Goal: Task Accomplishment & Management: Manage account settings

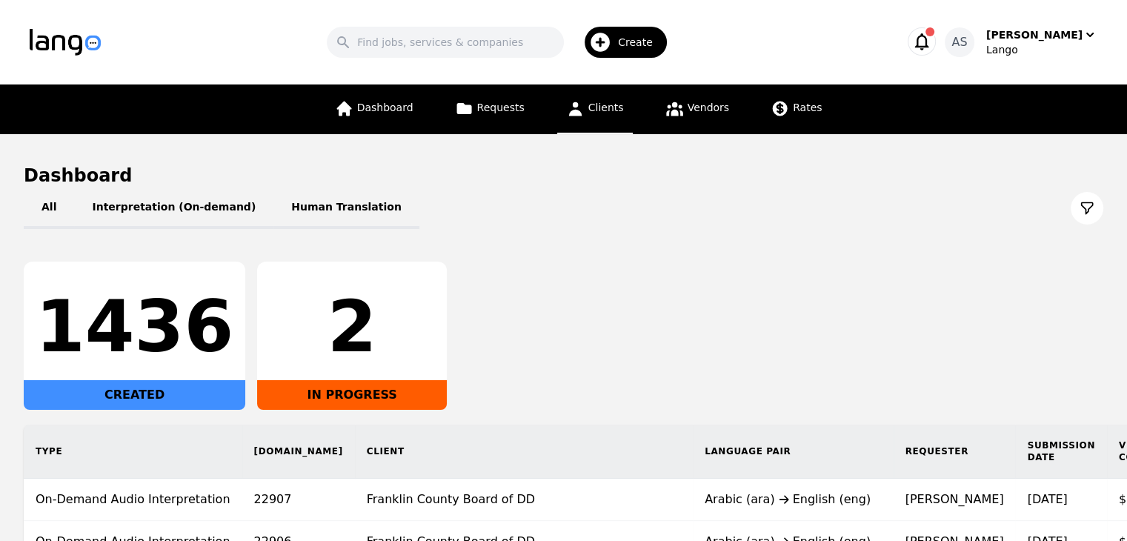
click at [596, 104] on span "Clients" at bounding box center [606, 107] width 36 height 12
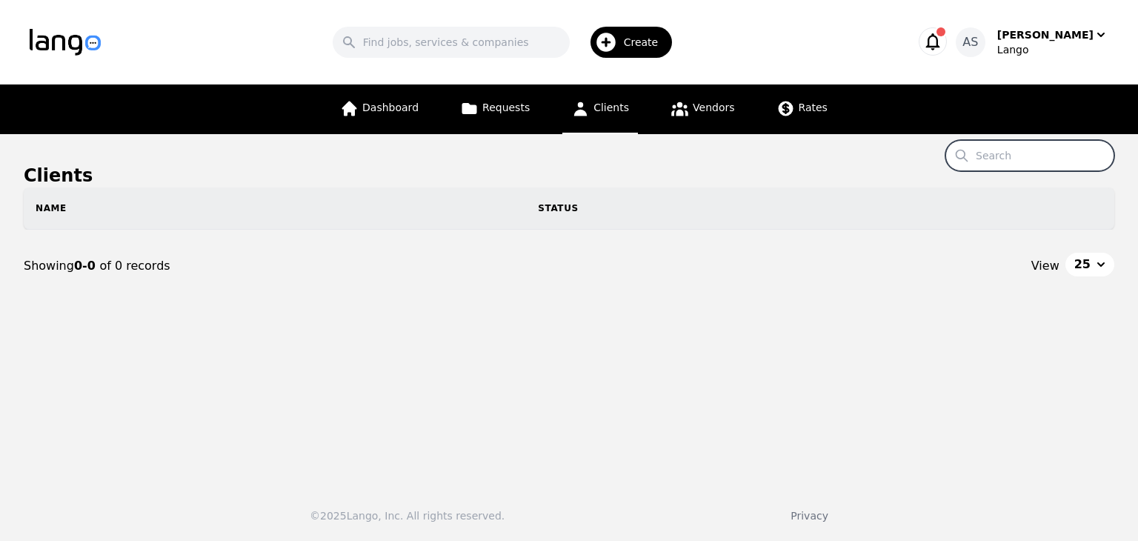
click at [1041, 159] on input "Search" at bounding box center [1029, 155] width 169 height 31
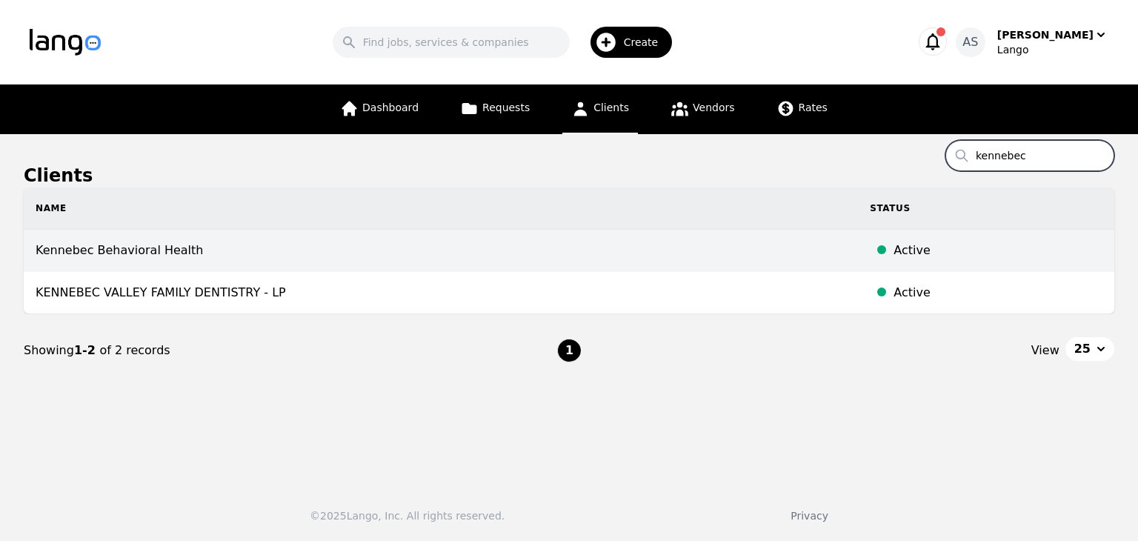
type input "kennebec"
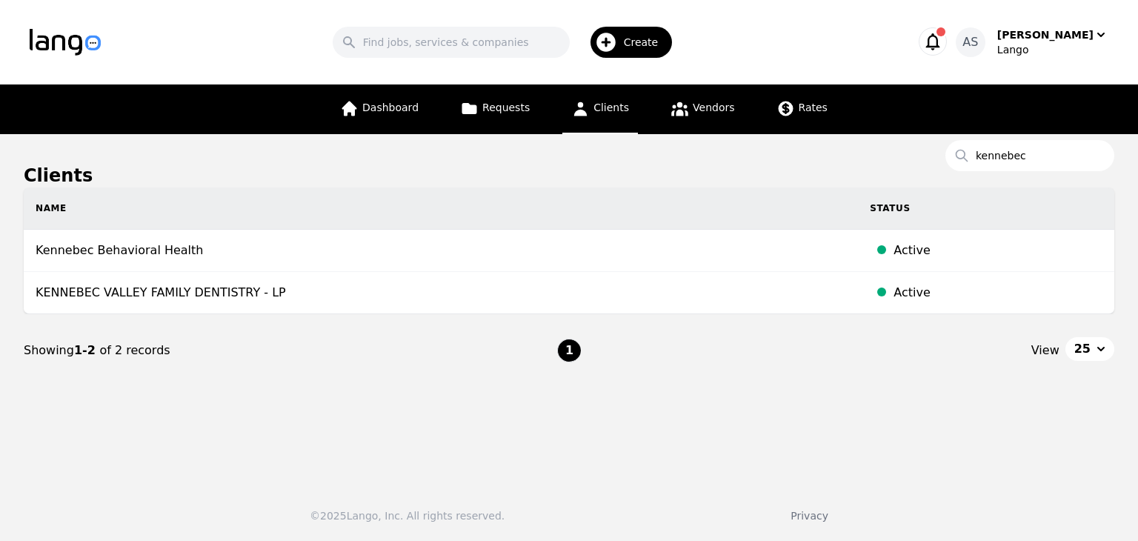
click at [238, 256] on td "Kennebec Behavioral Health" at bounding box center [441, 251] width 834 height 42
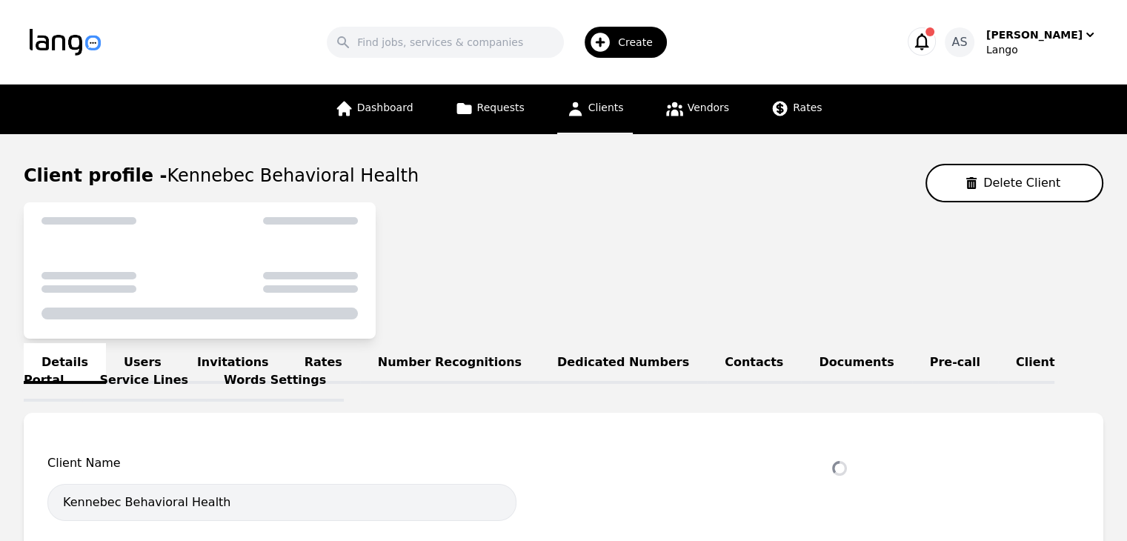
select select "active"
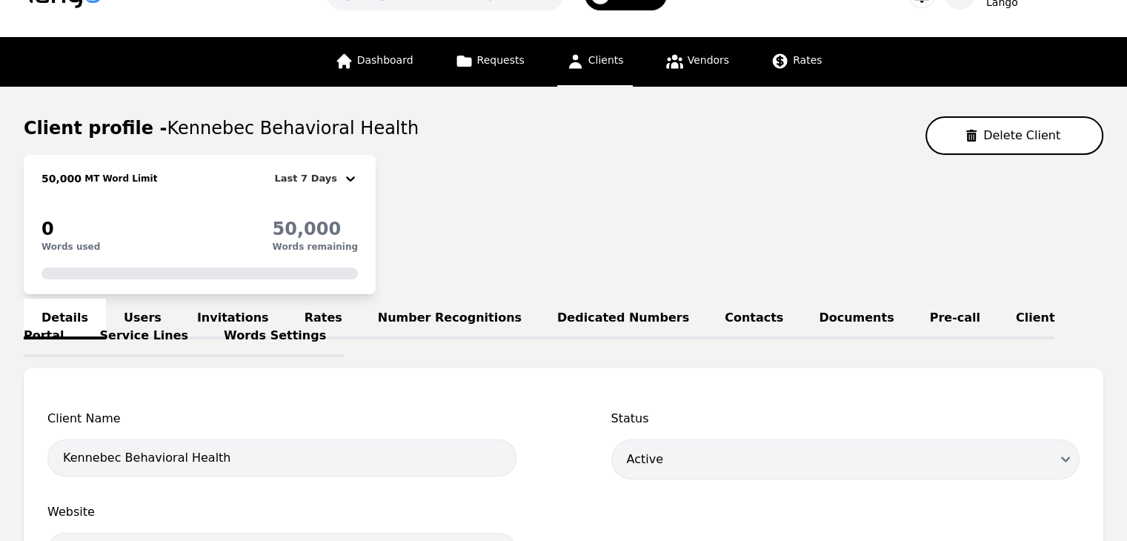
scroll to position [148, 0]
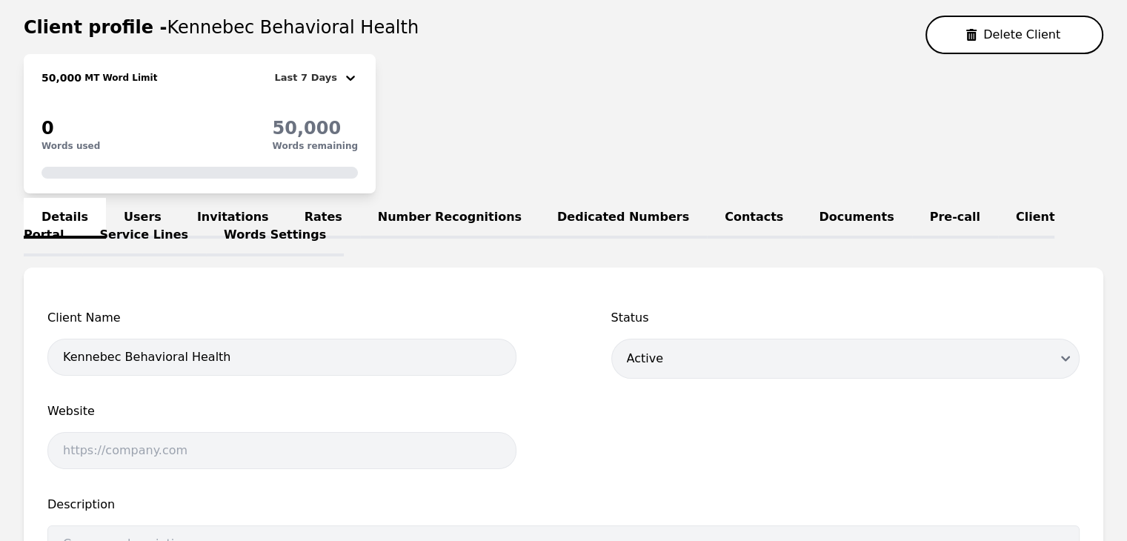
click at [137, 202] on link "Users" at bounding box center [142, 218] width 73 height 41
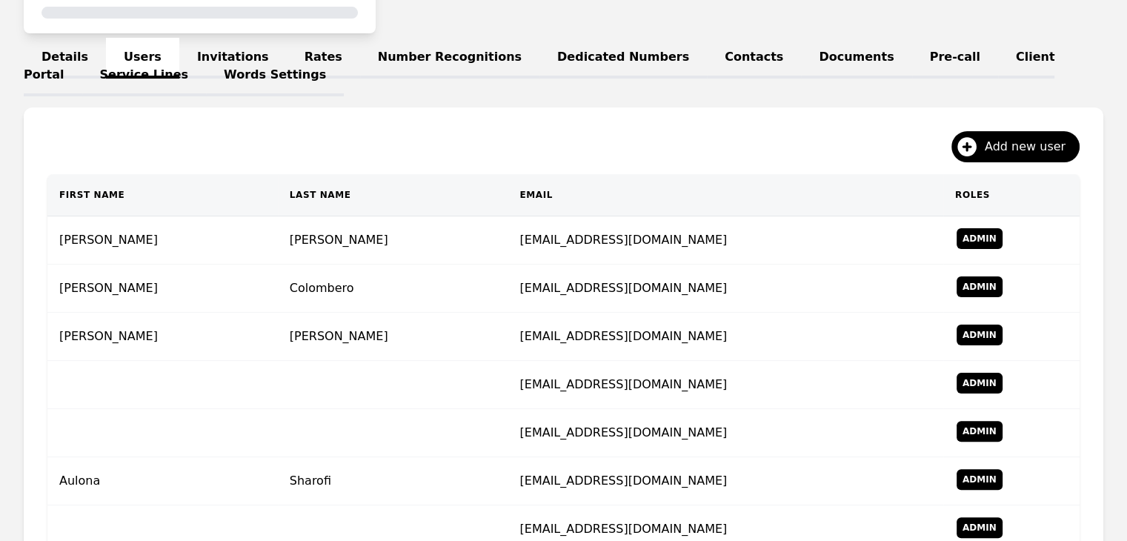
scroll to position [296, 0]
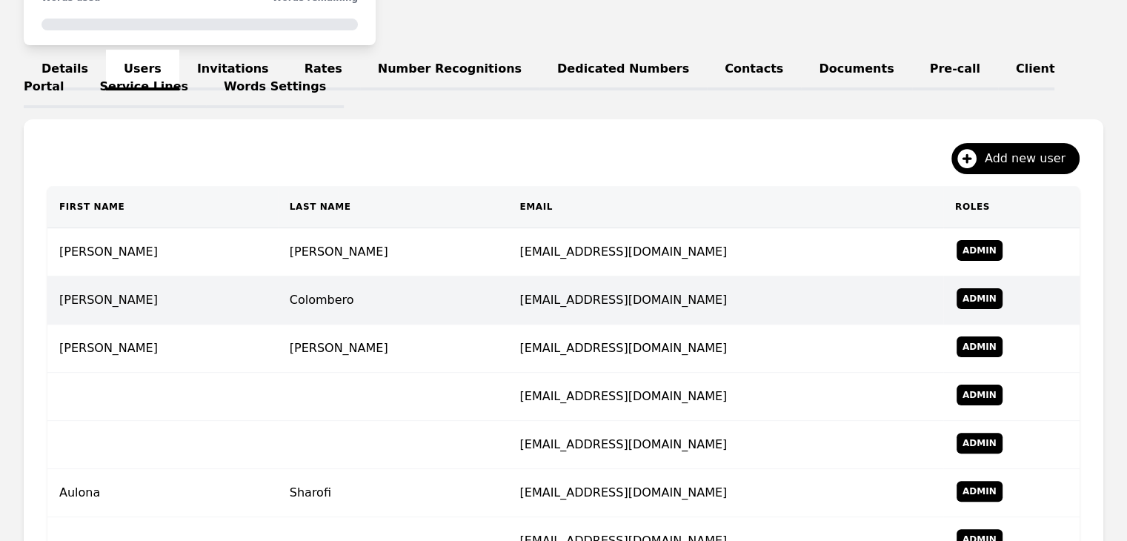
click at [979, 298] on td "Admin" at bounding box center [1011, 300] width 136 height 48
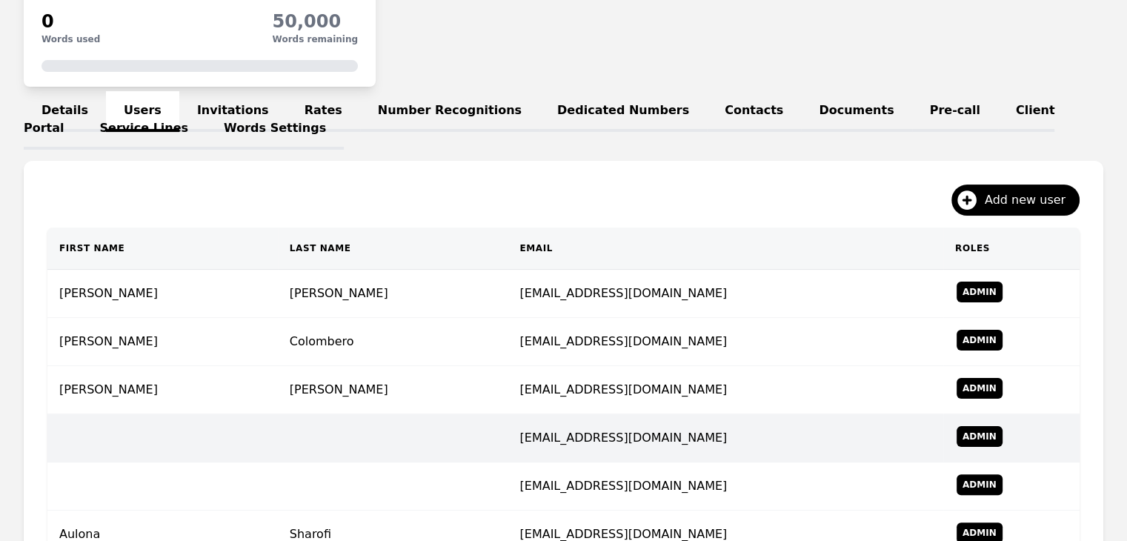
scroll to position [74, 0]
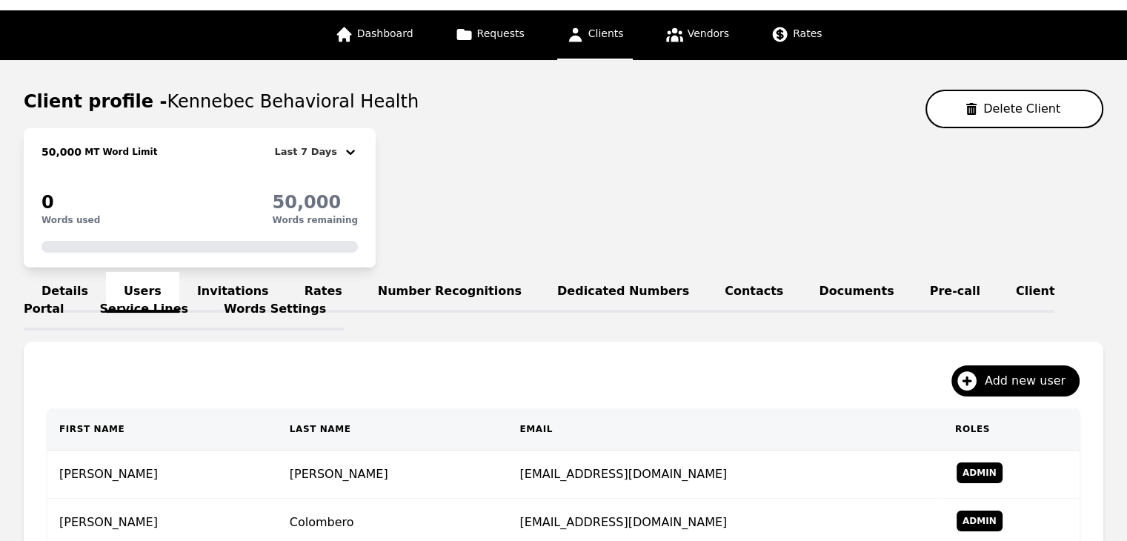
click at [207, 290] on link "Service Lines" at bounding box center [144, 310] width 124 height 41
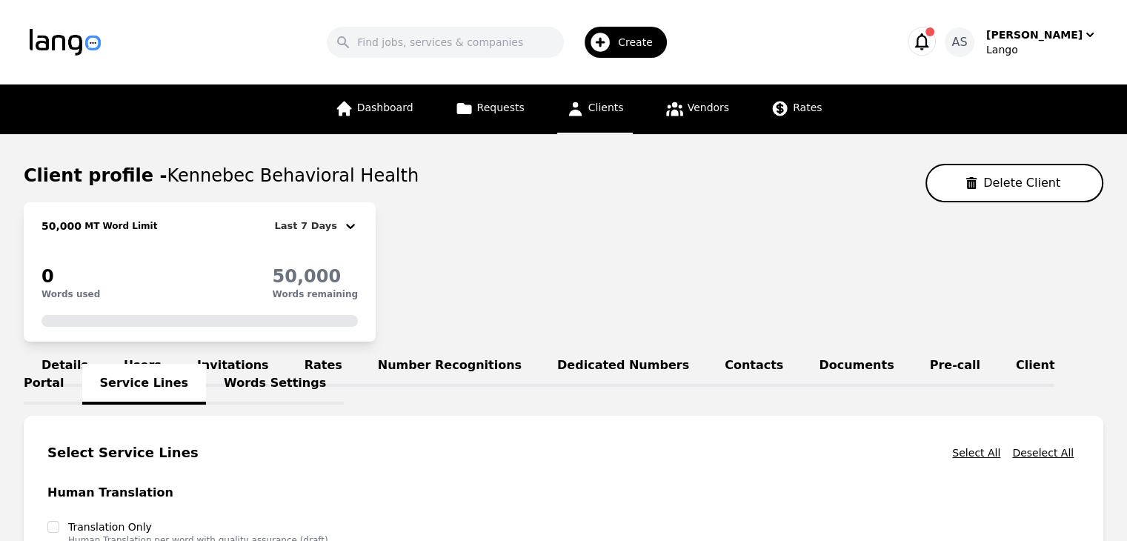
click at [80, 356] on link "Details" at bounding box center [65, 366] width 82 height 41
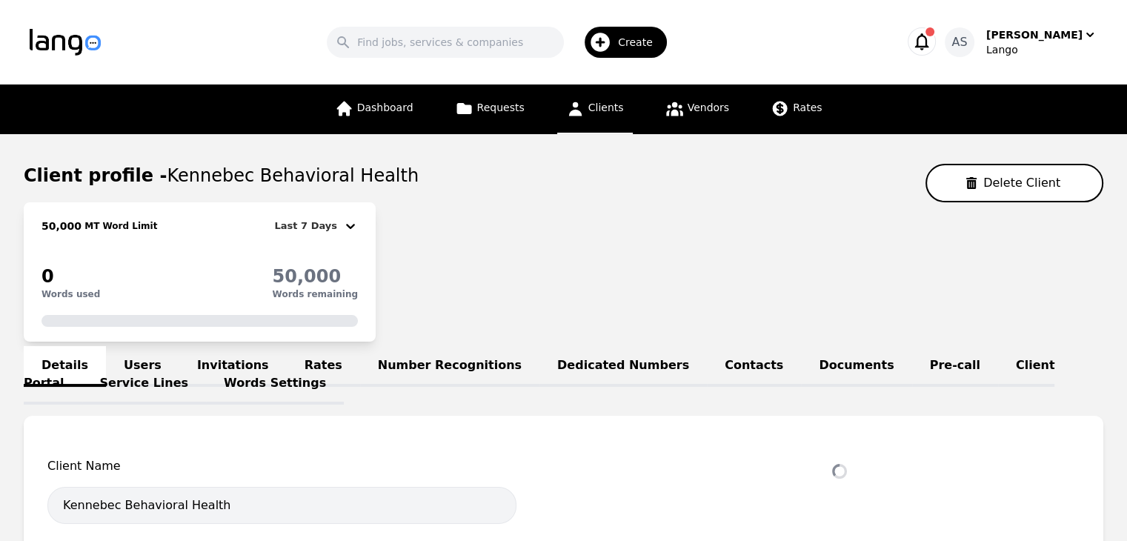
select select "active"
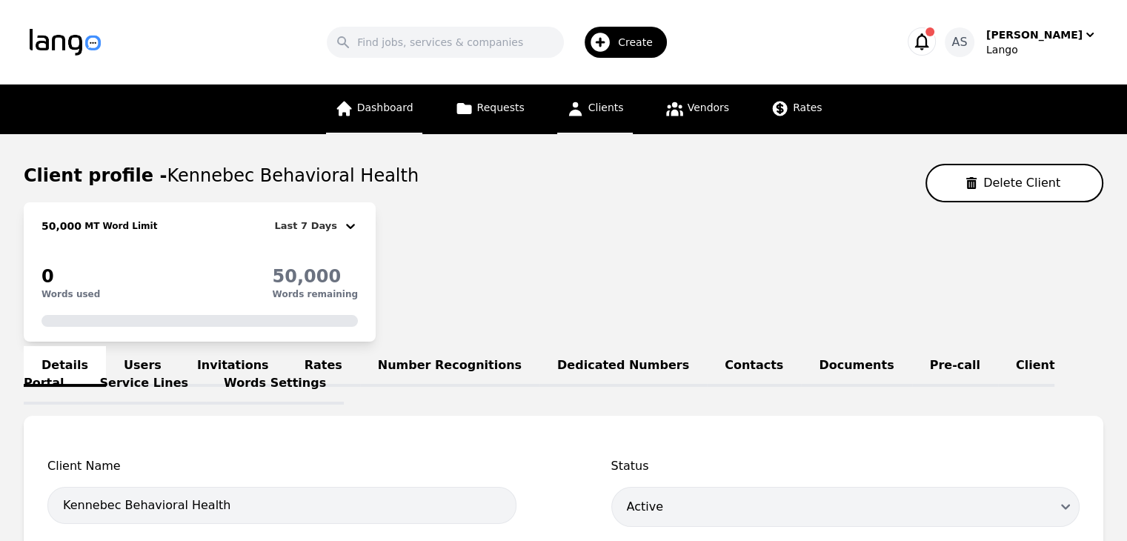
click at [409, 107] on span "Dashboard" at bounding box center [385, 107] width 56 height 12
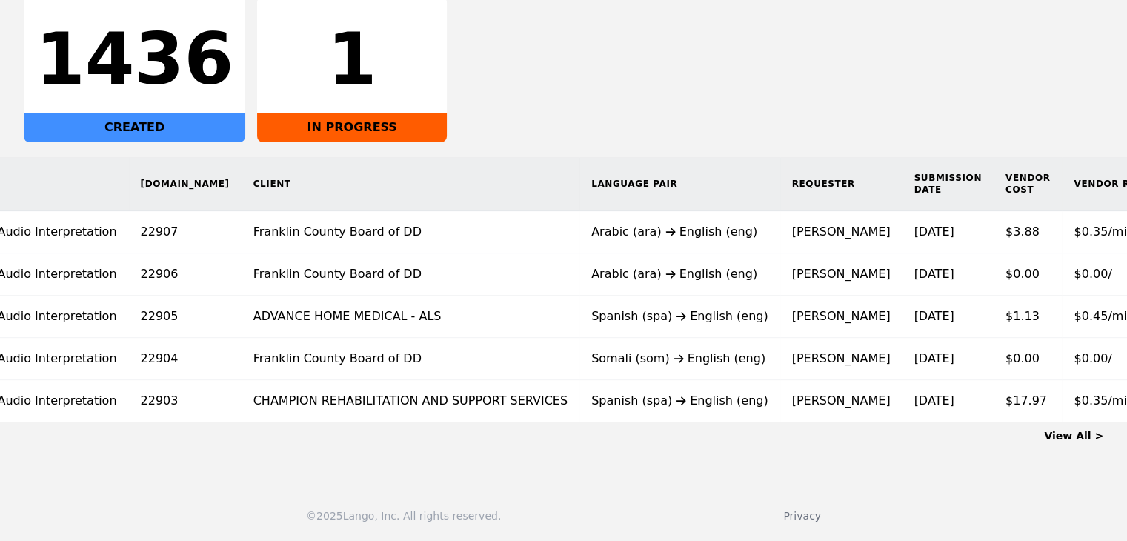
scroll to position [0, 120]
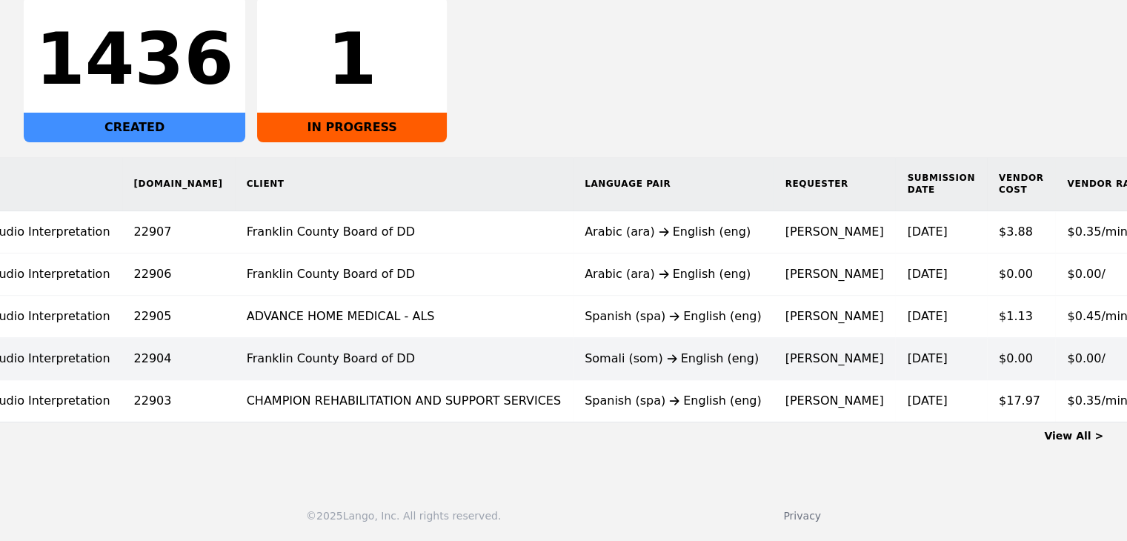
click at [584, 350] on div "Somali (som) English (eng)" at bounding box center [672, 359] width 177 height 18
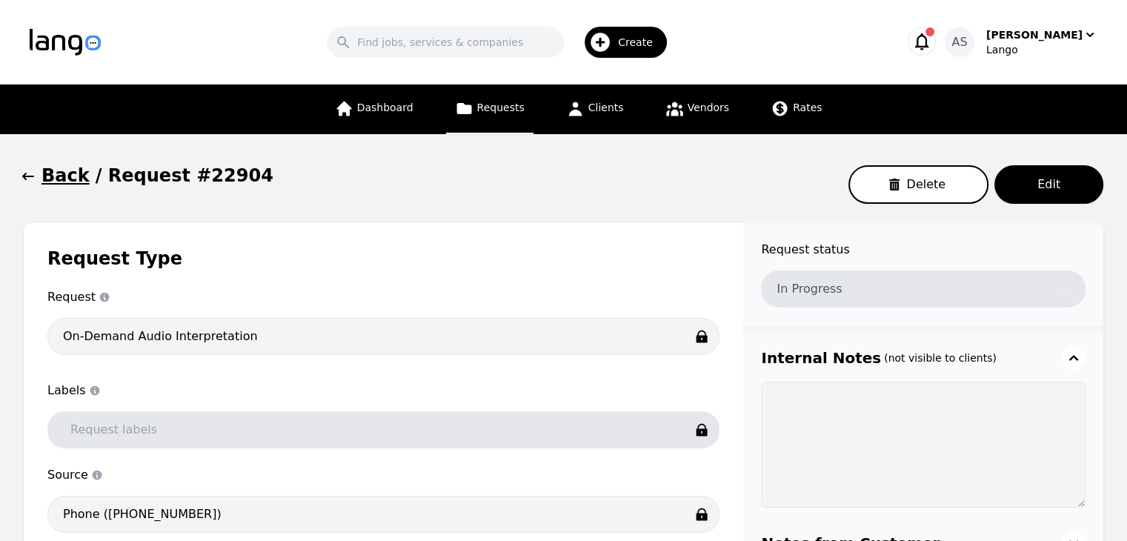
click at [24, 180] on icon "button" at bounding box center [28, 176] width 12 height 7
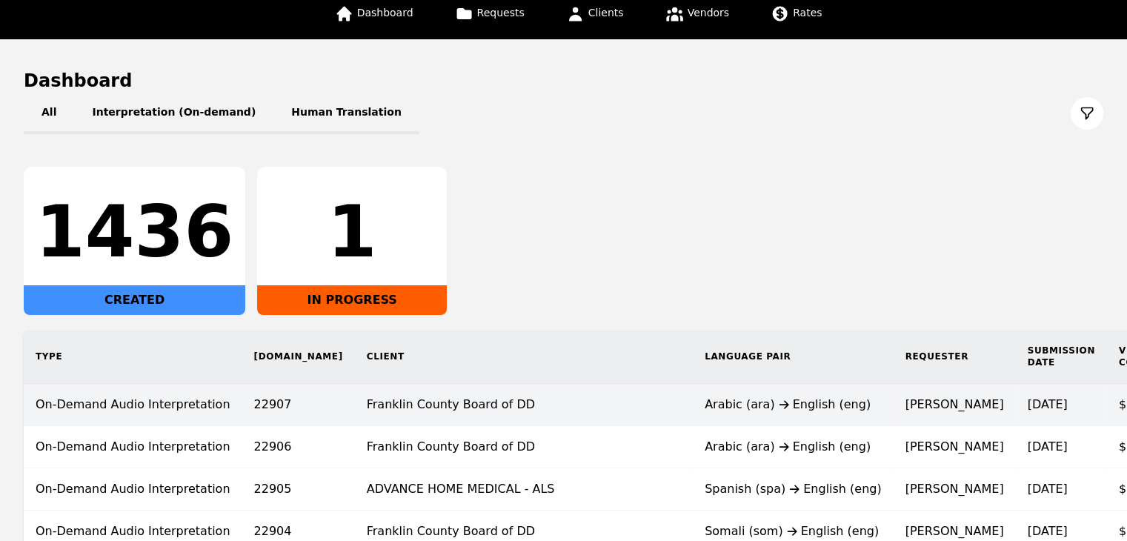
scroll to position [130, 0]
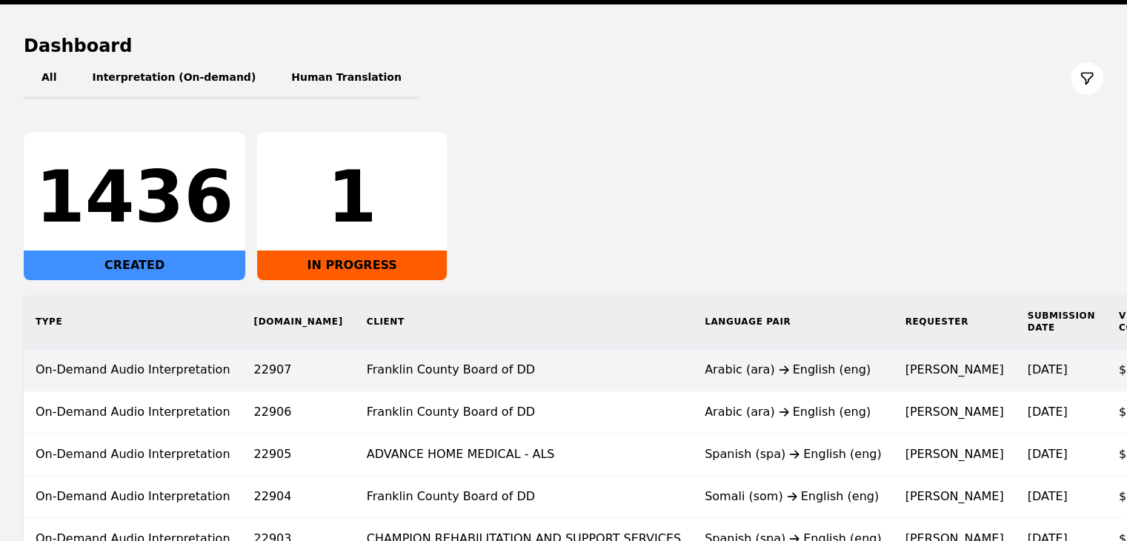
click at [507, 361] on td "Franklin County Board of DD" at bounding box center [524, 370] width 338 height 42
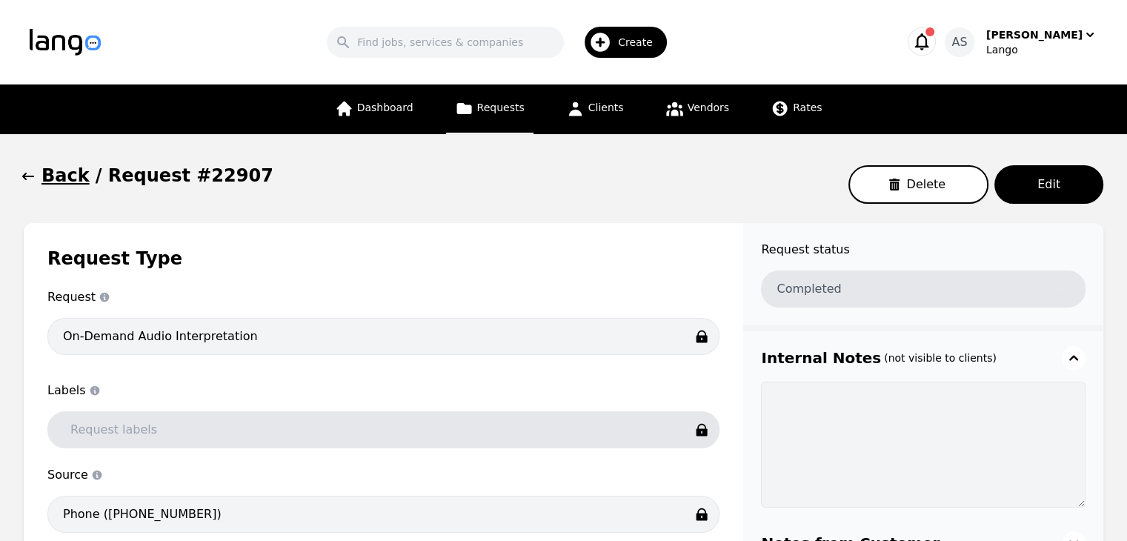
click at [24, 176] on icon "button" at bounding box center [28, 176] width 12 height 7
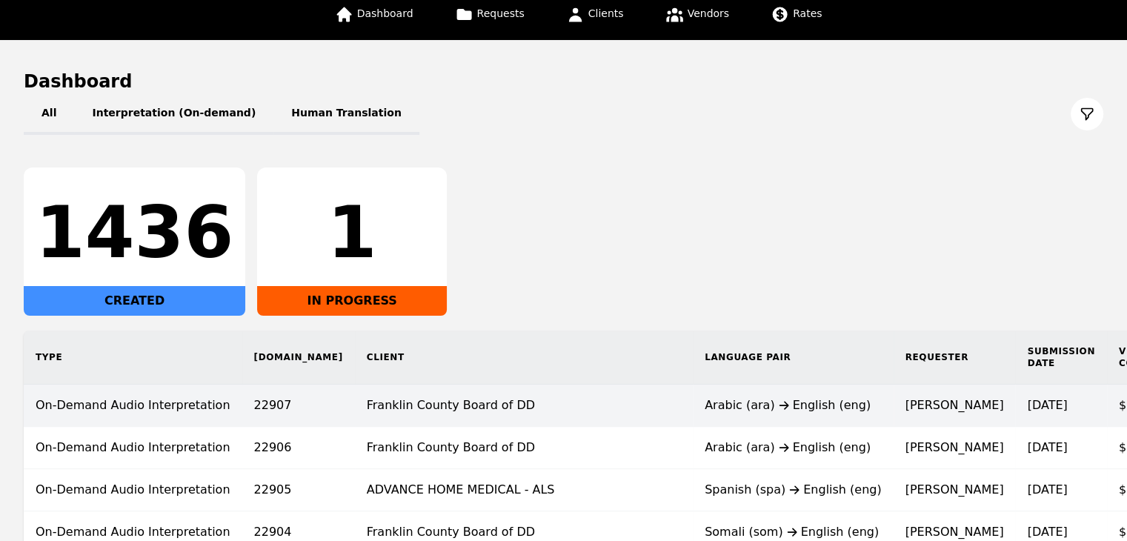
scroll to position [130, 0]
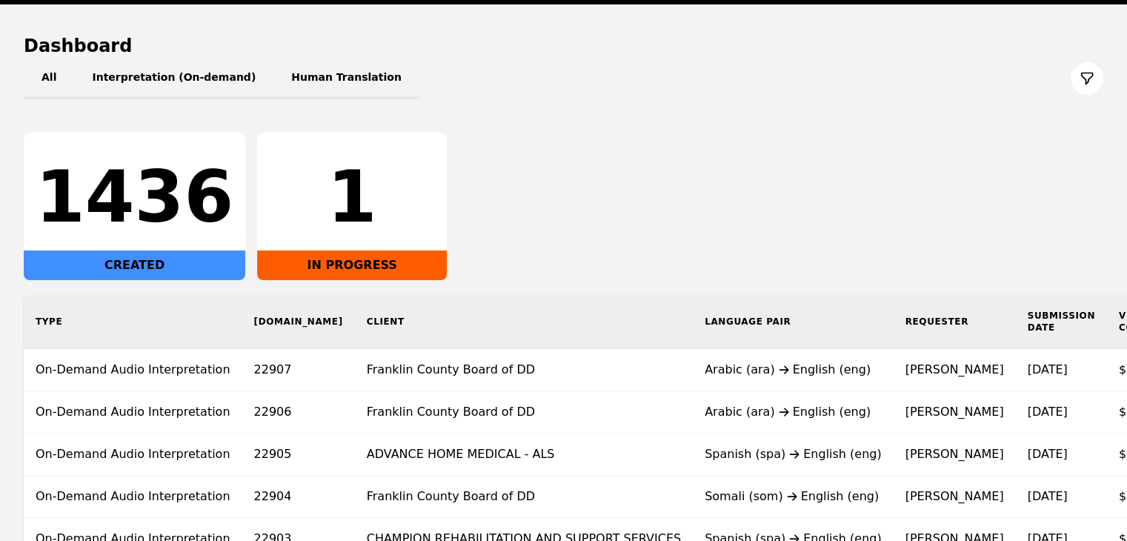
click at [176, 21] on main "Dashboard All Interpretation (On-demand) Human Translation 1436 CREATED 1 IN PR…" at bounding box center [563, 307] width 1127 height 606
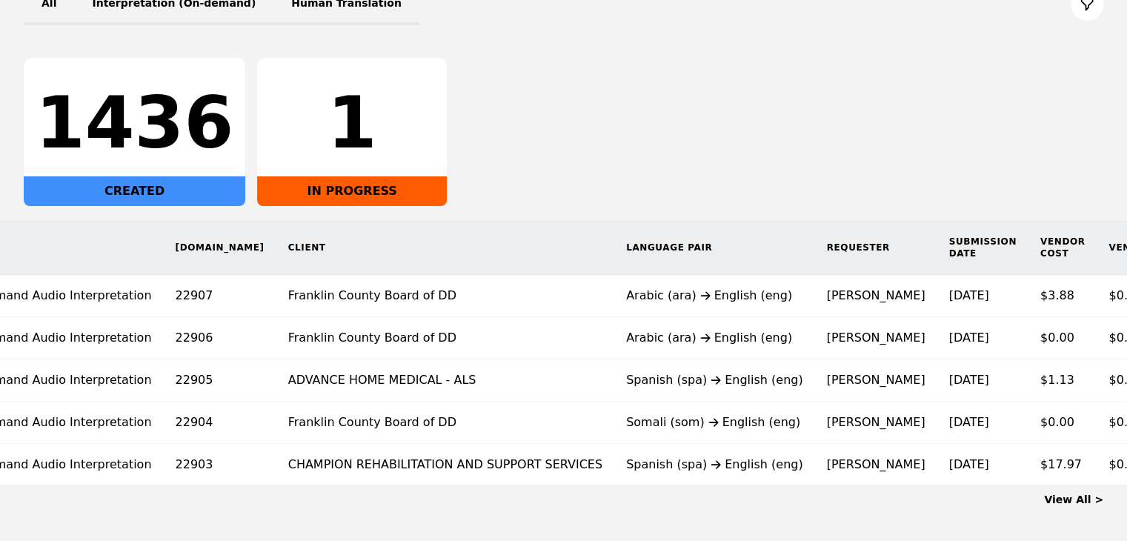
scroll to position [0, 81]
click at [1072, 505] on link "View All >" at bounding box center [1073, 499] width 59 height 12
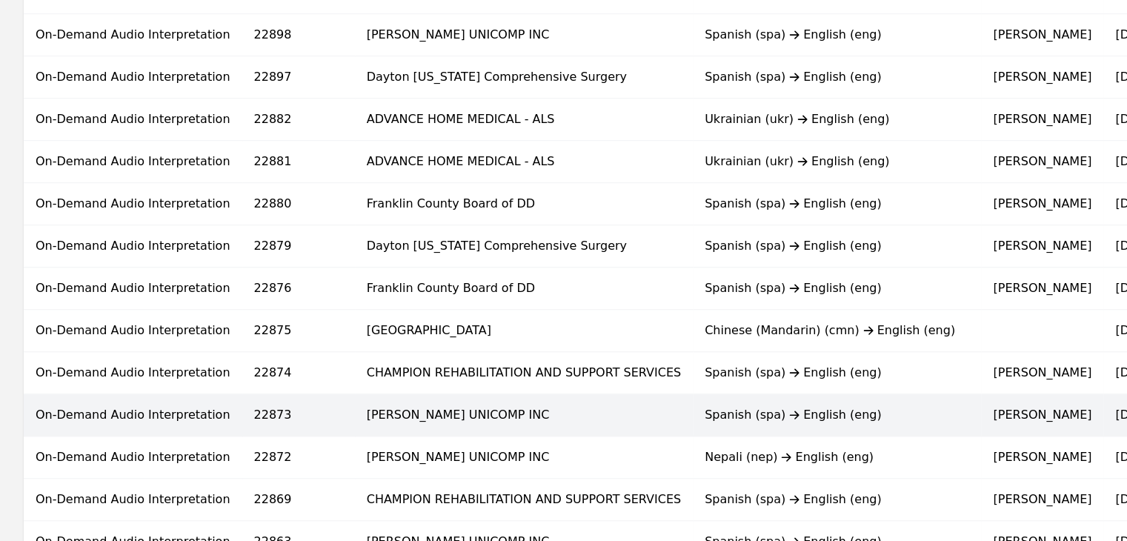
scroll to position [593, 0]
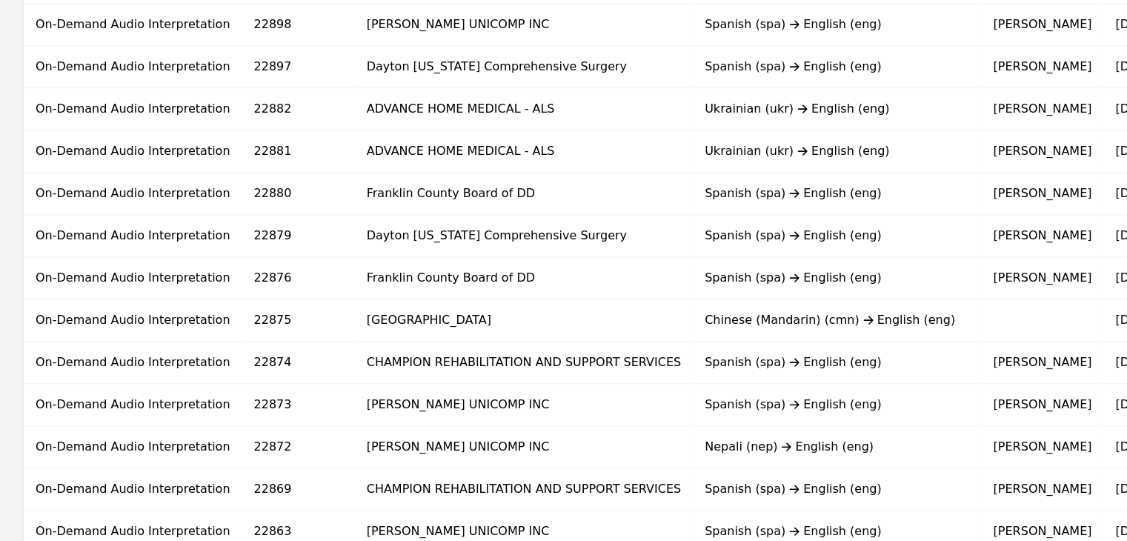
click at [4, 223] on div "Type Req.ID Client Language Pair Requester Submission Date Vendor Cost Vendor R…" at bounding box center [751, 209] width 1503 height 1110
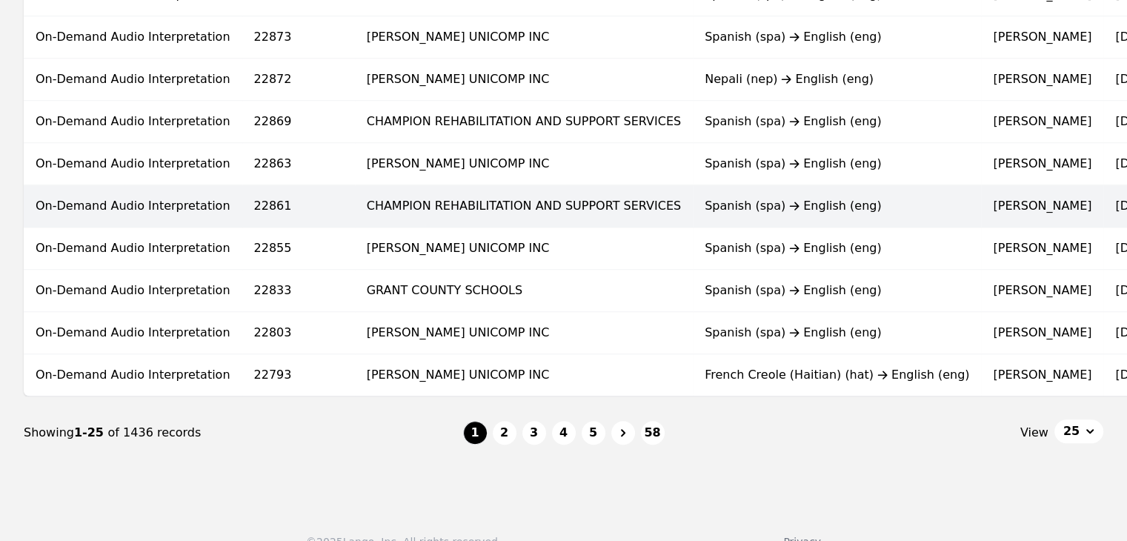
scroll to position [963, 0]
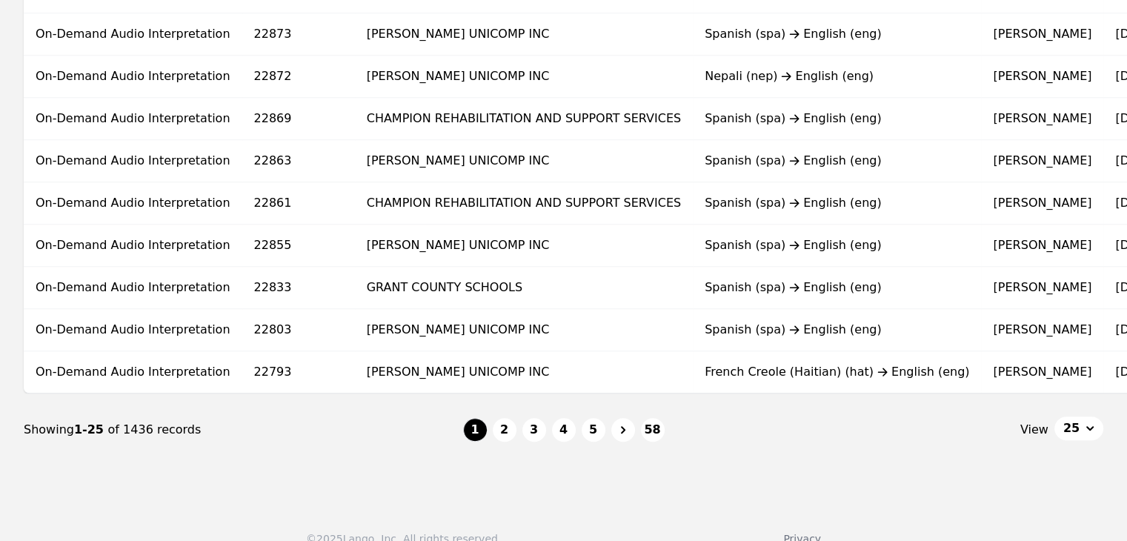
click at [507, 436] on button "2" at bounding box center [505, 430] width 24 height 24
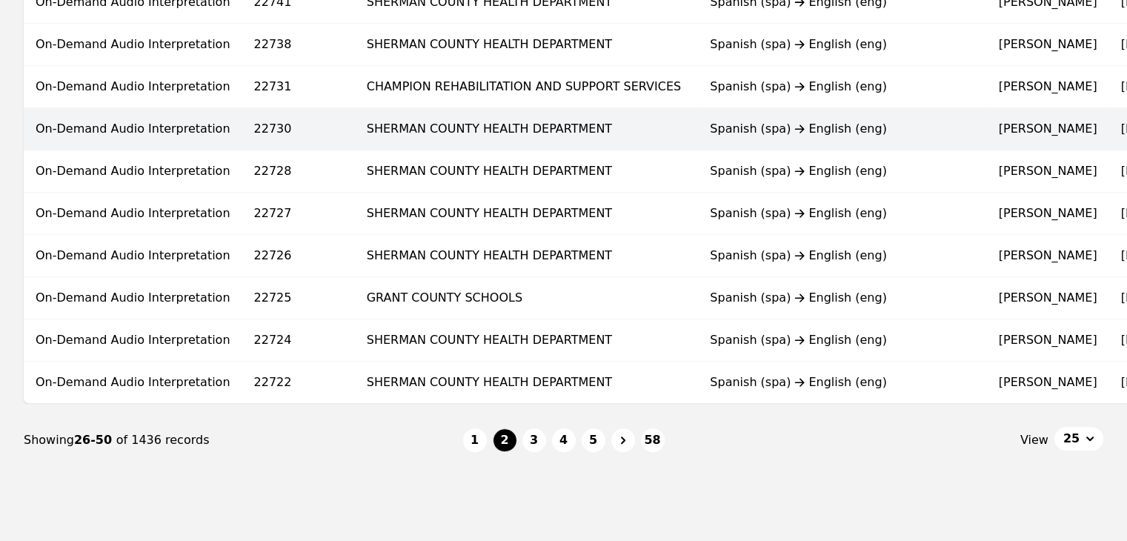
scroll to position [963, 0]
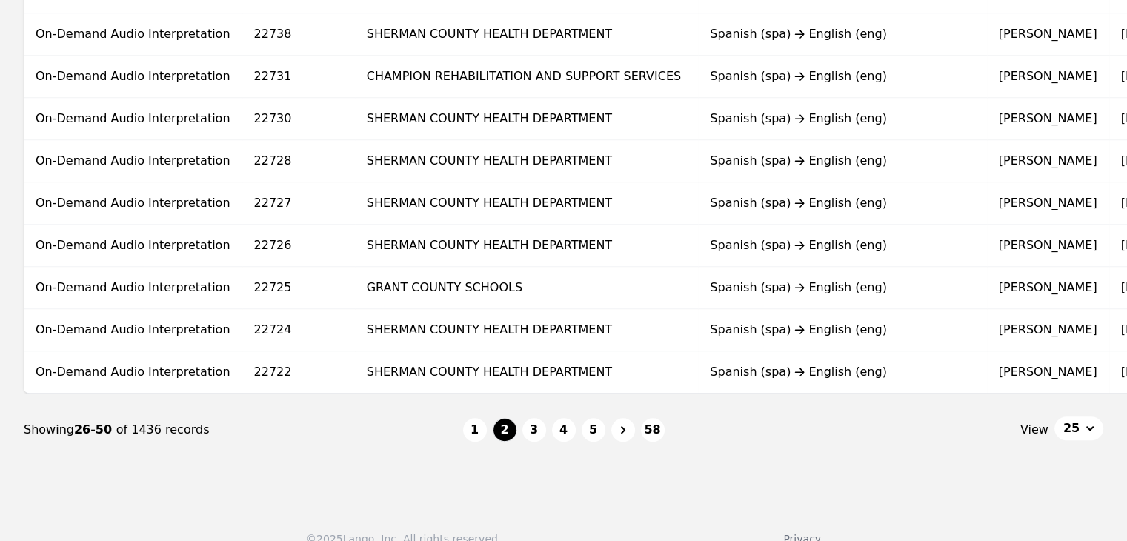
click at [474, 433] on button "1" at bounding box center [475, 430] width 24 height 24
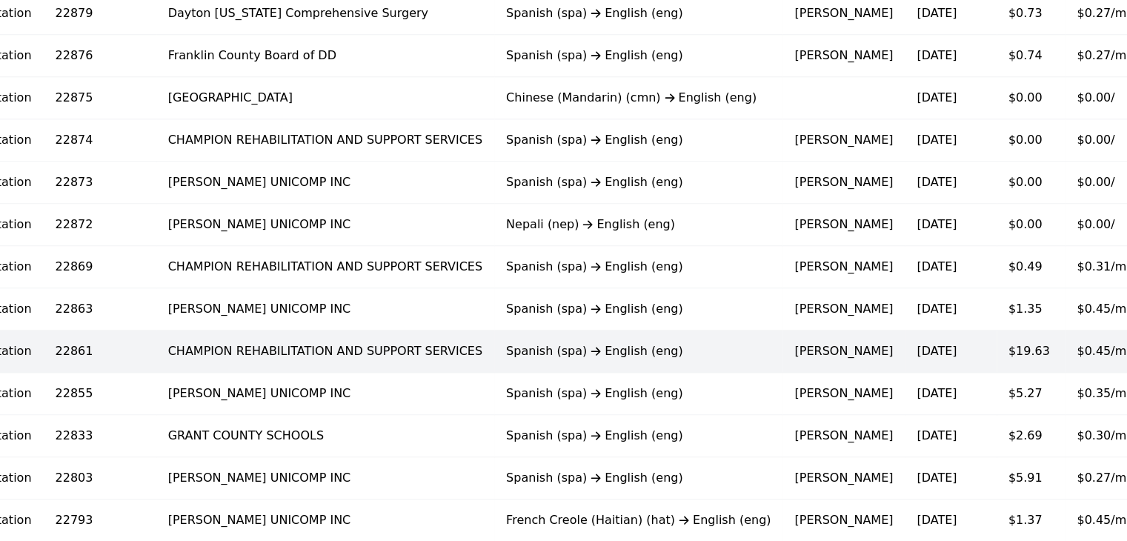
scroll to position [992, 0]
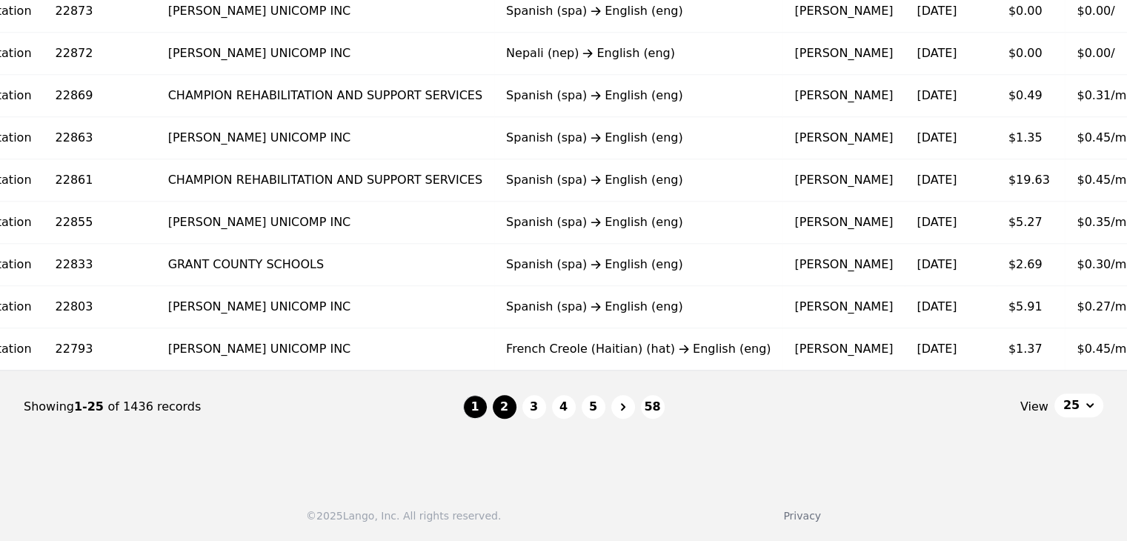
click at [504, 414] on button "2" at bounding box center [505, 407] width 24 height 24
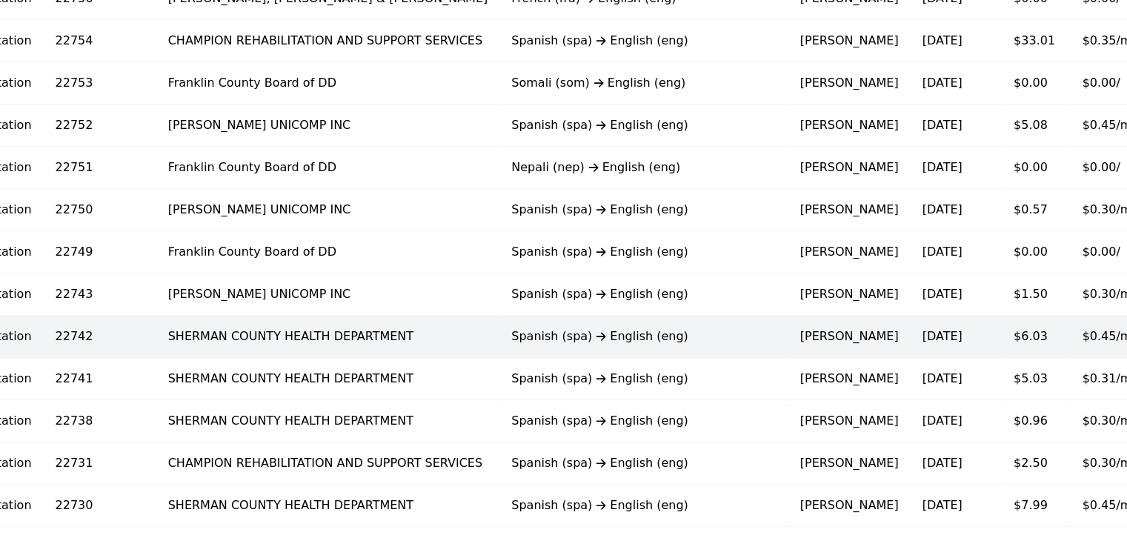
scroll to position [992, 0]
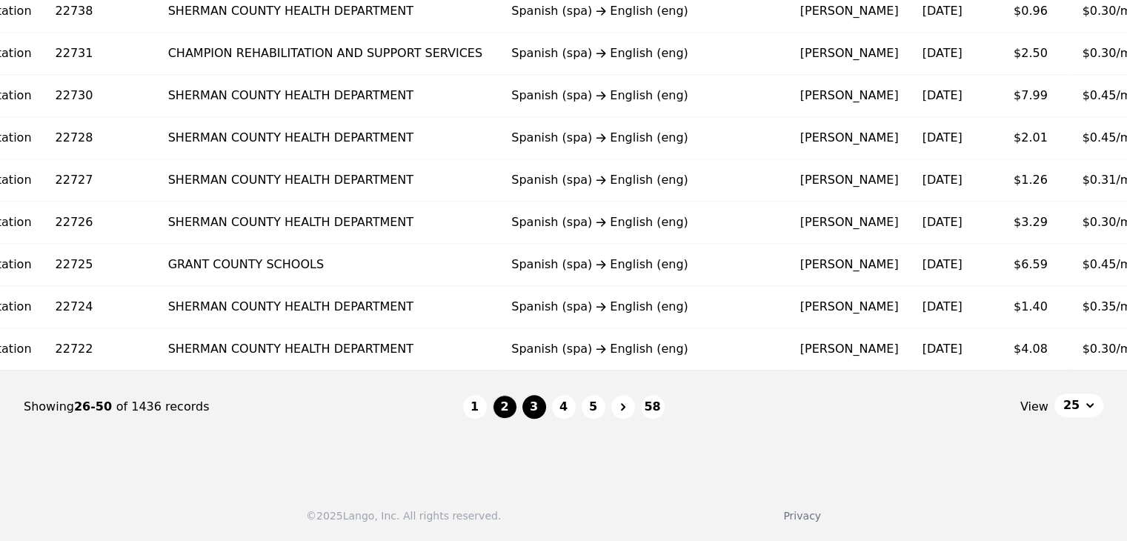
click at [530, 413] on button "3" at bounding box center [534, 407] width 24 height 24
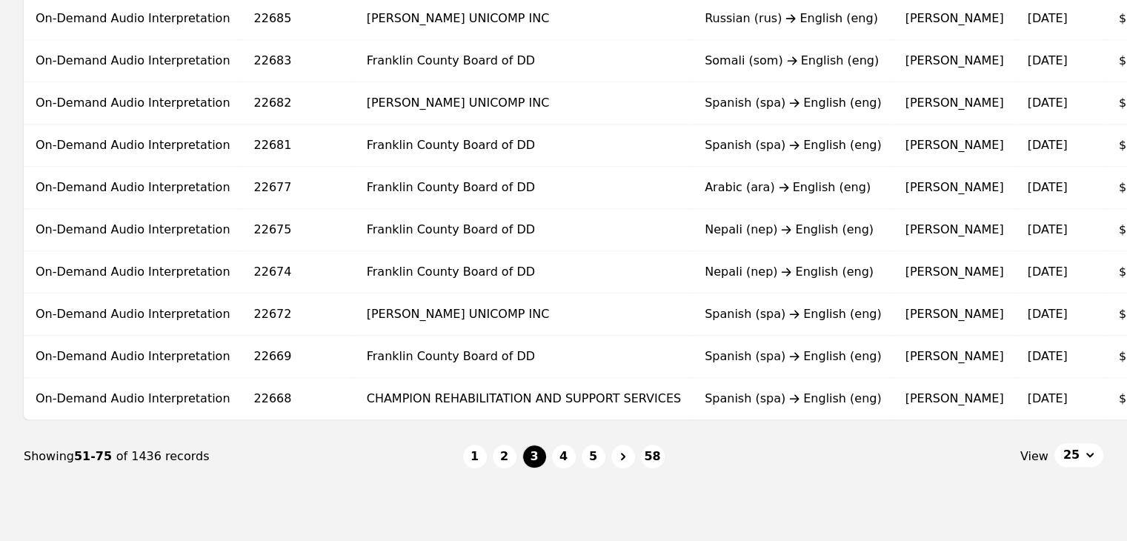
scroll to position [963, 0]
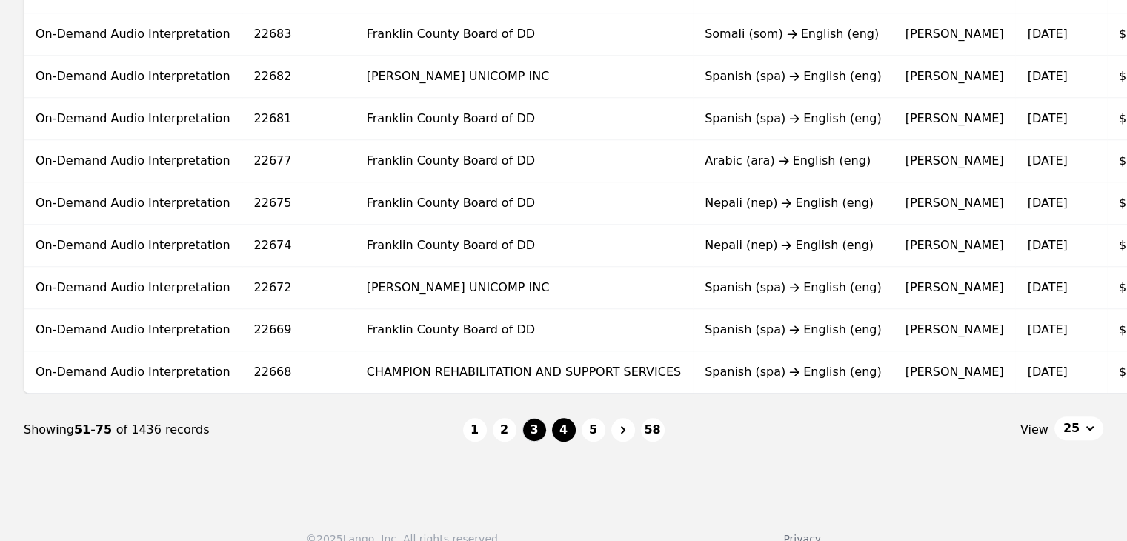
click at [570, 440] on button "4" at bounding box center [564, 430] width 24 height 24
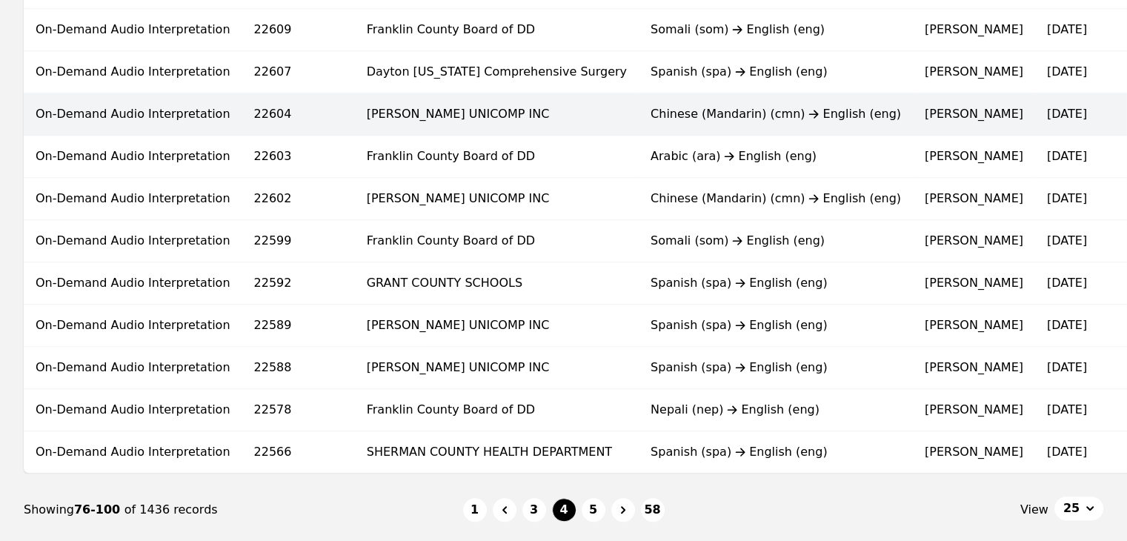
scroll to position [889, 0]
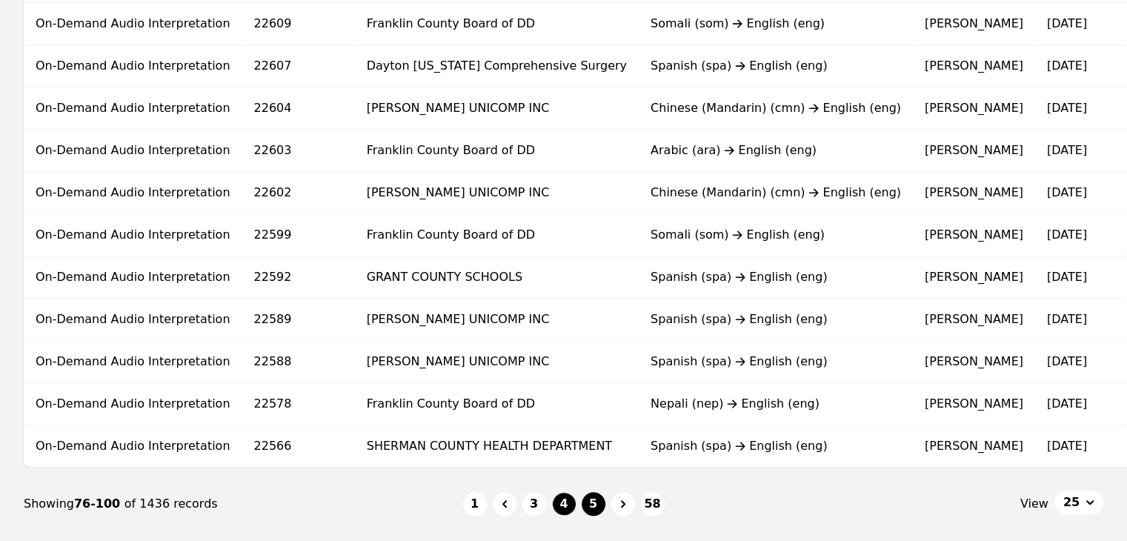
click at [595, 504] on button "5" at bounding box center [593, 504] width 24 height 24
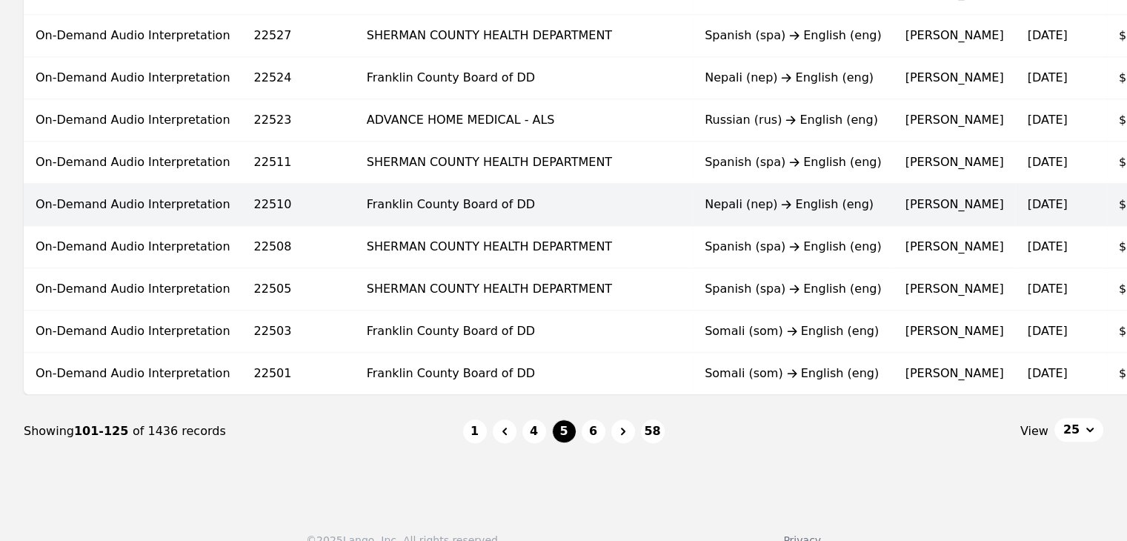
scroll to position [963, 0]
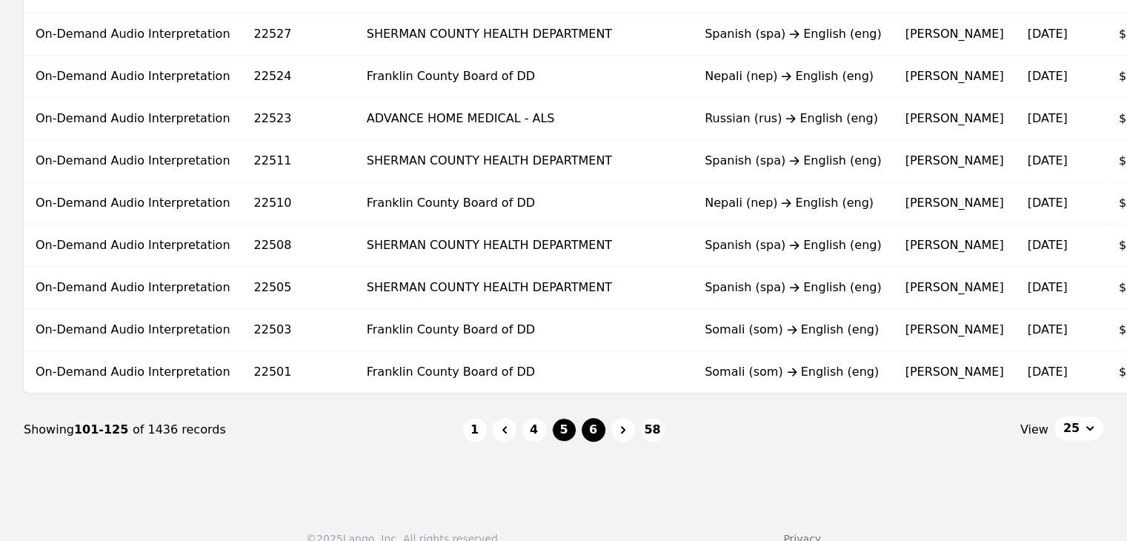
click at [590, 432] on button "6" at bounding box center [593, 430] width 24 height 24
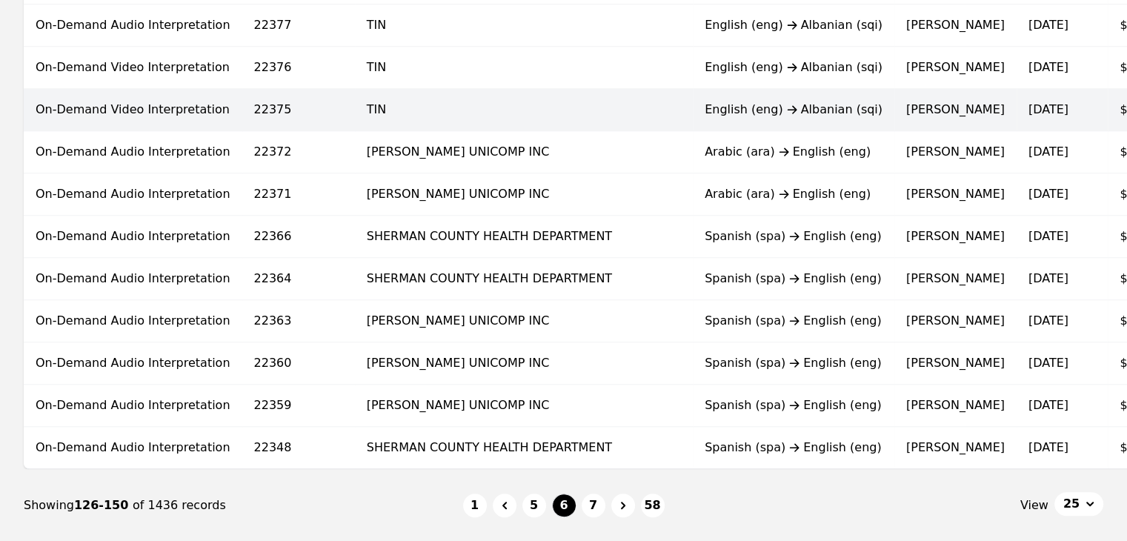
scroll to position [992, 0]
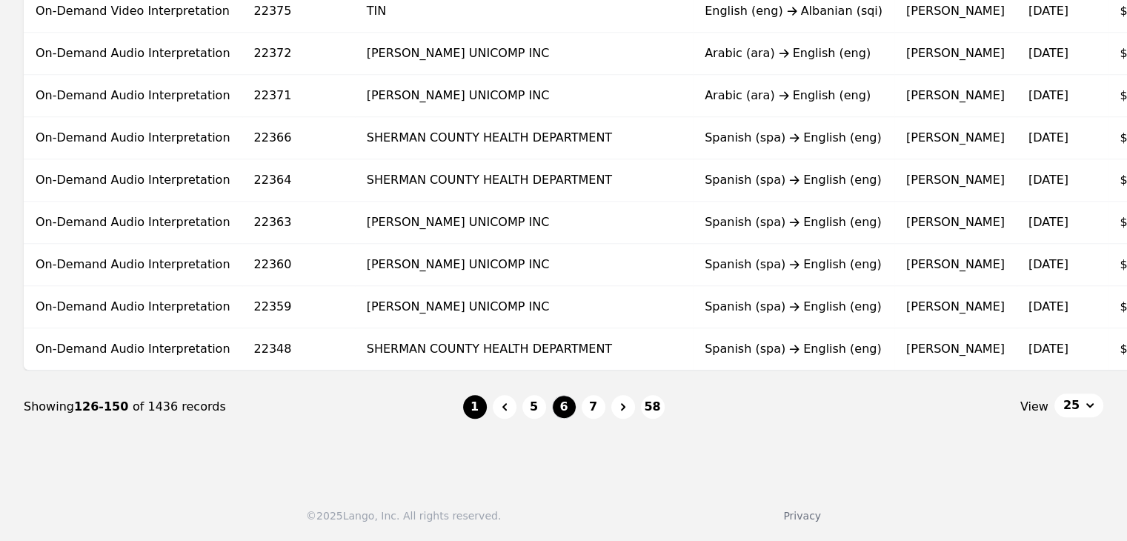
click at [484, 406] on button "1" at bounding box center [475, 407] width 24 height 24
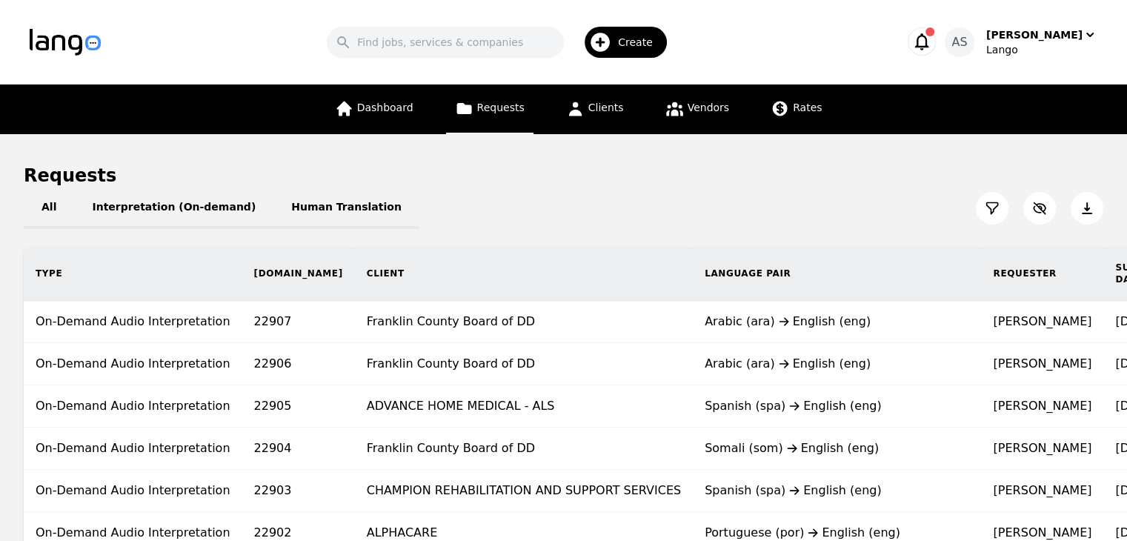
click at [687, 110] on span "Vendors" at bounding box center [707, 107] width 41 height 12
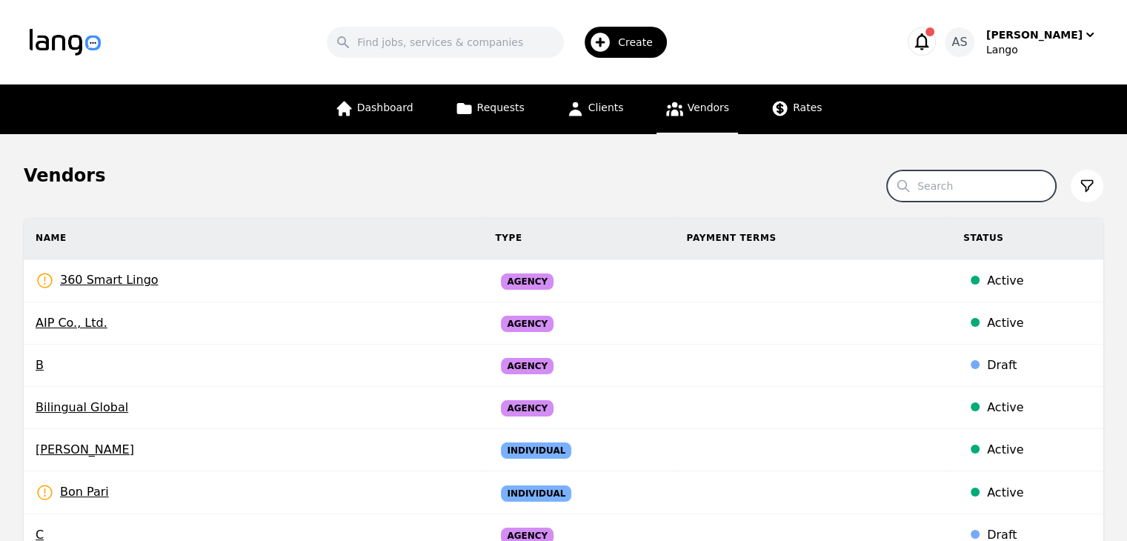
click at [991, 192] on input "Search" at bounding box center [971, 185] width 169 height 31
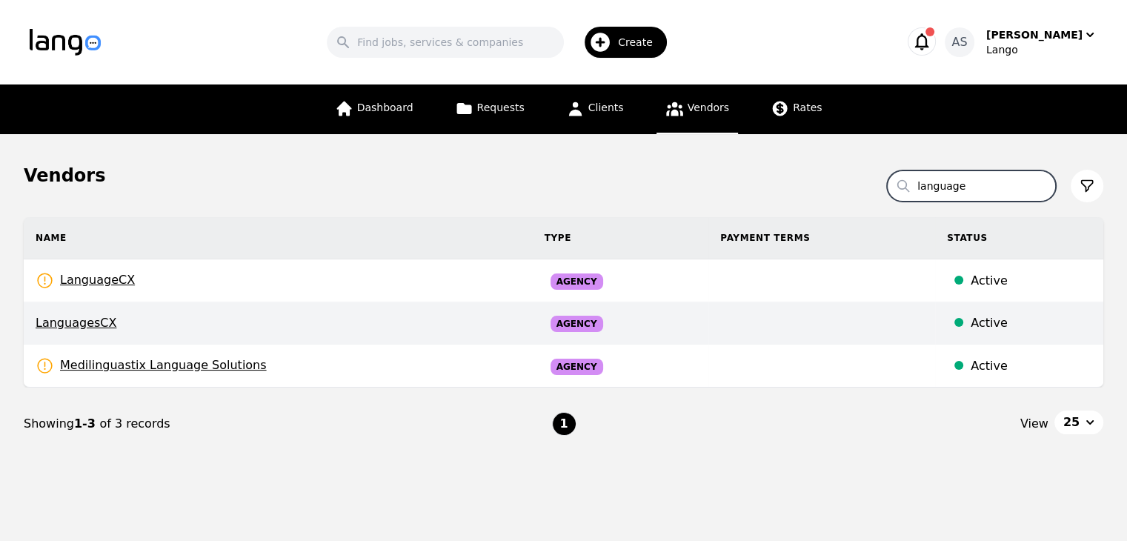
type input "language"
click at [111, 314] on span "LanguagesCX" at bounding box center [278, 323] width 485 height 18
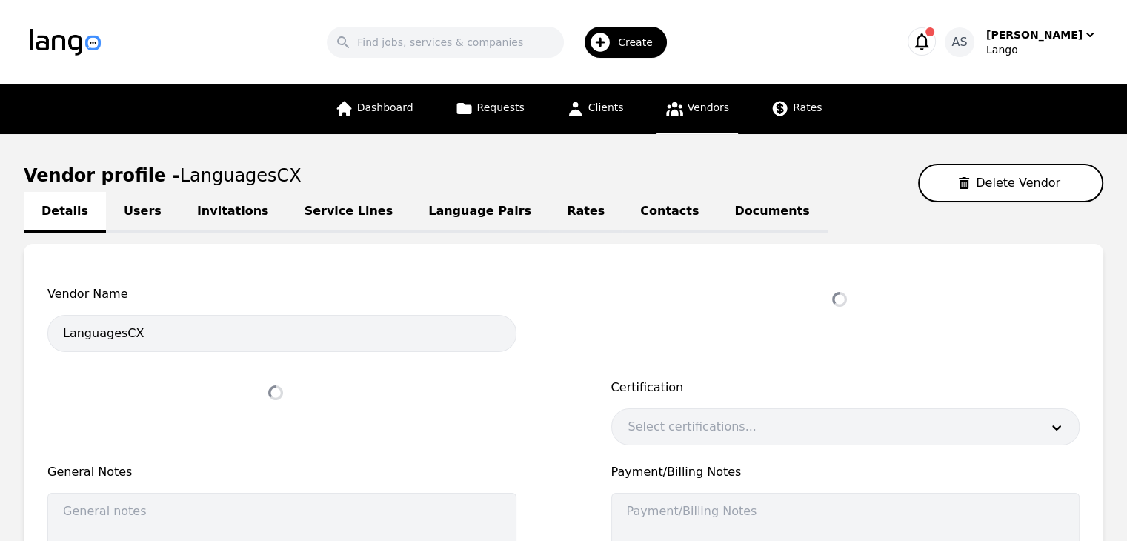
select select "active"
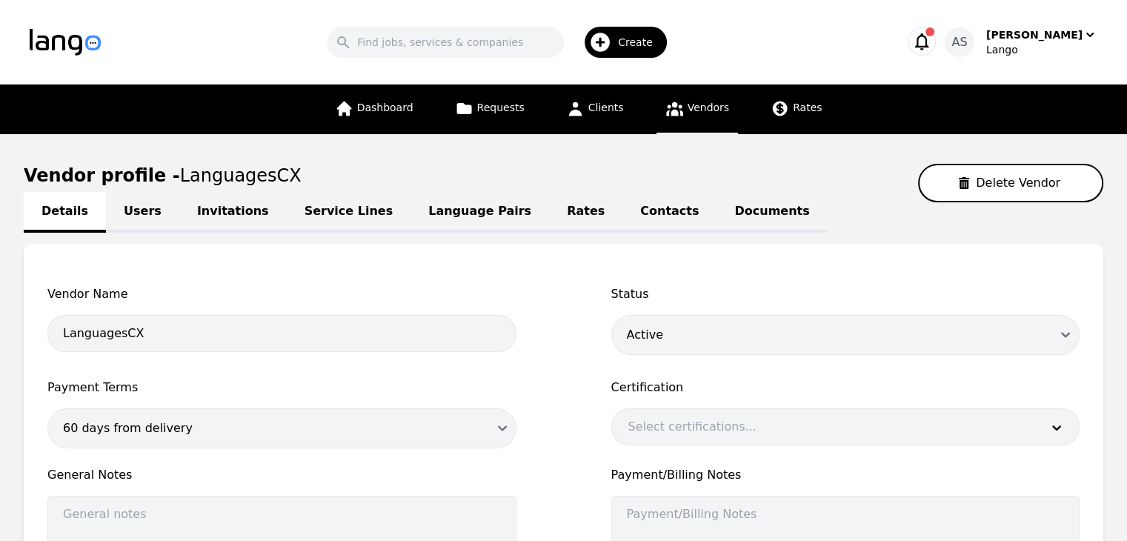
click at [136, 204] on link "Users" at bounding box center [142, 212] width 73 height 41
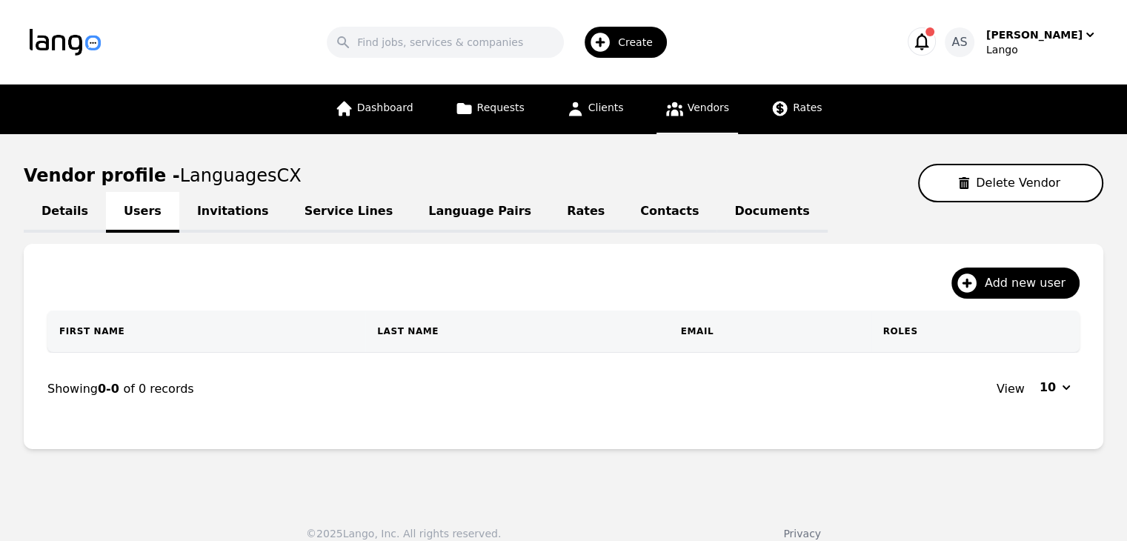
click at [410, 217] on link "Language Pairs" at bounding box center [479, 212] width 139 height 41
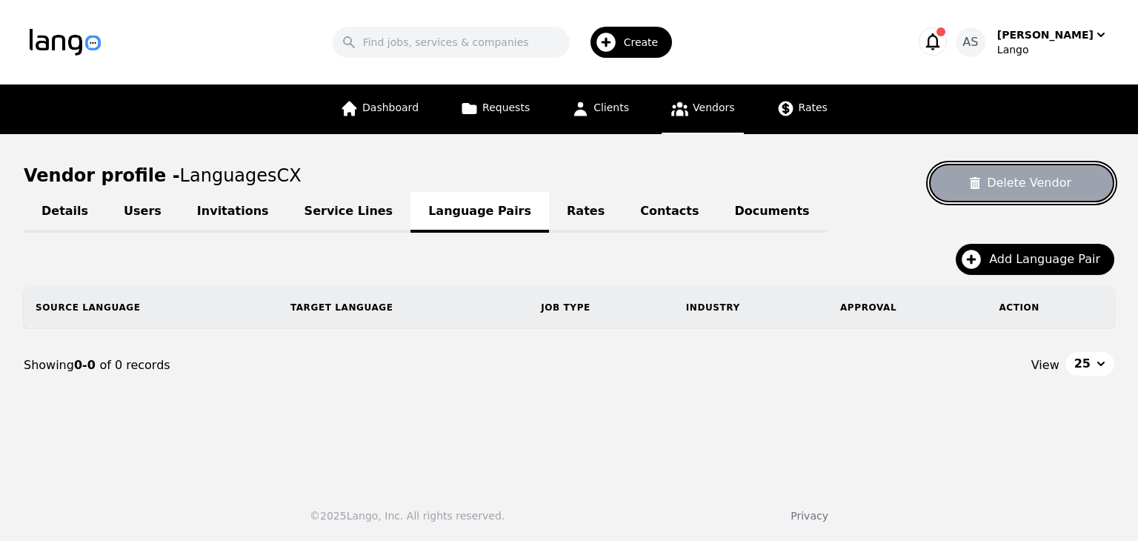
click at [1046, 184] on button "Delete Vendor" at bounding box center [1021, 183] width 185 height 39
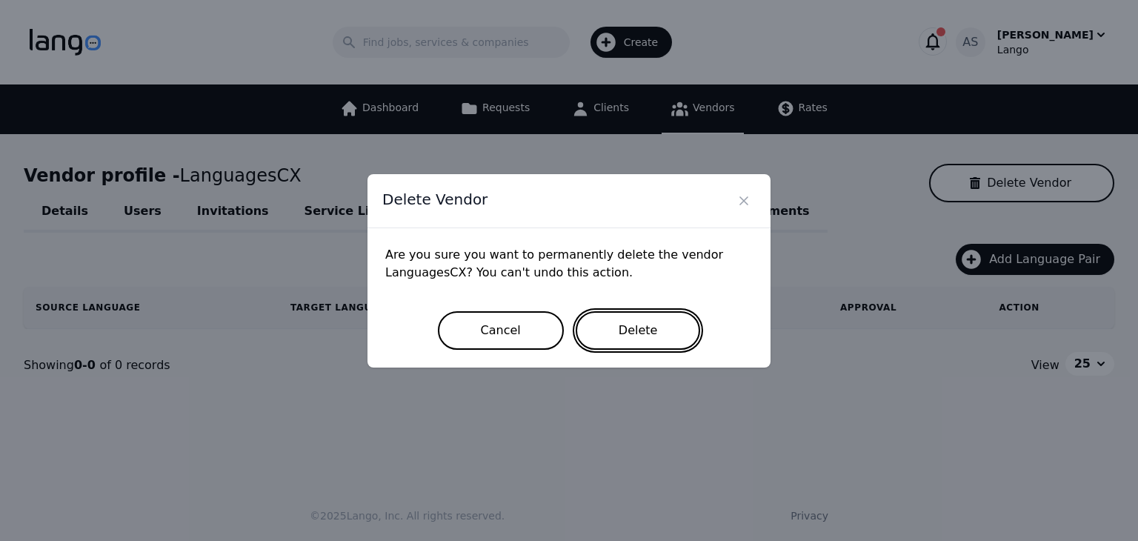
click at [618, 324] on button "Delete" at bounding box center [637, 330] width 125 height 39
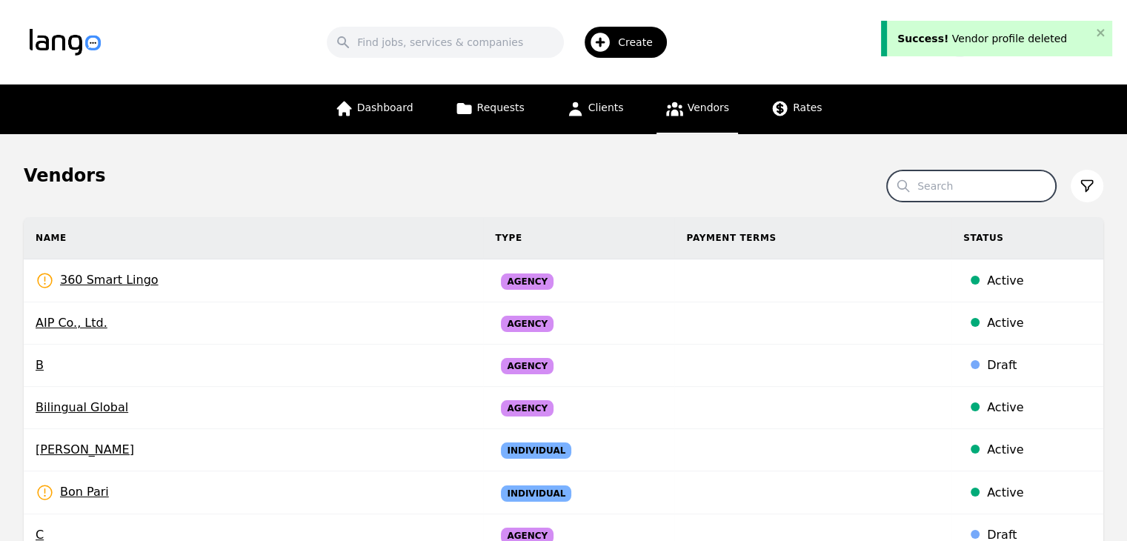
click at [957, 198] on input "Search" at bounding box center [971, 185] width 169 height 31
type input "k"
type input "language"
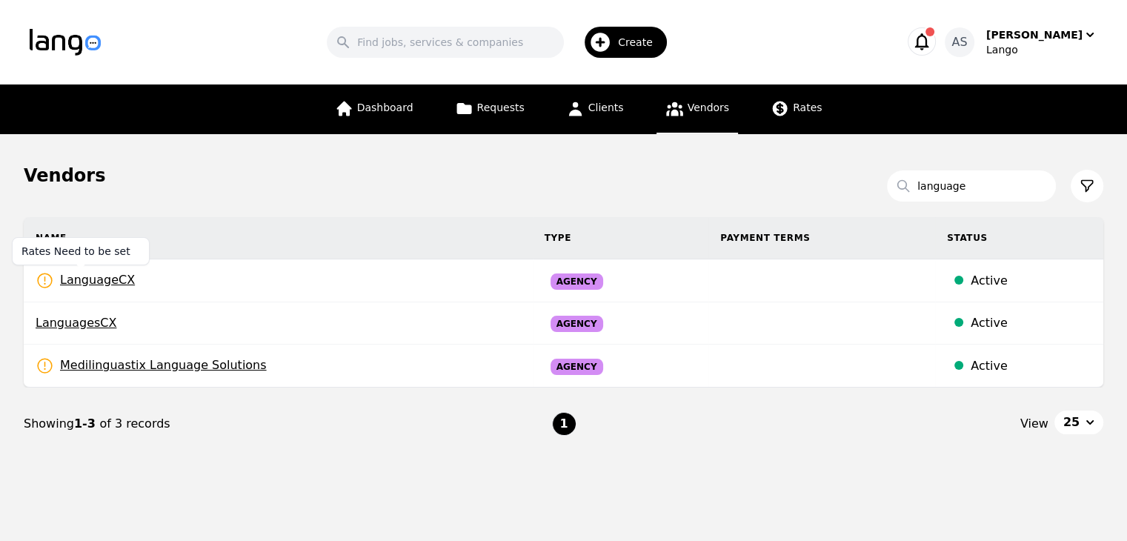
click at [121, 284] on span "LanguageCX" at bounding box center [85, 280] width 99 height 19
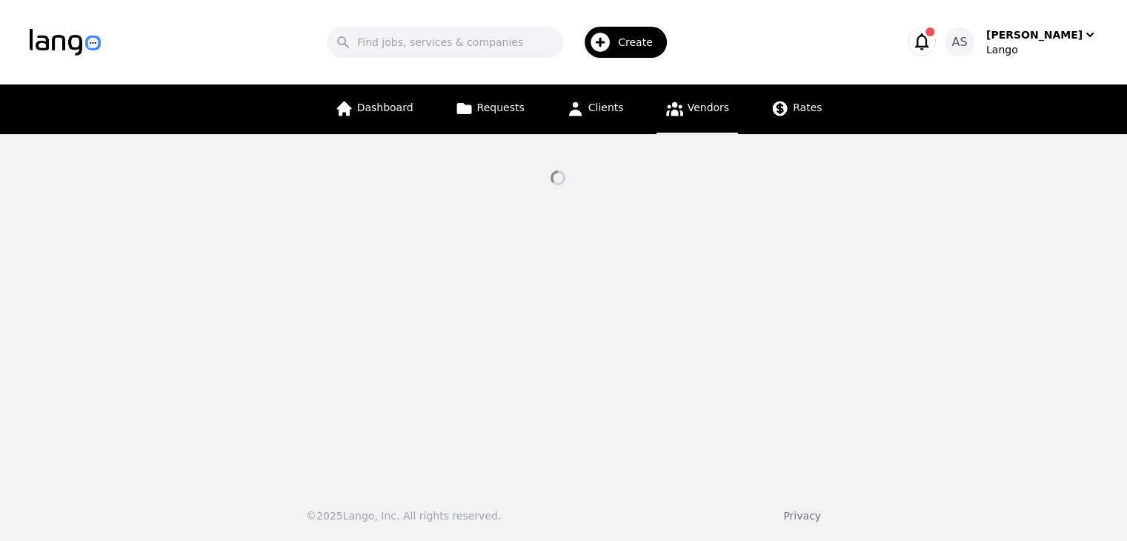
select select "active"
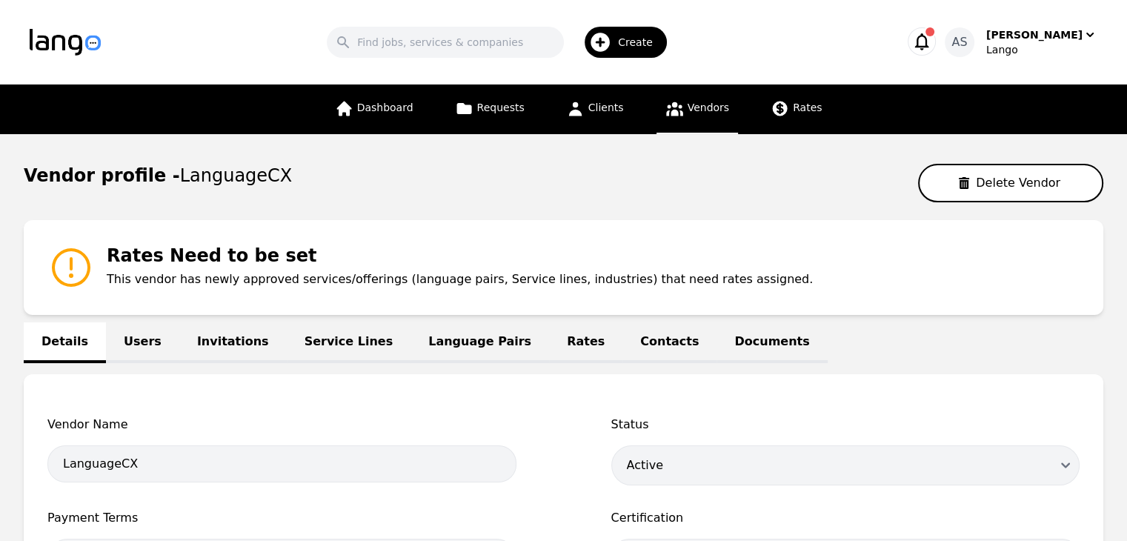
scroll to position [74, 0]
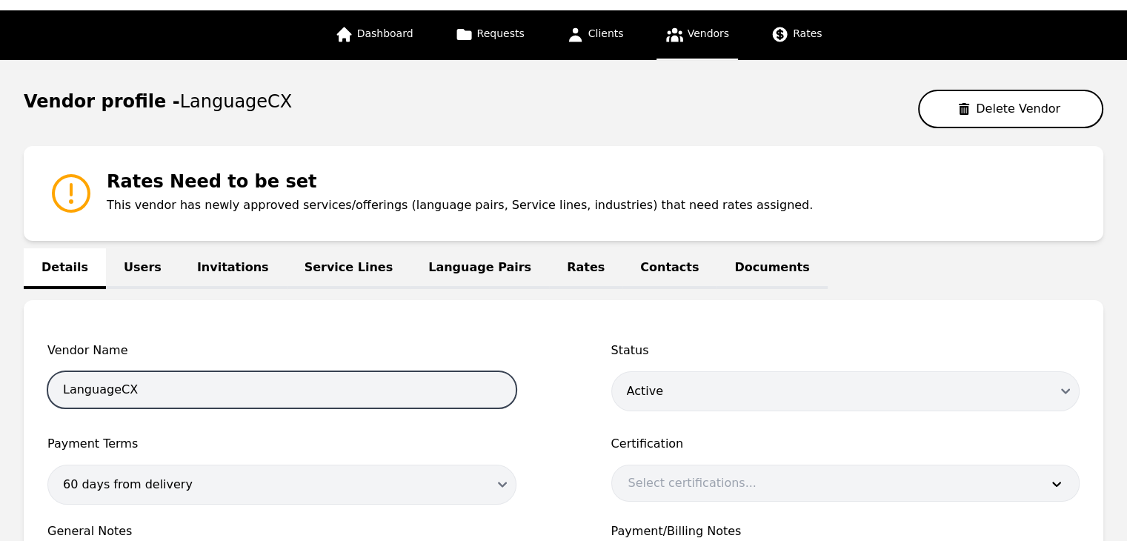
click at [116, 389] on input "LanguageCX" at bounding box center [281, 389] width 469 height 37
type input "LanguagesCX"
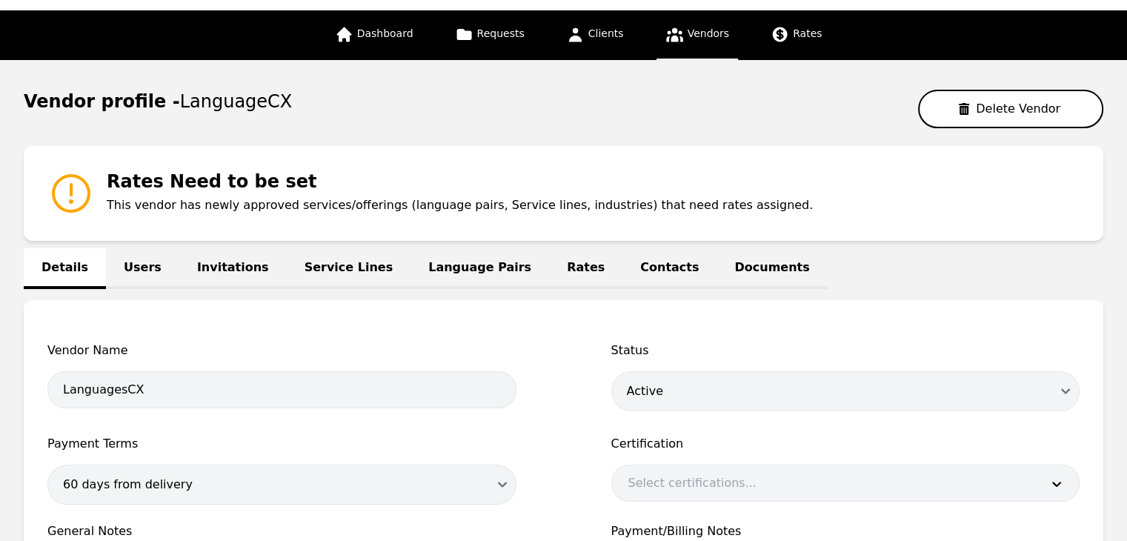
click at [841, 270] on div "Details Users Invitations Service Lines Language Pairs Rates Contacts Documents" at bounding box center [563, 267] width 1079 height 18
click at [133, 256] on link "Users" at bounding box center [142, 268] width 73 height 41
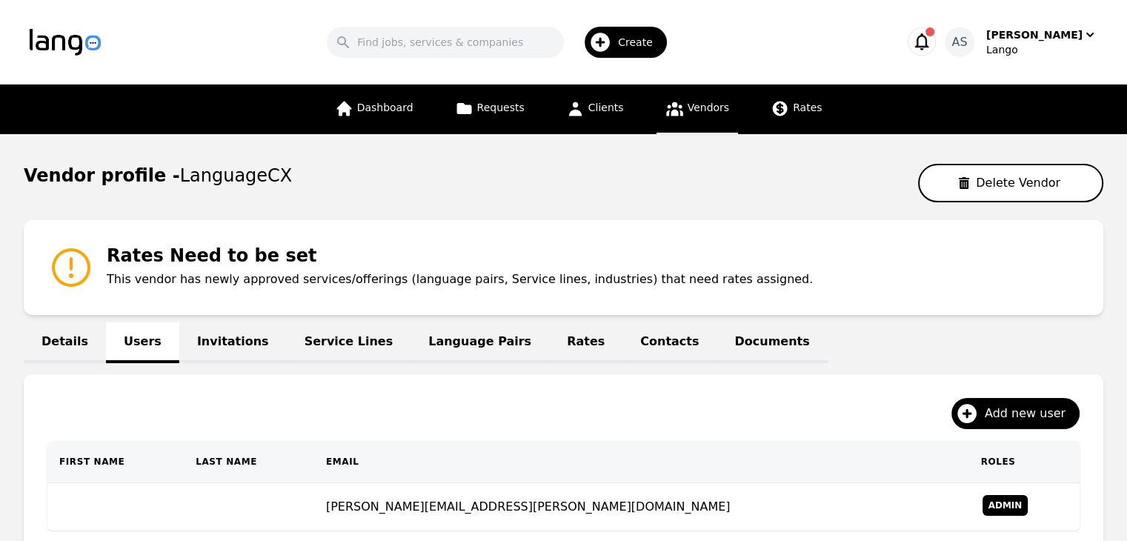
click at [689, 110] on span "Vendors" at bounding box center [707, 107] width 41 height 12
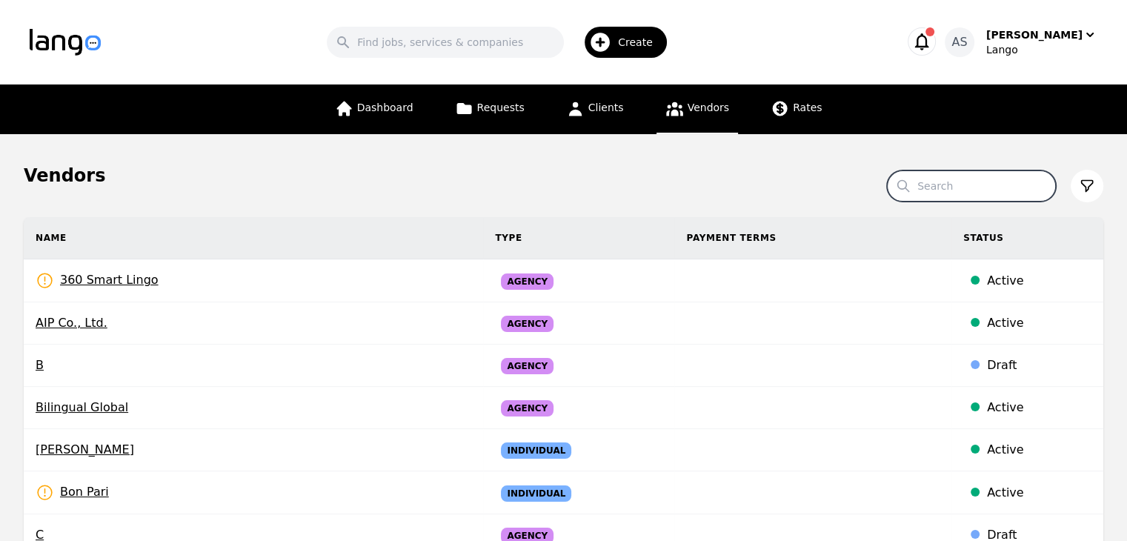
click at [1004, 191] on input "Search" at bounding box center [971, 185] width 169 height 31
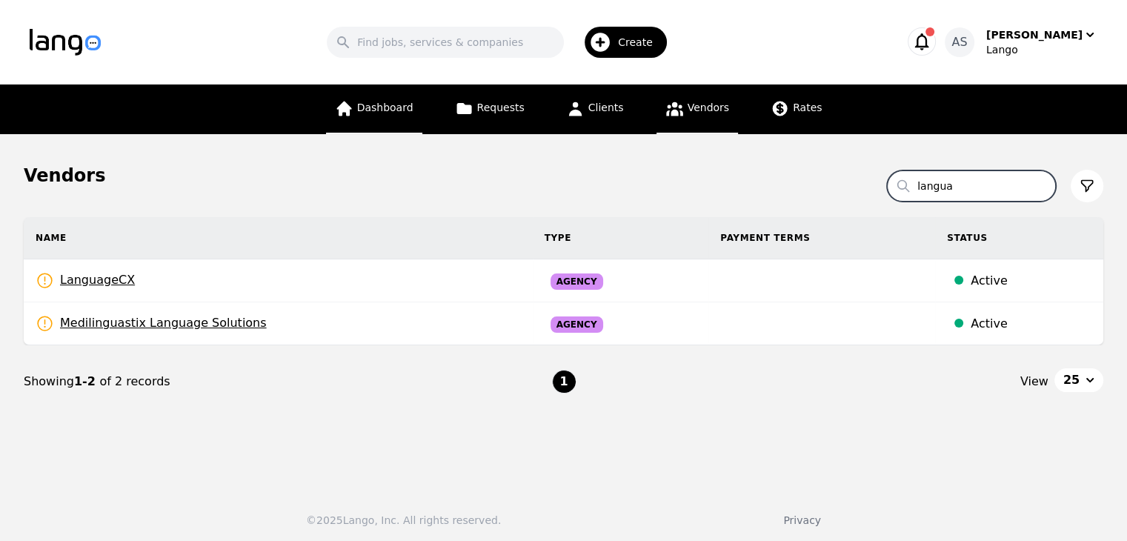
type input "langua"
click at [393, 99] on link "Dashboard" at bounding box center [374, 109] width 96 height 50
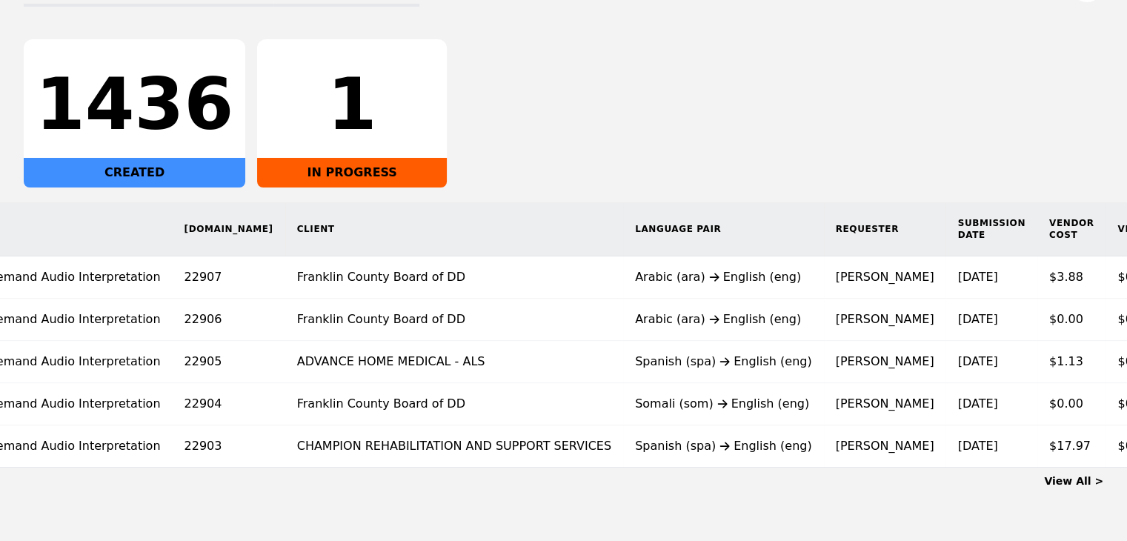
scroll to position [0, 120]
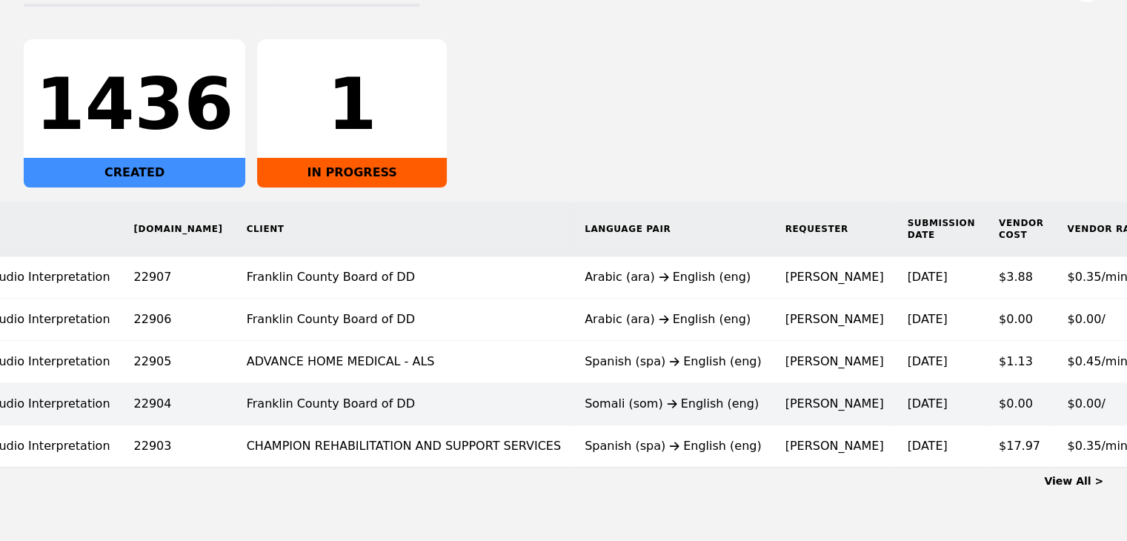
click at [384, 416] on td "Franklin County Board of DD" at bounding box center [404, 404] width 338 height 42
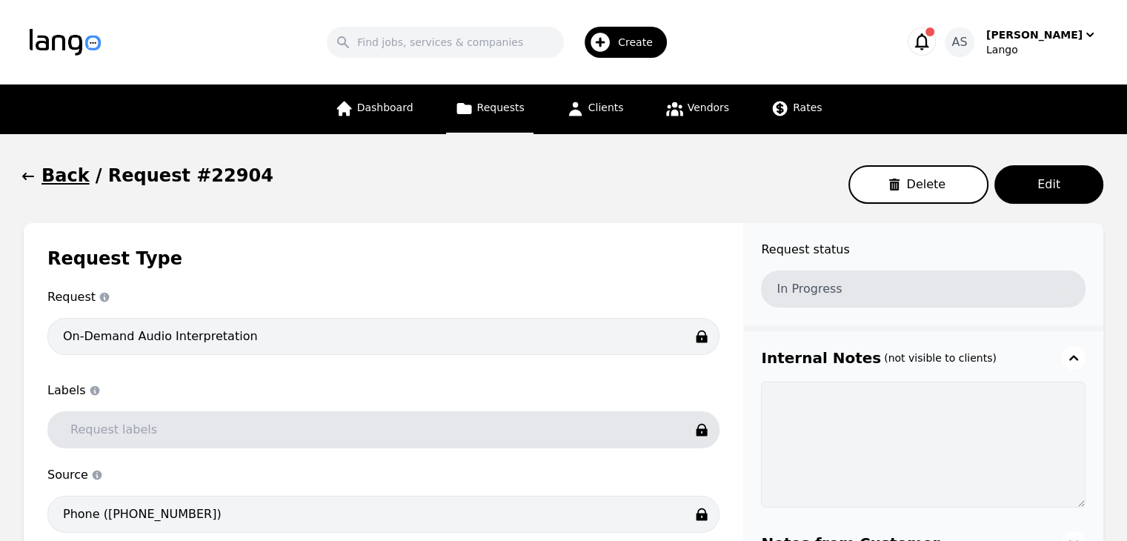
click at [26, 169] on span "button" at bounding box center [28, 176] width 15 height 24
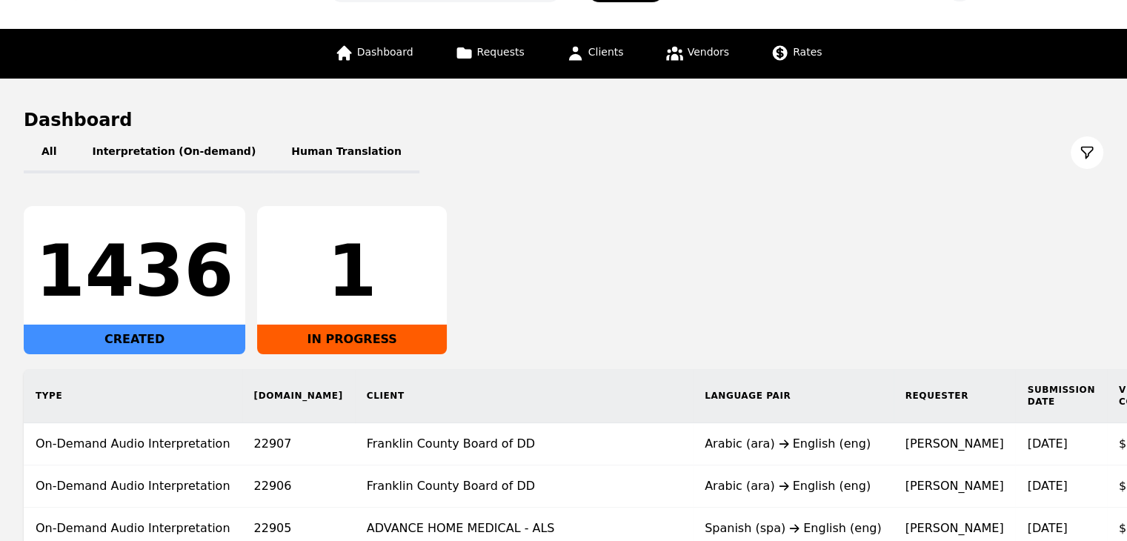
scroll to position [204, 0]
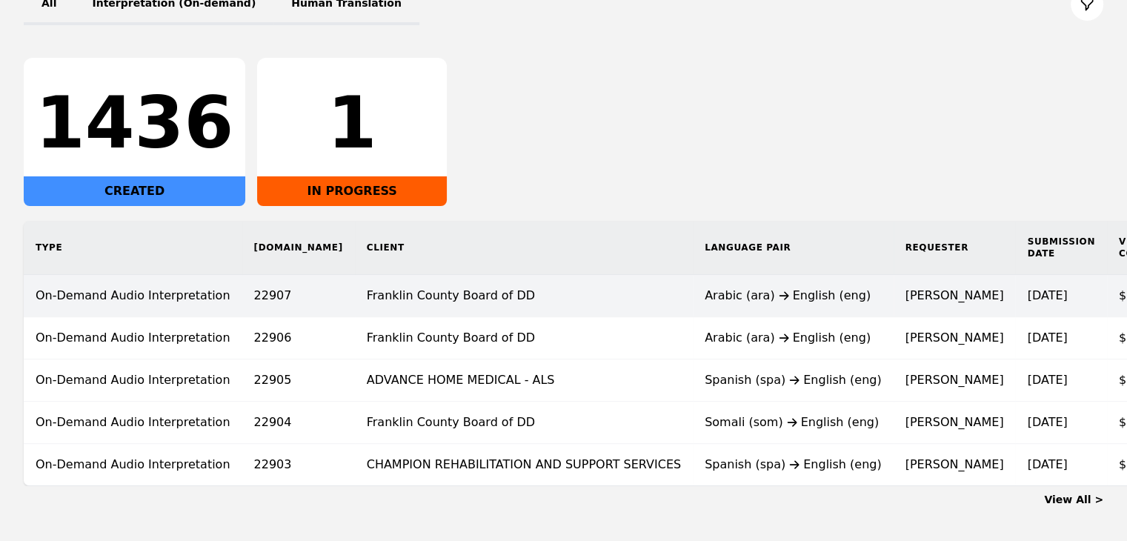
click at [893, 300] on td "[PERSON_NAME]" at bounding box center [954, 296] width 122 height 42
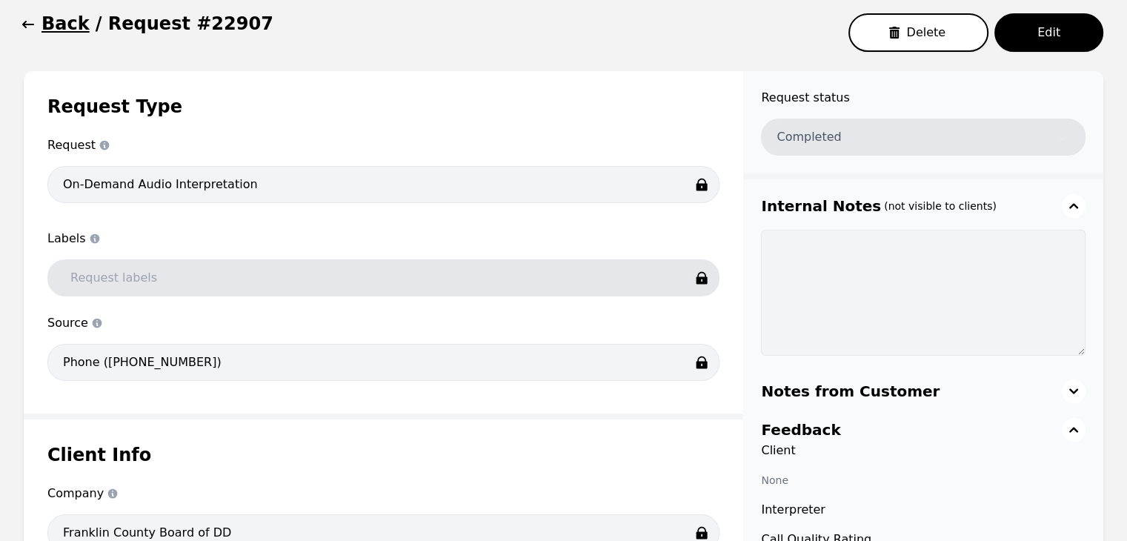
scroll to position [145, 0]
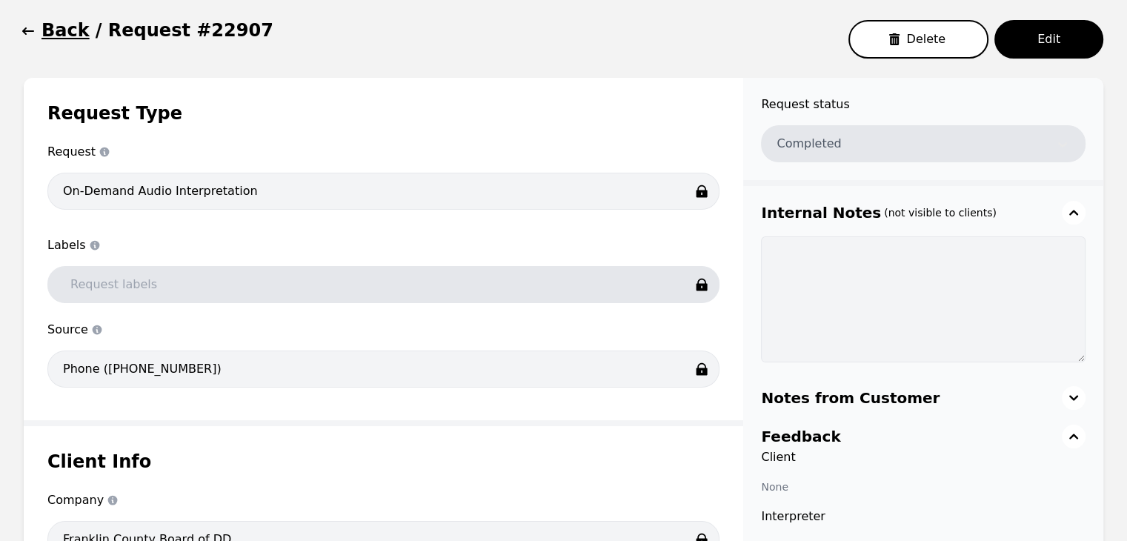
click at [38, 30] on button "Back" at bounding box center [57, 31] width 66 height 24
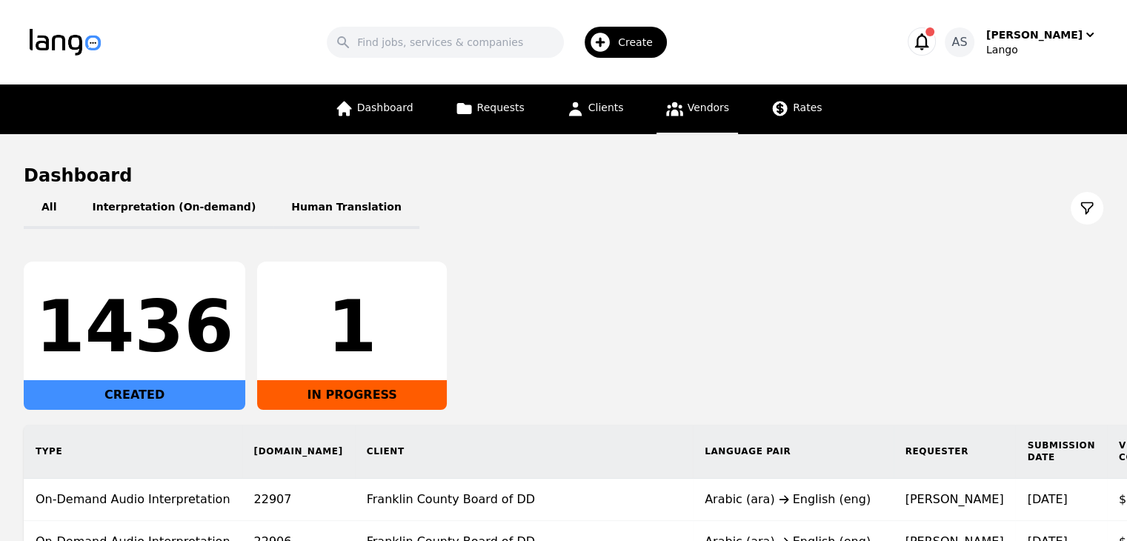
click at [687, 112] on span "Vendors" at bounding box center [707, 107] width 41 height 12
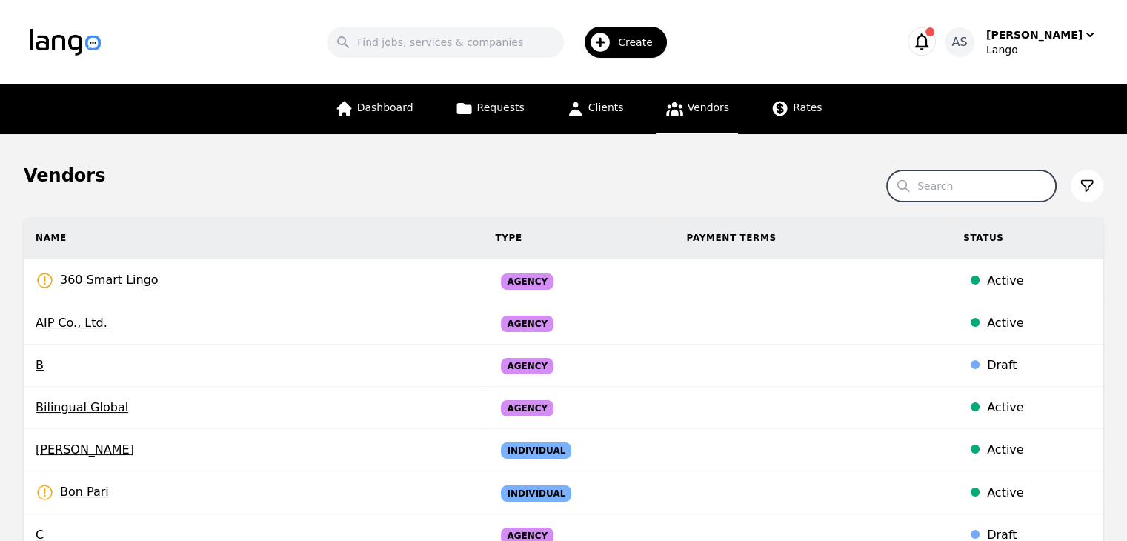
click at [964, 176] on input "Search" at bounding box center [971, 185] width 169 height 31
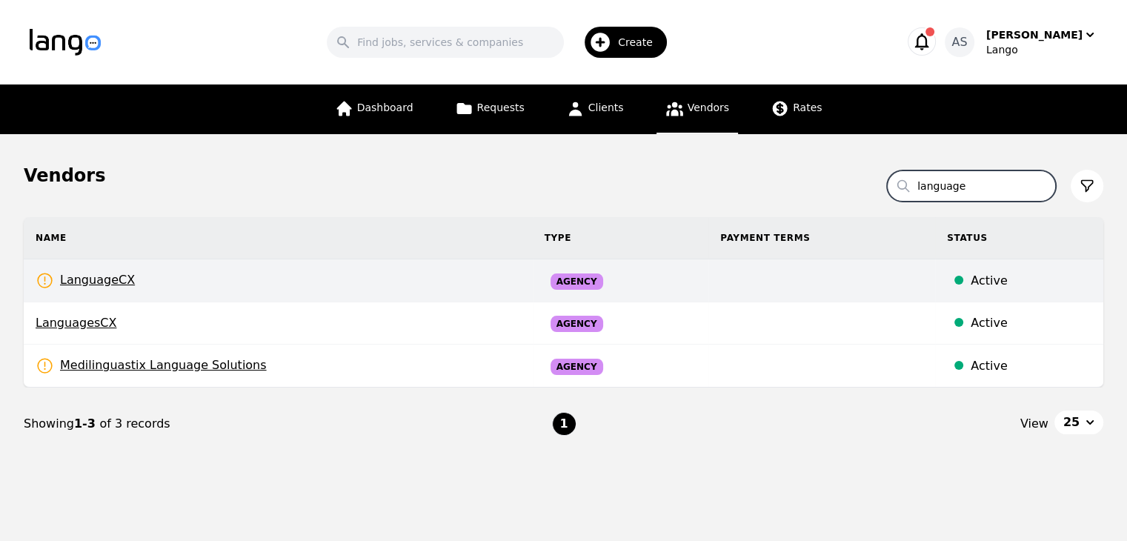
type input "language"
click at [240, 294] on td "LanguageCX Rates Need to be set" at bounding box center [278, 280] width 509 height 43
select select "active"
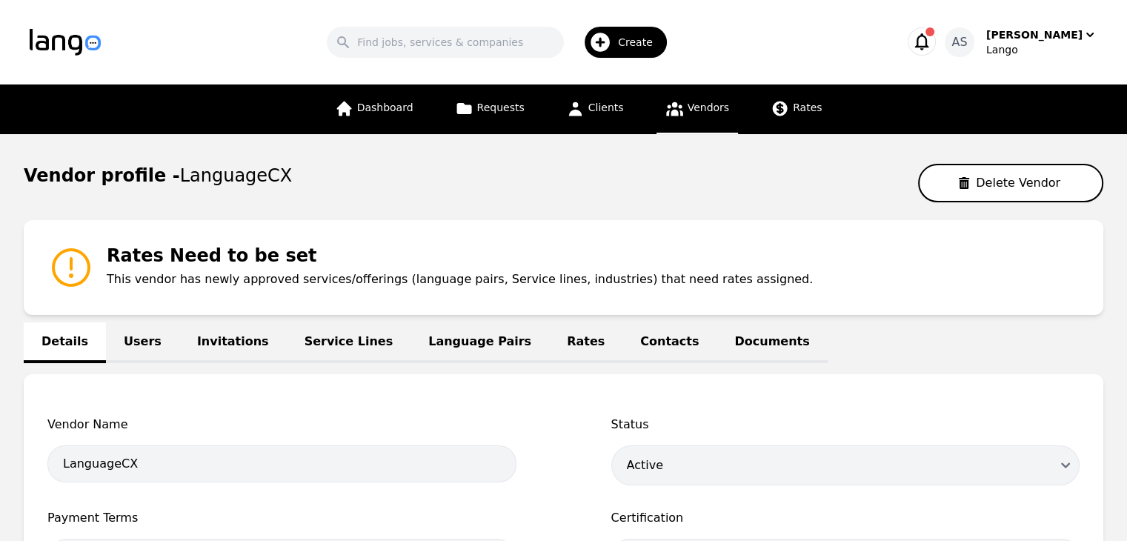
click at [140, 330] on link "Users" at bounding box center [142, 342] width 73 height 41
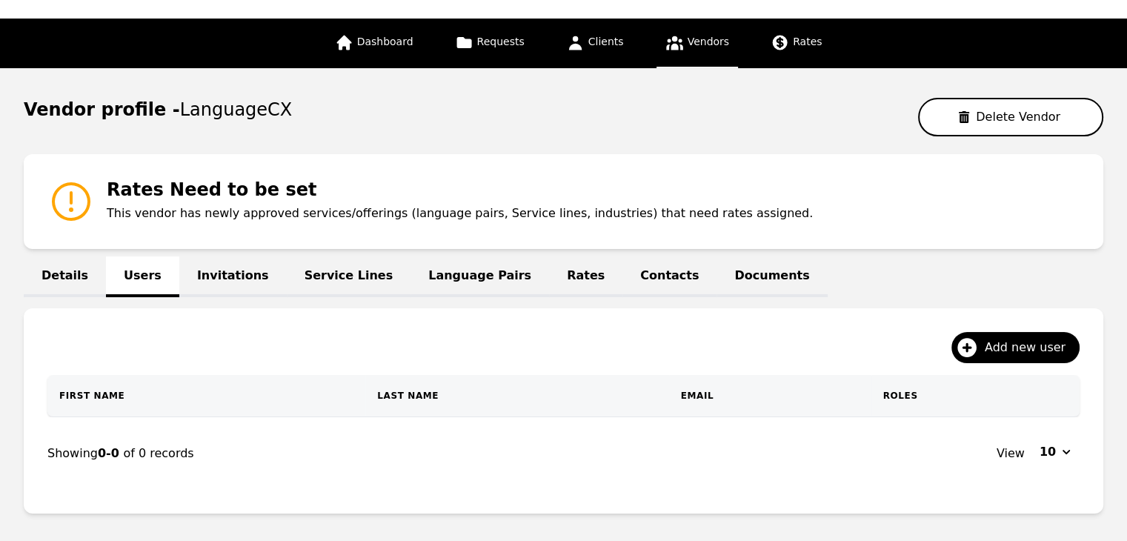
scroll to position [145, 0]
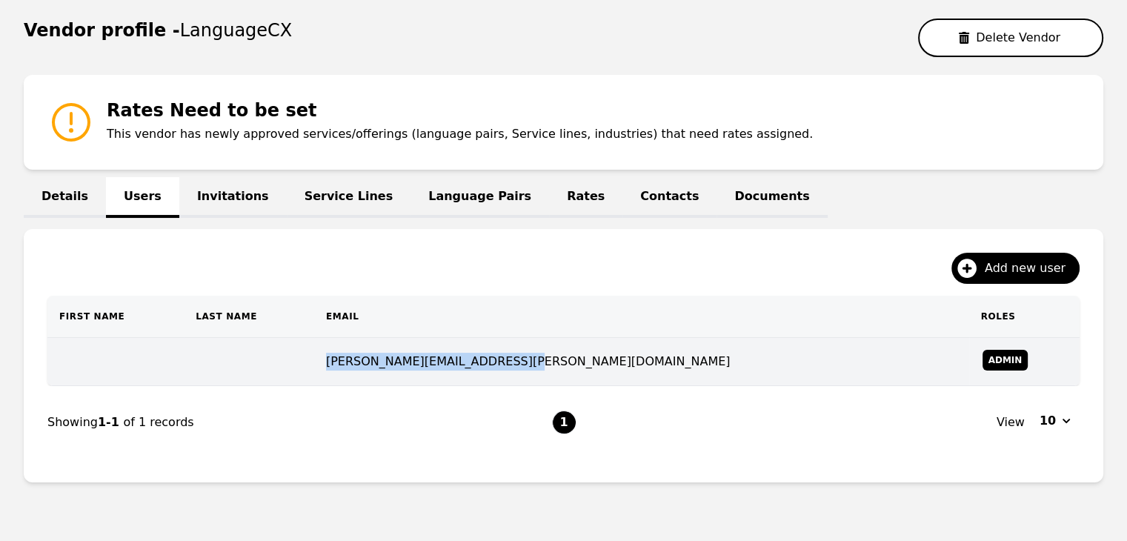
drag, startPoint x: 621, startPoint y: 359, endPoint x: 396, endPoint y: 359, distance: 225.2
click at [396, 359] on tr "mohamed.medhat@languagescx.com Admin" at bounding box center [563, 362] width 1032 height 48
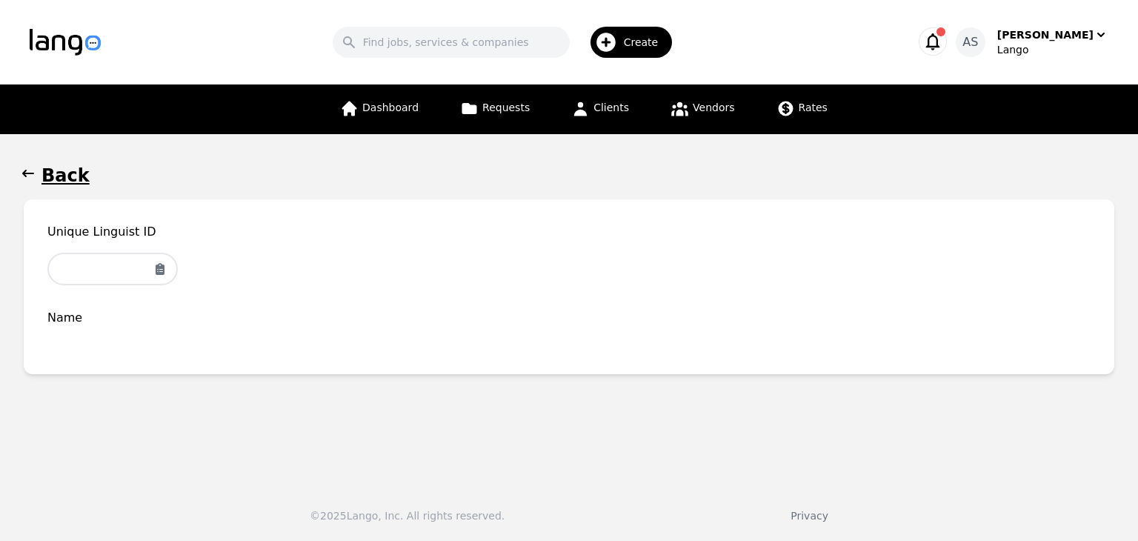
type input "419-396-495"
drag, startPoint x: 24, startPoint y: 174, endPoint x: 22, endPoint y: 167, distance: 7.6
click at [24, 172] on icon "button" at bounding box center [28, 173] width 12 height 7
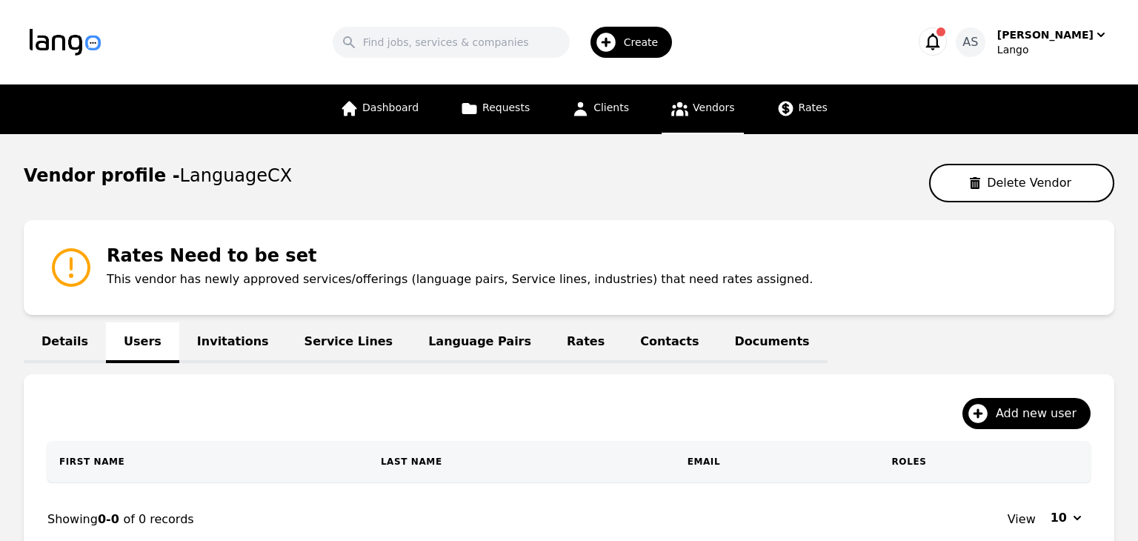
scroll to position [145, 0]
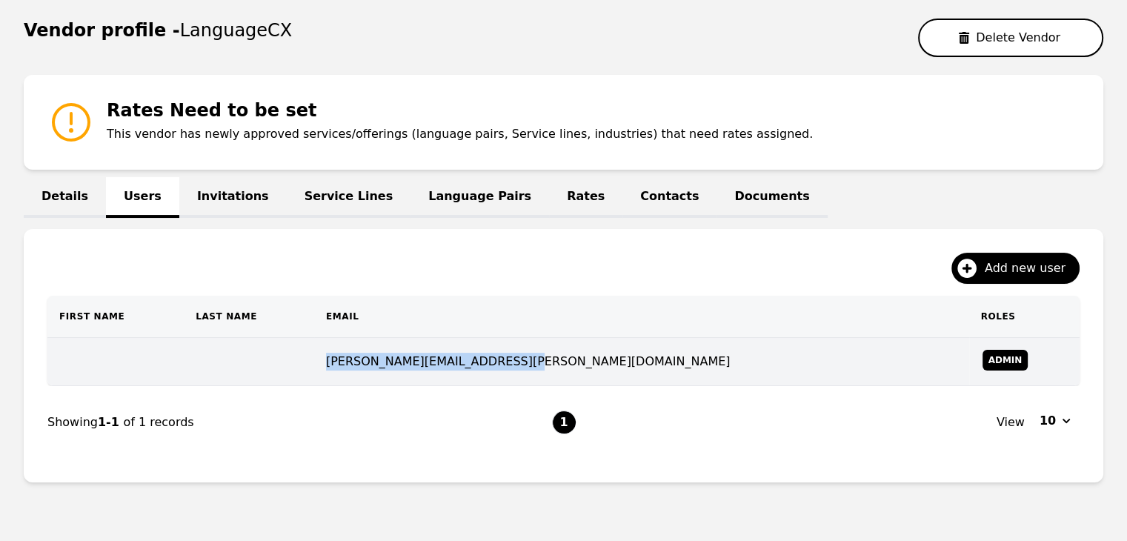
copy td "mohamed.medhat@languagescx.com"
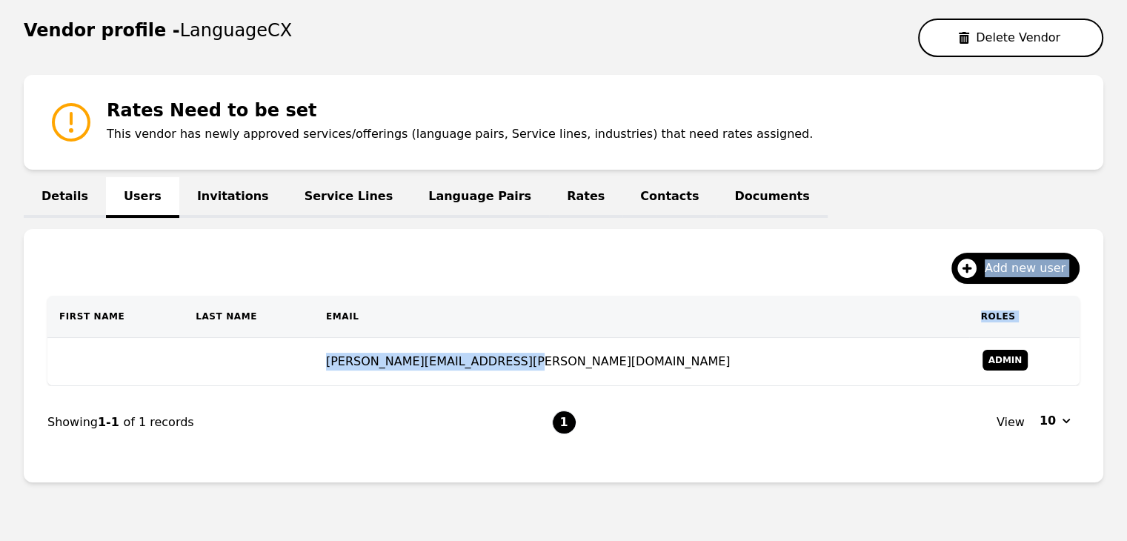
drag, startPoint x: 624, startPoint y: 358, endPoint x: 622, endPoint y: 253, distance: 105.2
click at [595, 271] on div "Add new user First Name Last Name Email Roles mohamed.medhat@languagescx.com Ad…" at bounding box center [563, 355] width 1079 height 253
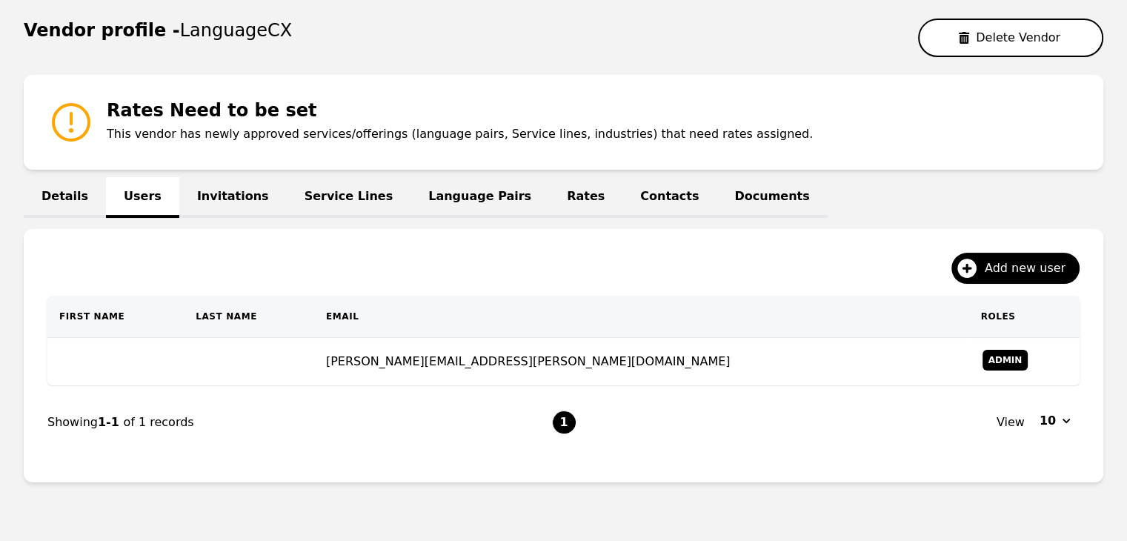
click at [847, 183] on div "Vendor profile - LanguageCX Delete Vendor Rates Need to be set This vendor has …" at bounding box center [563, 257] width 1079 height 476
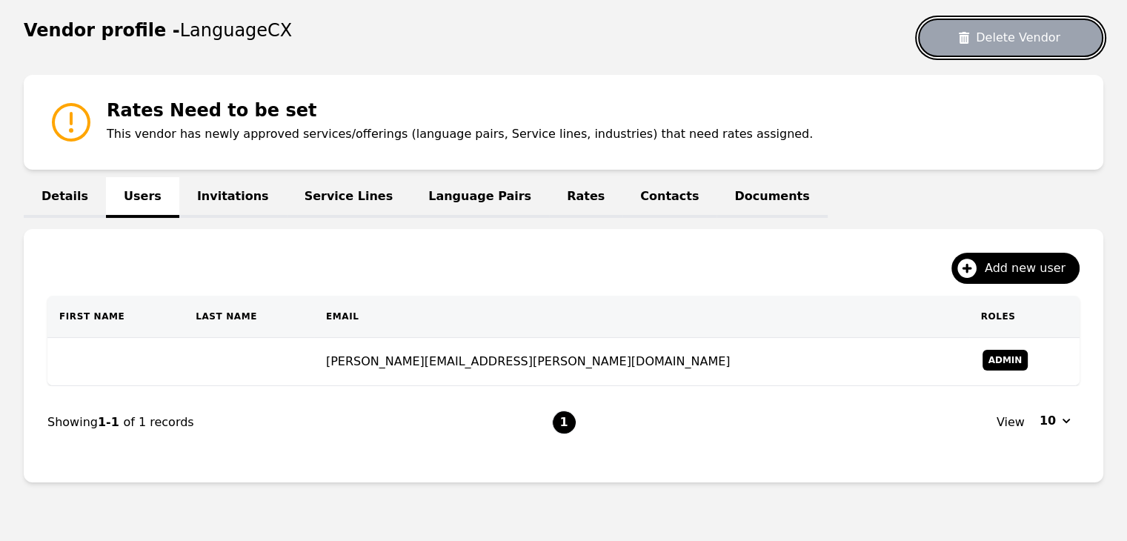
click at [1034, 39] on button "Delete Vendor" at bounding box center [1010, 38] width 185 height 39
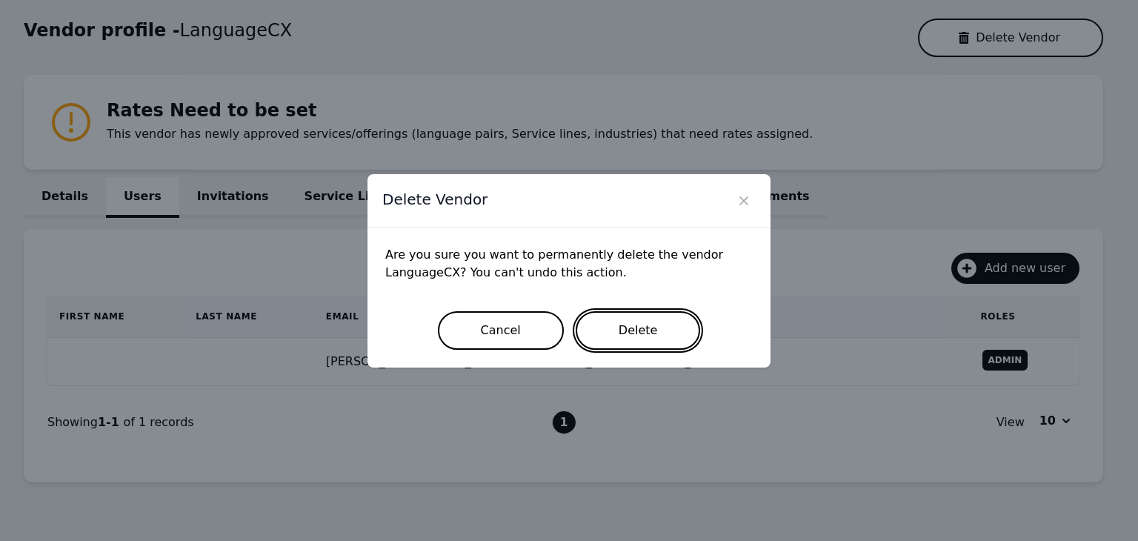
click at [624, 332] on button "Delete" at bounding box center [637, 330] width 125 height 39
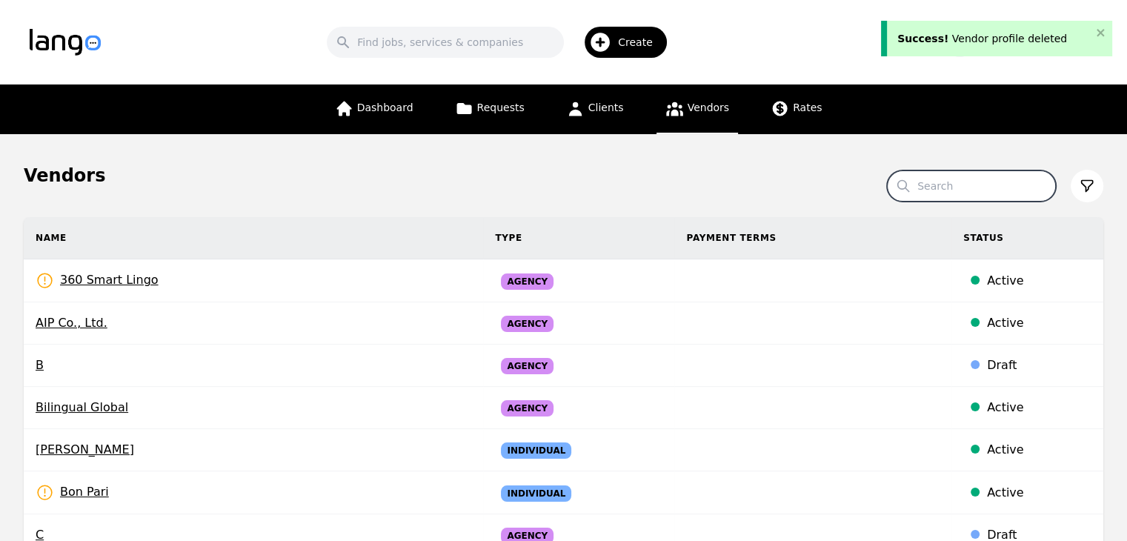
click at [957, 184] on input "Search" at bounding box center [971, 185] width 169 height 31
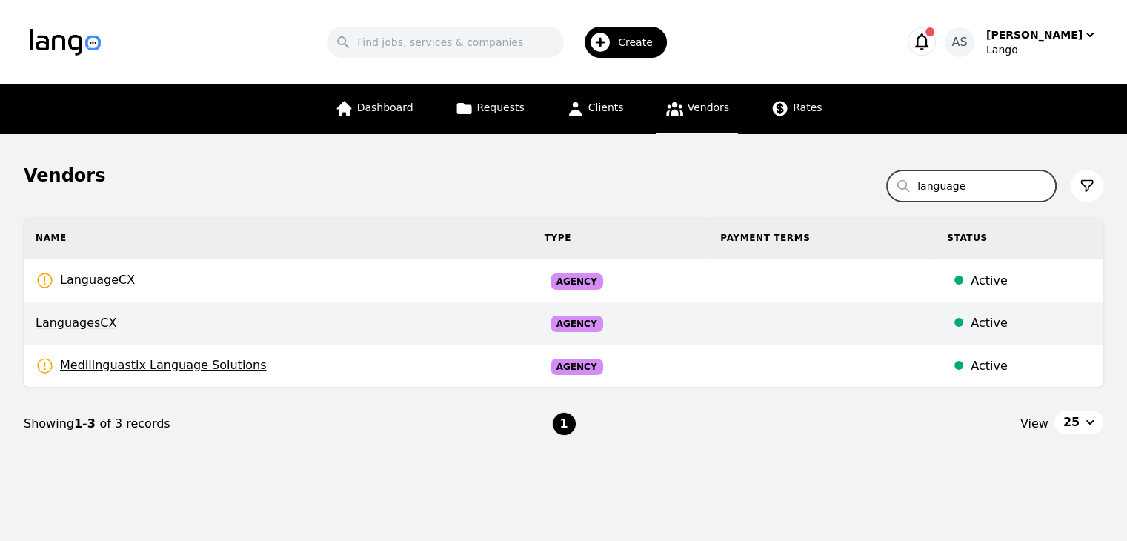
type input "language"
click at [327, 321] on span "LanguagesCX" at bounding box center [278, 323] width 485 height 18
select select "active"
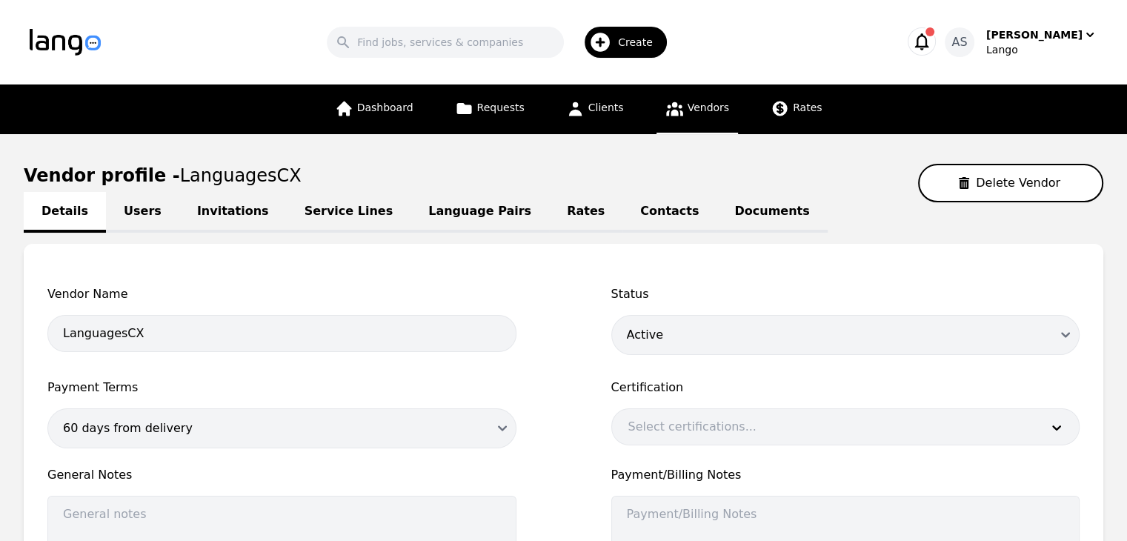
click at [133, 209] on link "Users" at bounding box center [142, 212] width 73 height 41
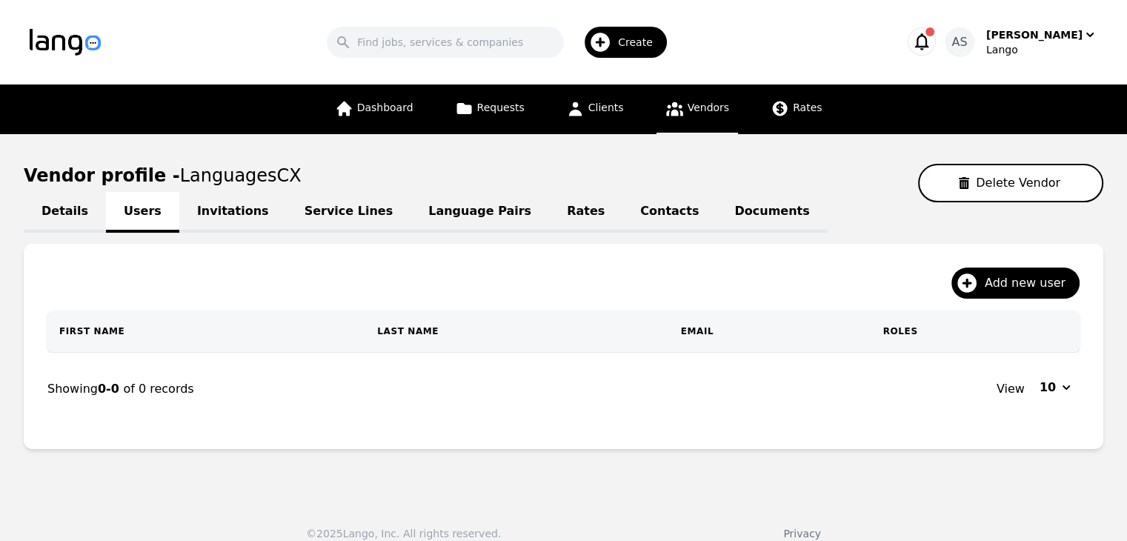
click at [681, 116] on link "Vendors" at bounding box center [696, 109] width 81 height 50
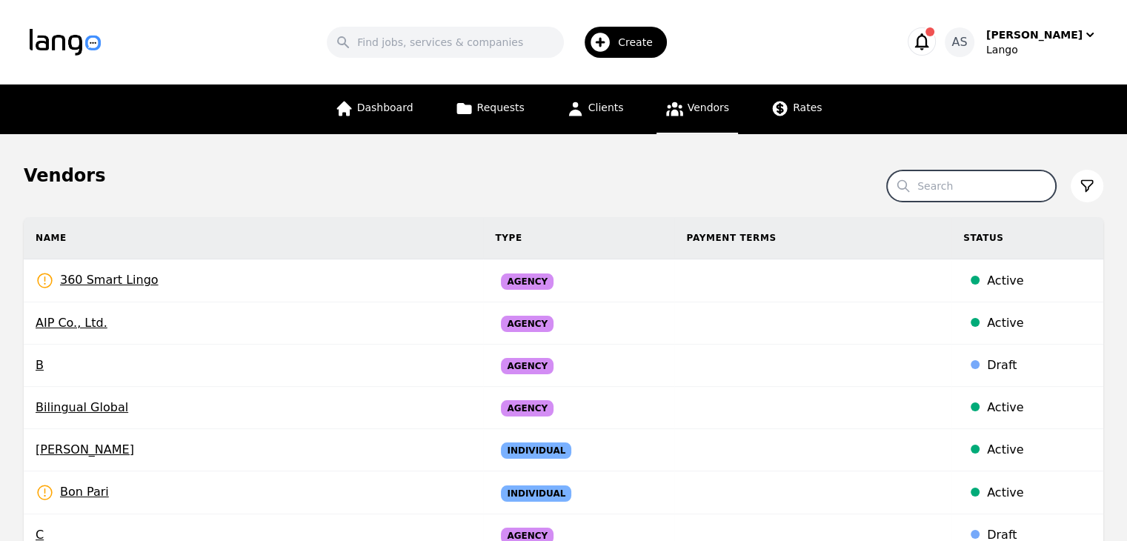
click at [1013, 184] on input "Search" at bounding box center [971, 185] width 169 height 31
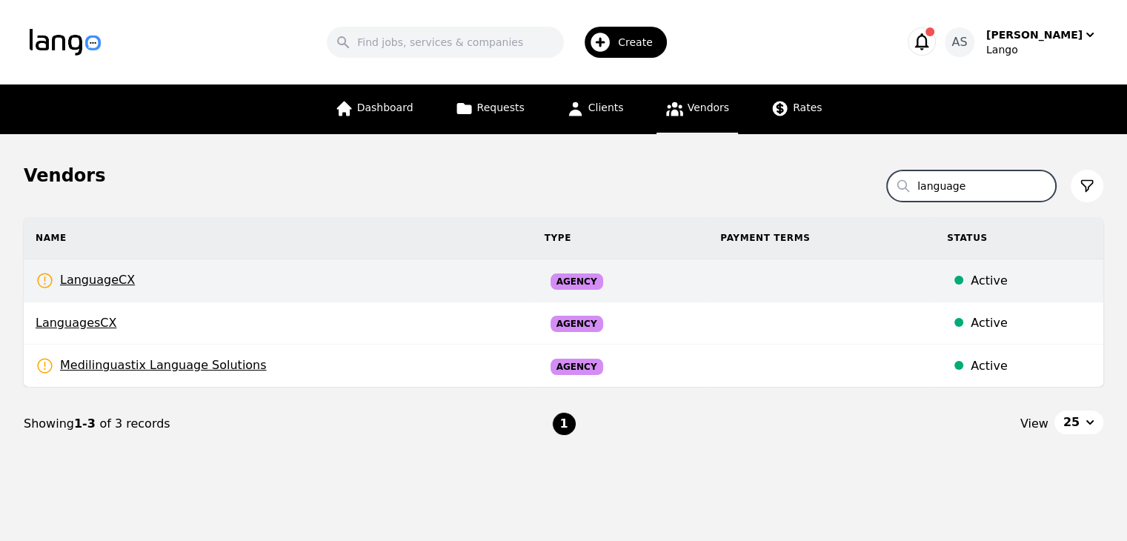
type input "language"
click at [161, 273] on td "LanguageCX Rates Need to be set" at bounding box center [278, 280] width 509 height 43
select select "active"
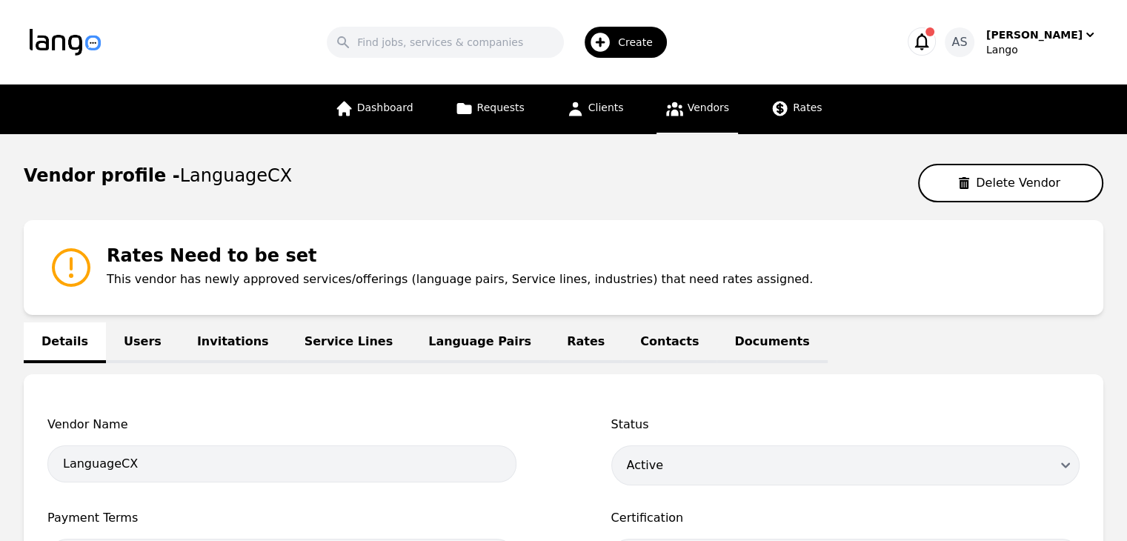
click at [130, 330] on link "Users" at bounding box center [142, 342] width 73 height 41
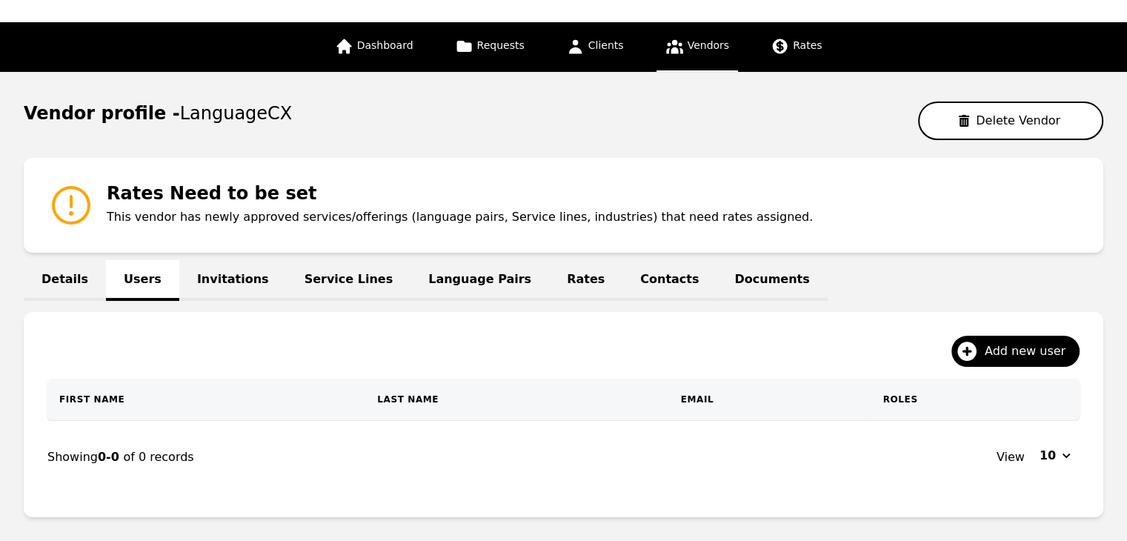
scroll to position [145, 0]
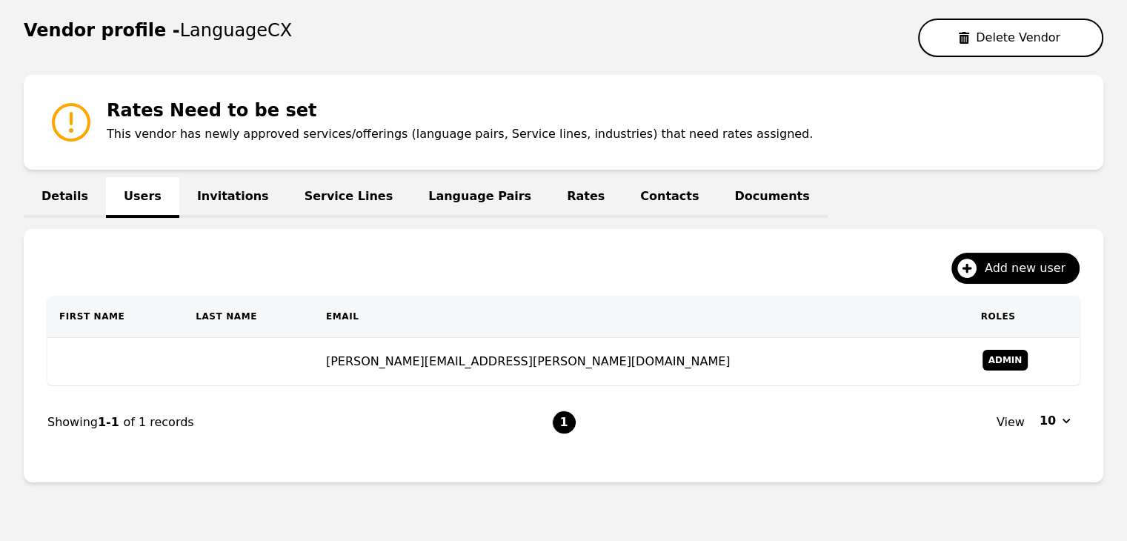
click at [215, 188] on link "Invitations" at bounding box center [232, 197] width 107 height 41
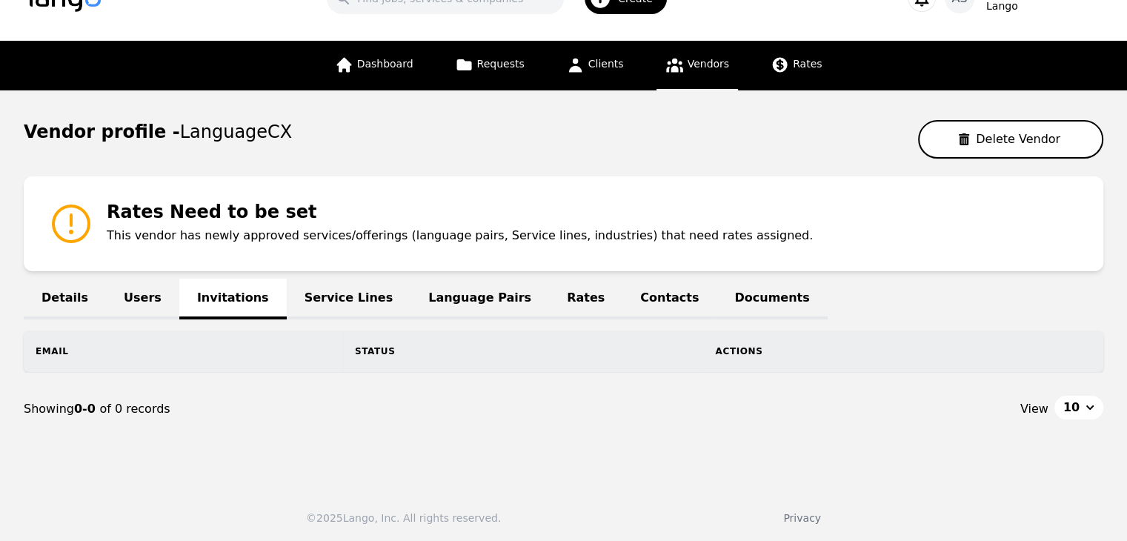
scroll to position [71, 0]
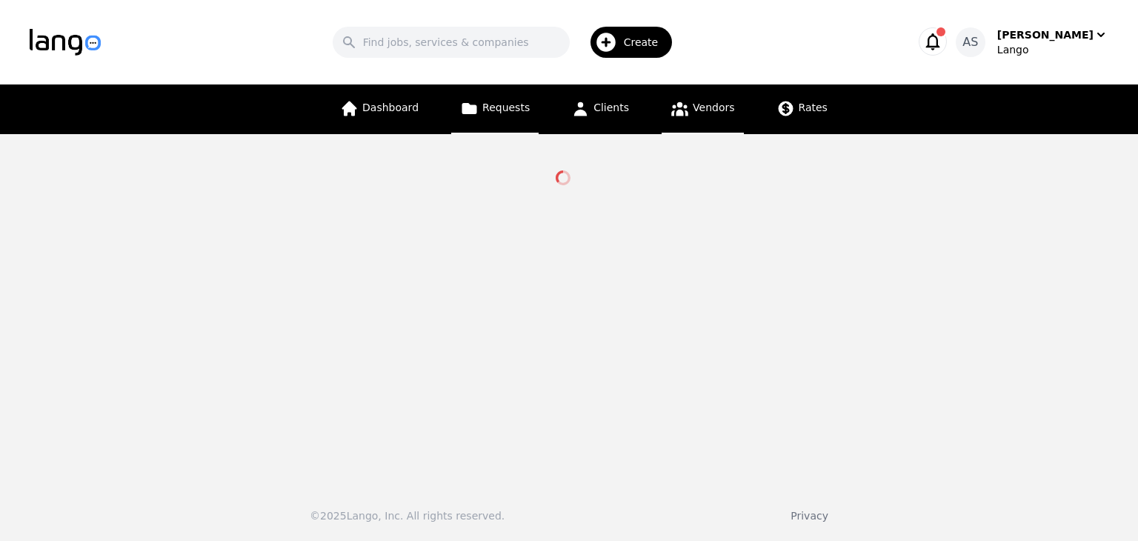
click at [515, 109] on span "Requests" at bounding box center [505, 107] width 47 height 12
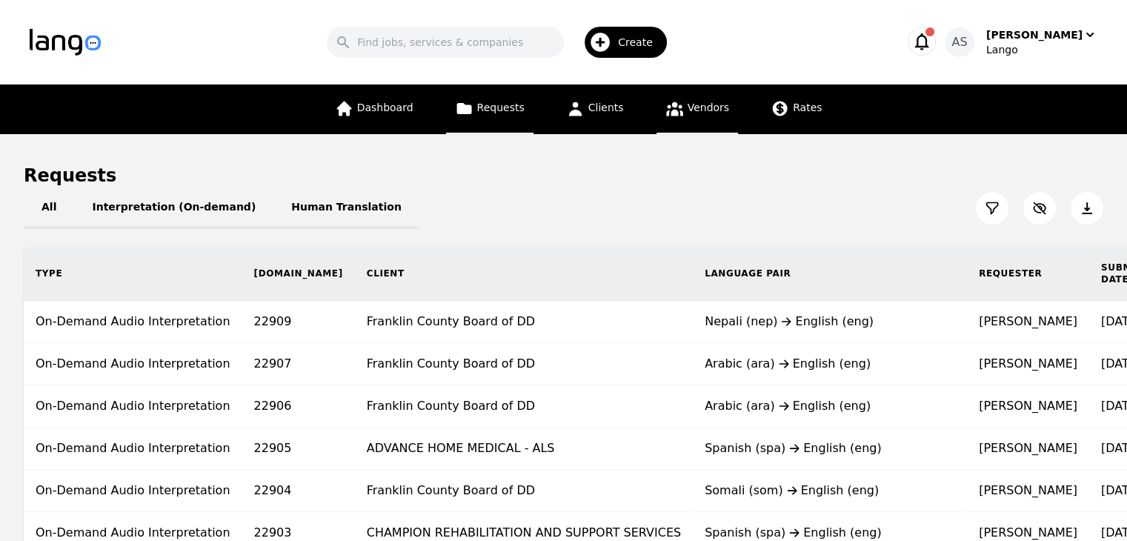
click at [698, 123] on link "Vendors" at bounding box center [696, 109] width 81 height 50
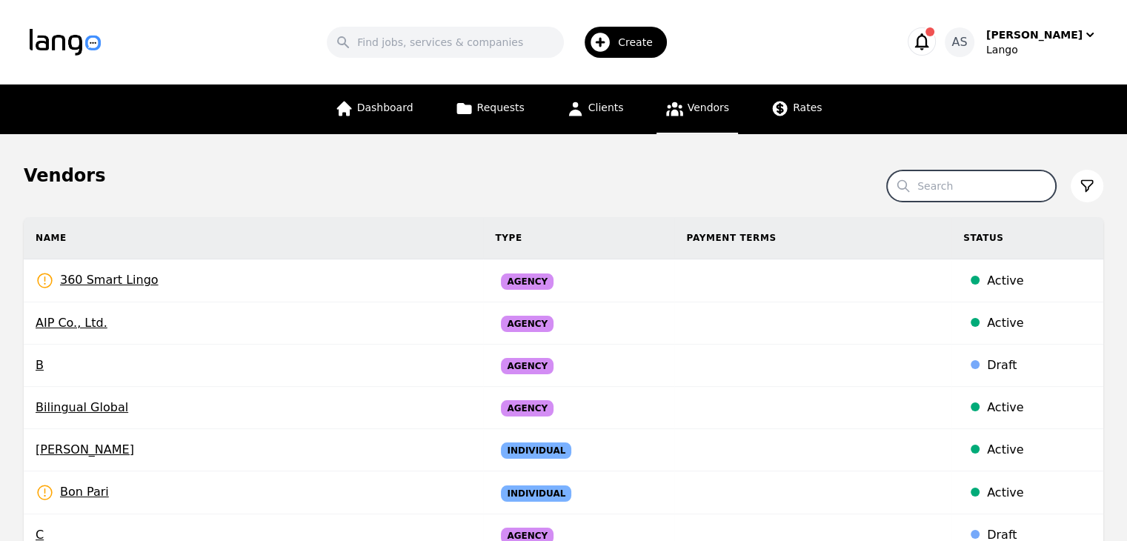
click at [988, 180] on input "Search" at bounding box center [971, 185] width 169 height 31
type input "language"
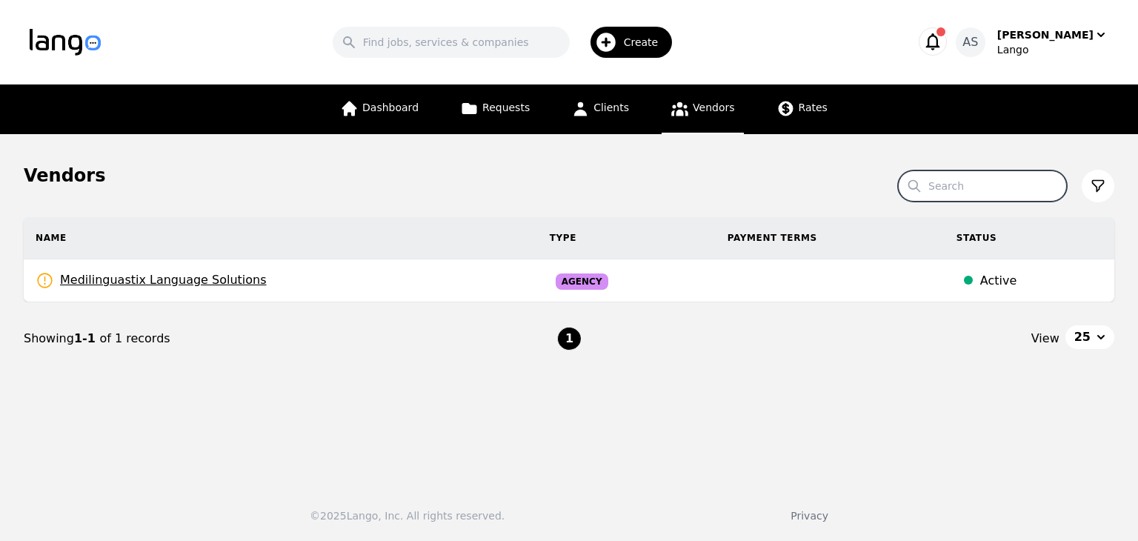
click at [978, 187] on input "Search" at bounding box center [982, 185] width 169 height 31
click at [638, 27] on div "Create" at bounding box center [631, 42] width 82 height 31
type input "language"
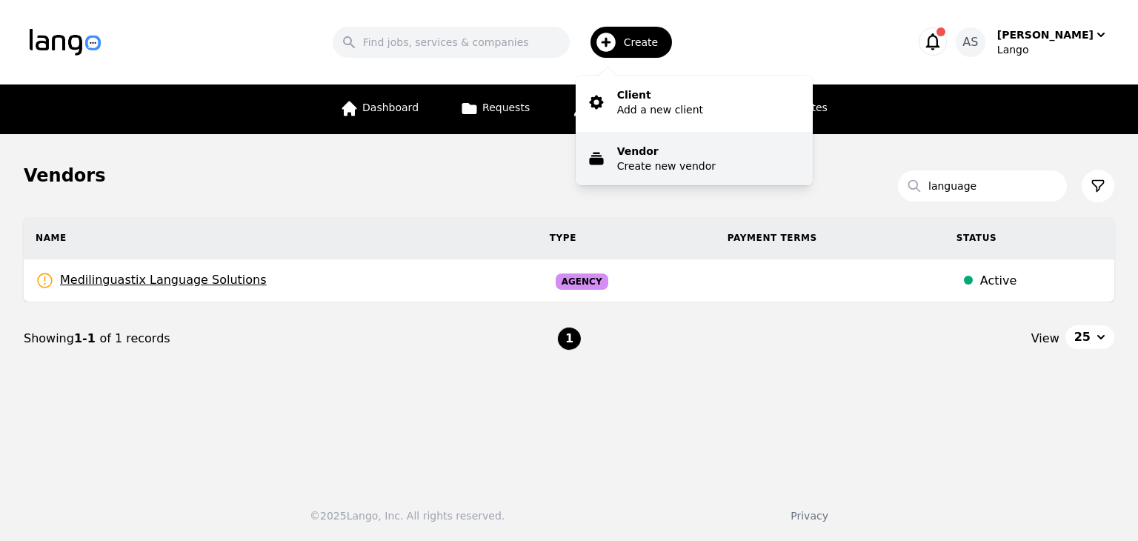
click at [716, 159] on button "Vendor Create new vendor" at bounding box center [693, 158] width 237 height 53
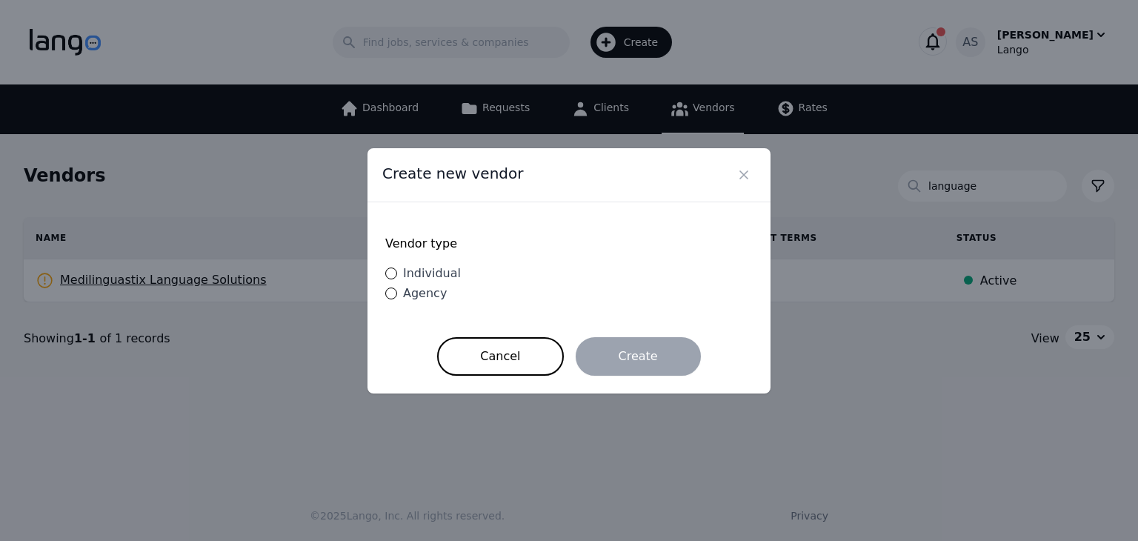
click at [425, 298] on span "Agency" at bounding box center [425, 293] width 44 height 14
click at [397, 298] on input "Agency" at bounding box center [391, 293] width 12 height 12
radio input "true"
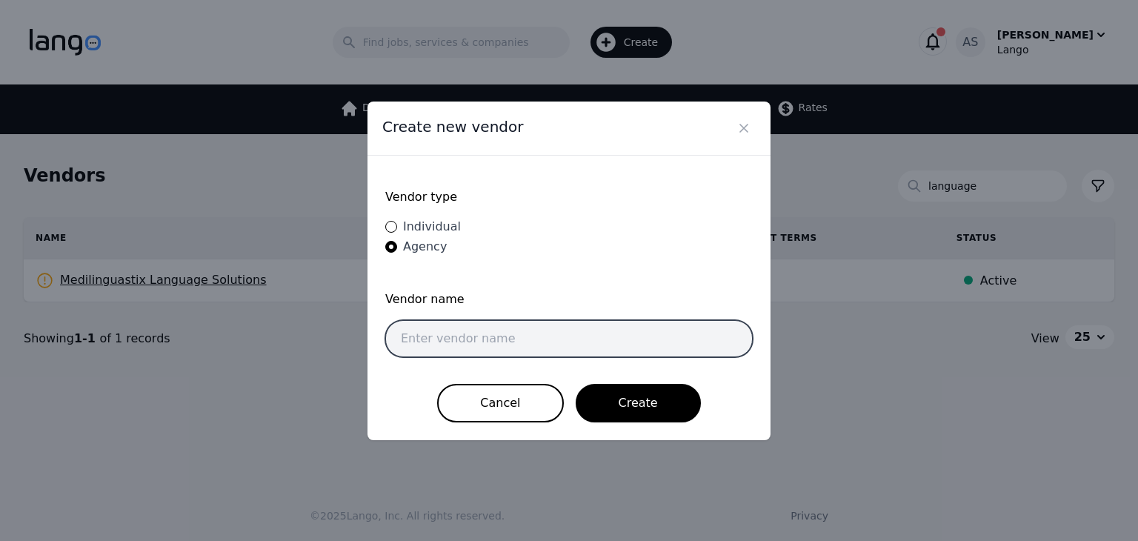
drag, startPoint x: 568, startPoint y: 336, endPoint x: 577, endPoint y: 344, distance: 12.1
click at [568, 336] on input "text" at bounding box center [568, 338] width 367 height 37
type input "LanguagesCX"
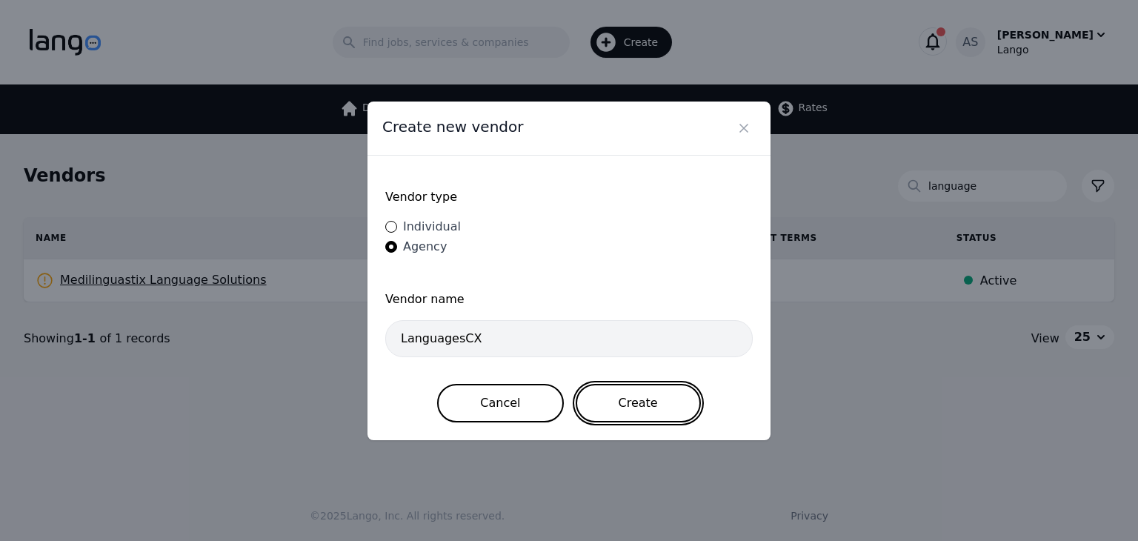
click at [641, 412] on button "Create" at bounding box center [637, 403] width 125 height 39
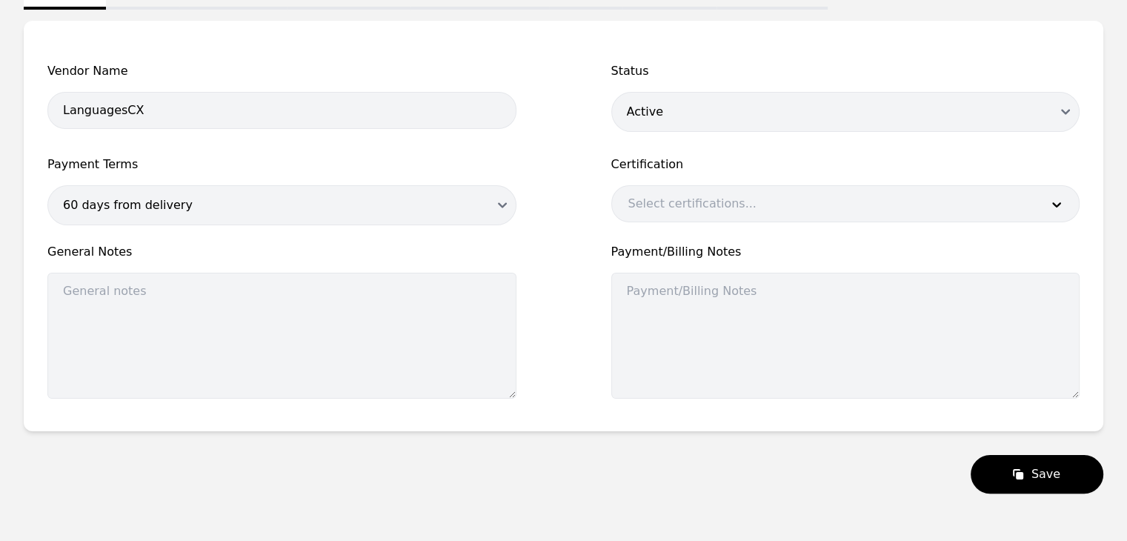
scroll to position [270, 0]
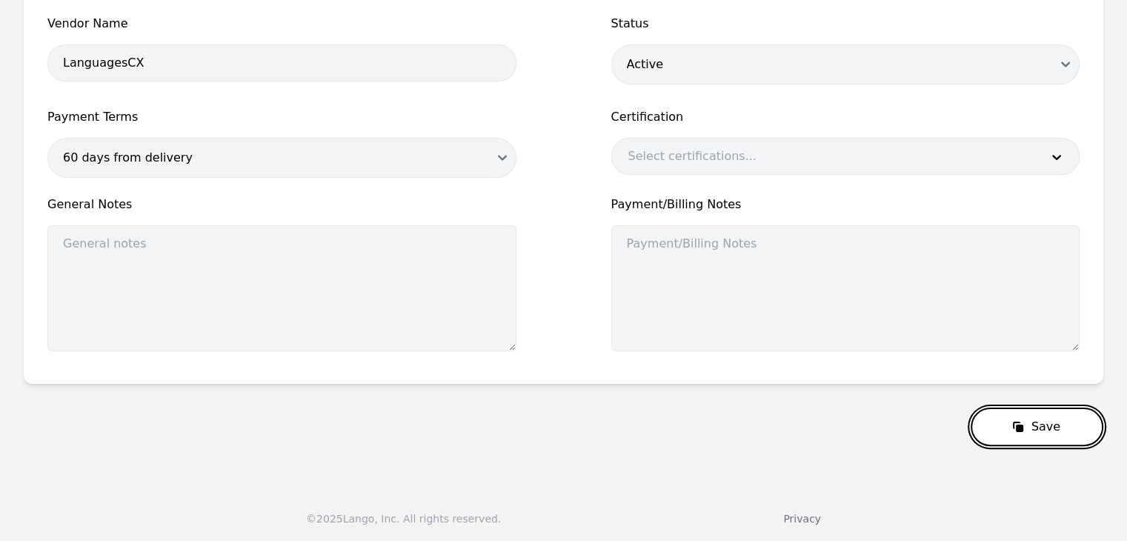
click at [1025, 425] on icon "submit" at bounding box center [1017, 426] width 15 height 15
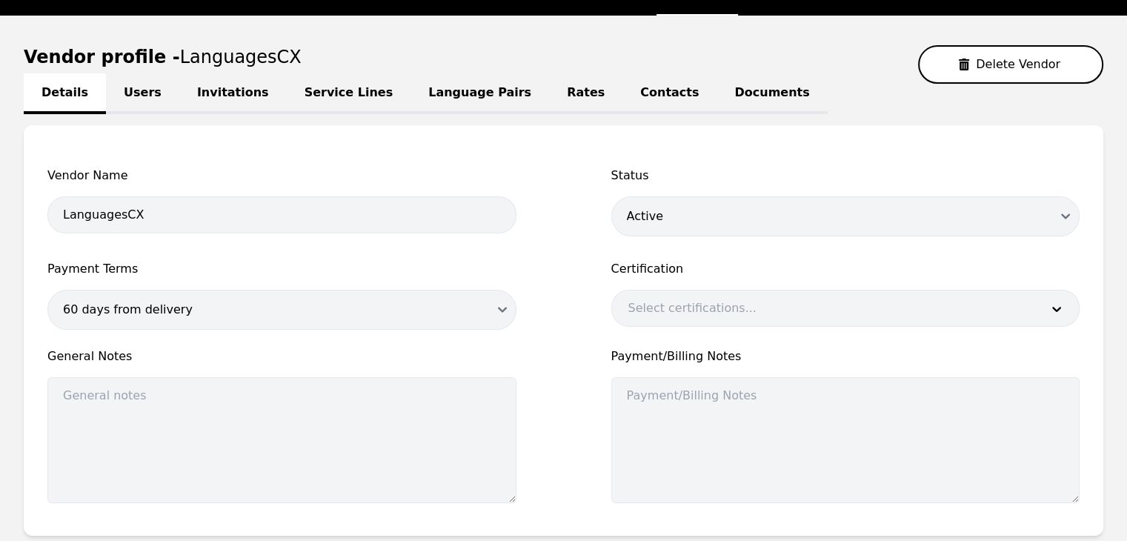
scroll to position [0, 0]
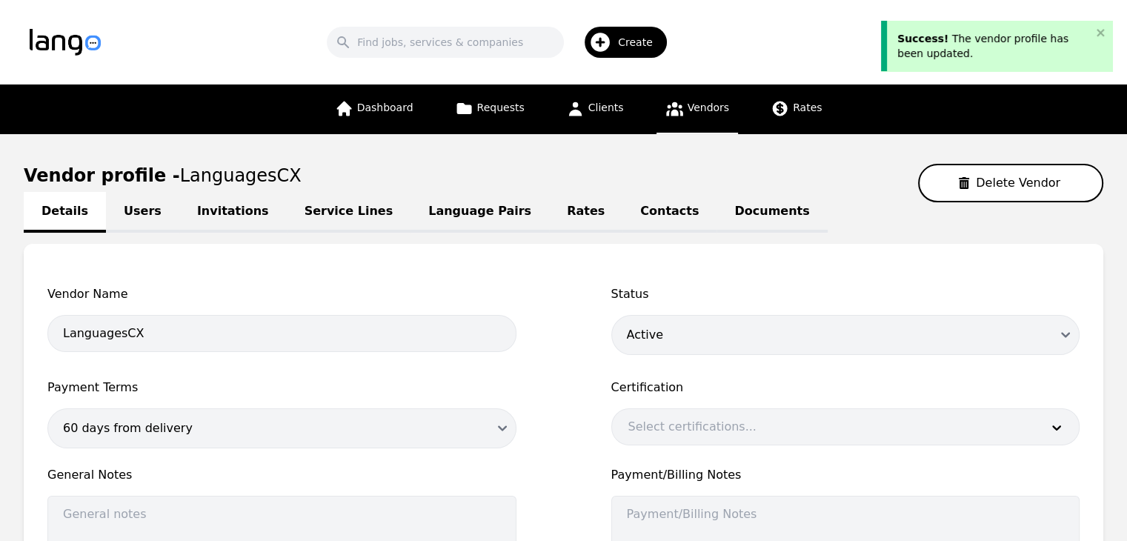
click at [136, 211] on link "Users" at bounding box center [142, 212] width 73 height 41
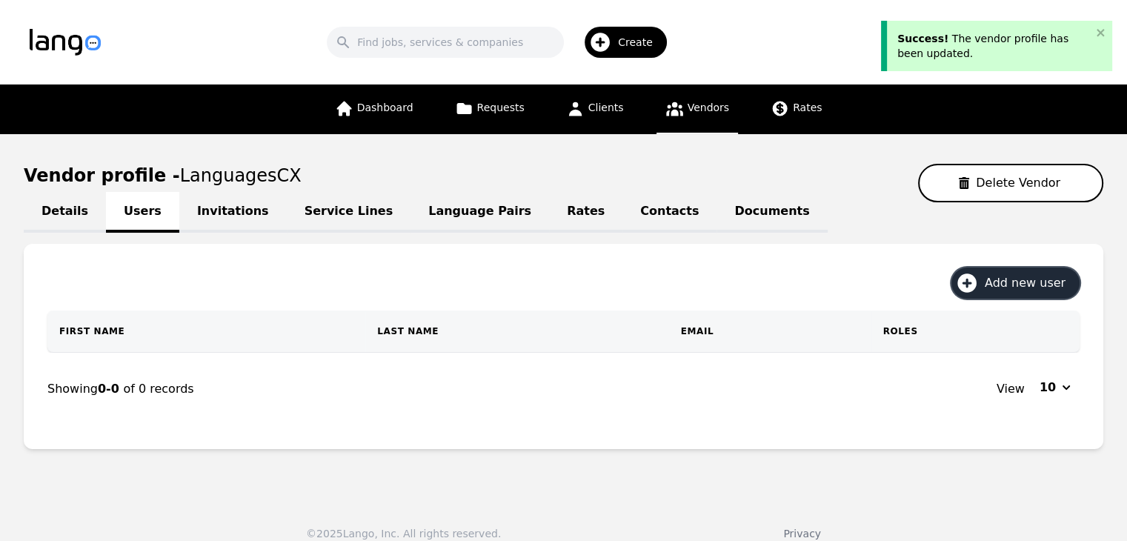
click at [1021, 291] on button "Add new user" at bounding box center [1015, 282] width 128 height 31
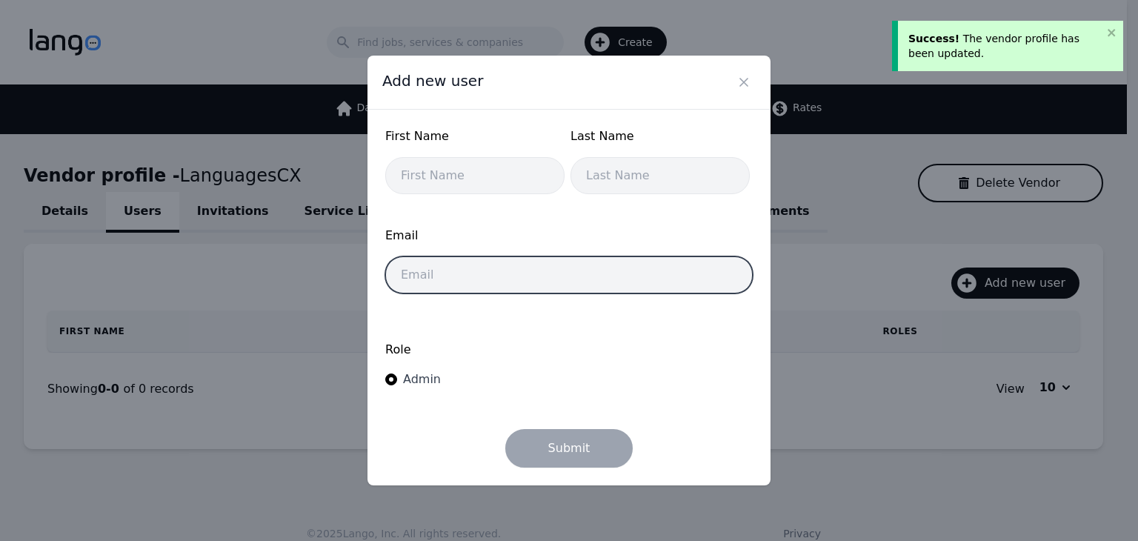
click at [525, 278] on input "email" at bounding box center [568, 274] width 367 height 37
paste input "carolina.manyari@languagescx.com"
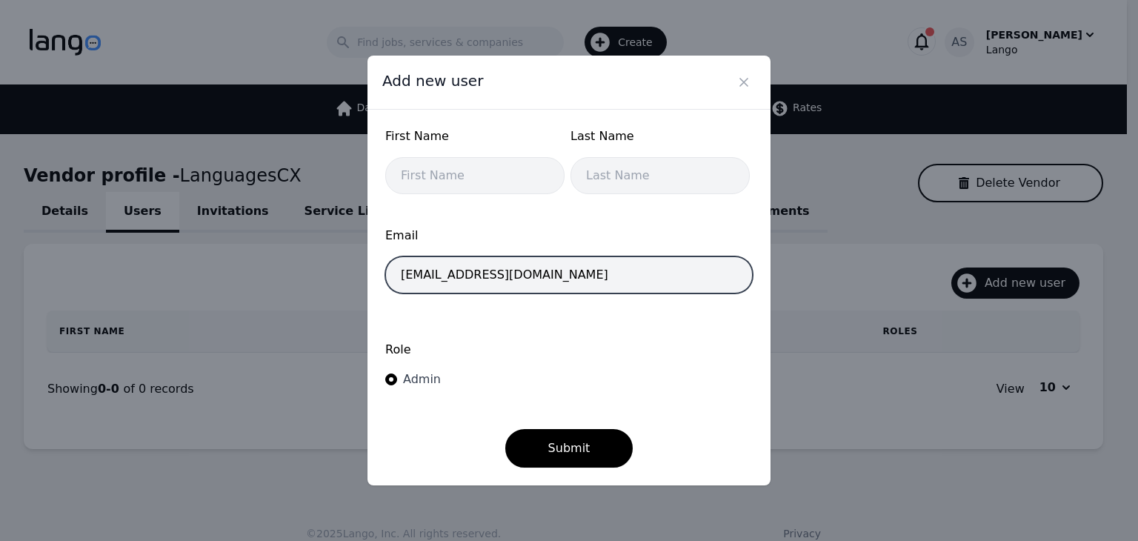
type input "carolina.manyari@languagescx.com"
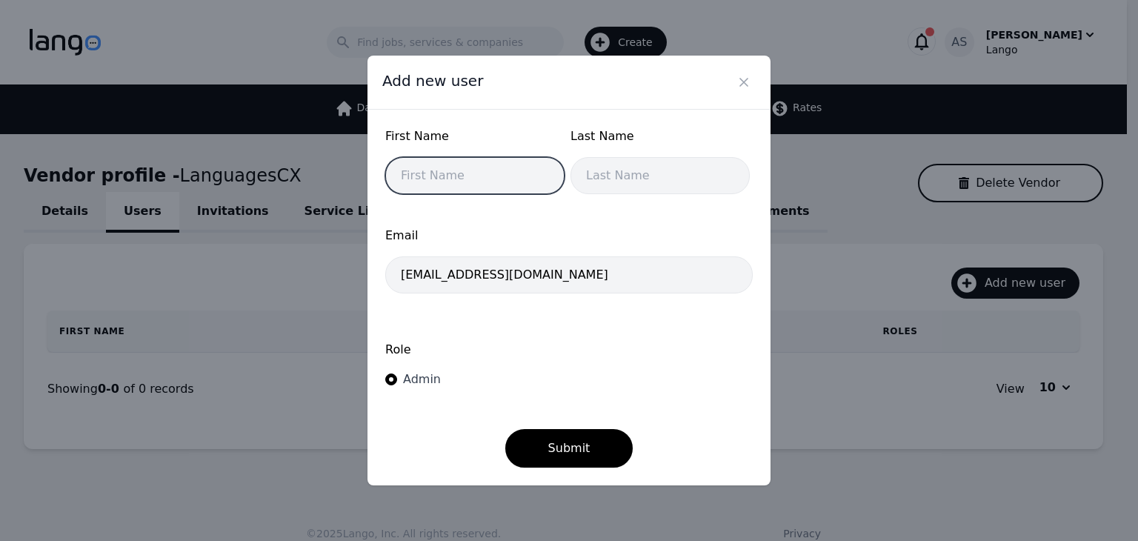
click at [479, 170] on input "text" at bounding box center [474, 175] width 179 height 37
type input "Carolina"
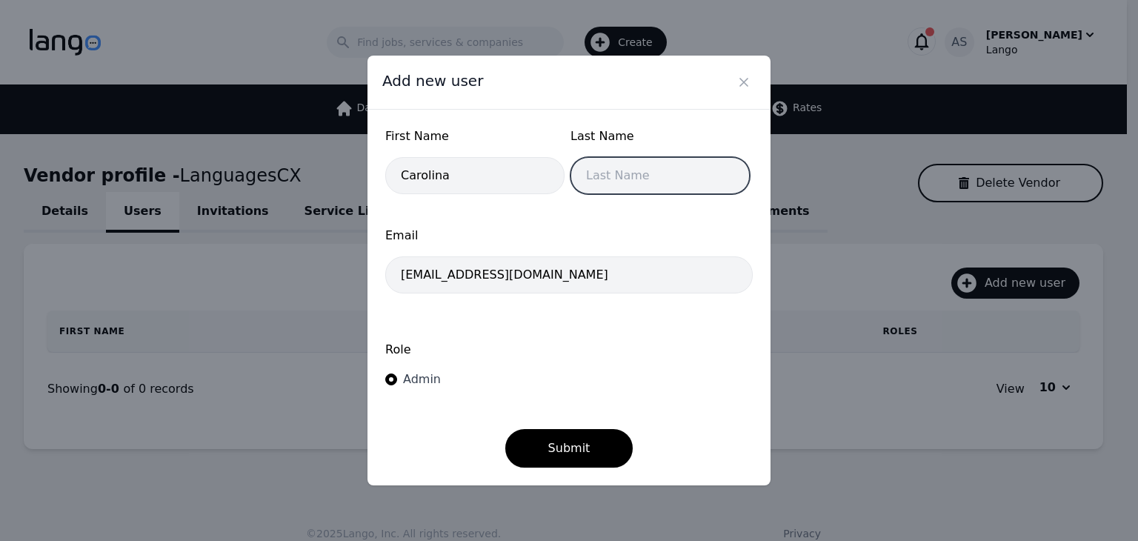
click at [610, 185] on input "text" at bounding box center [659, 175] width 179 height 37
type input "Manyari"
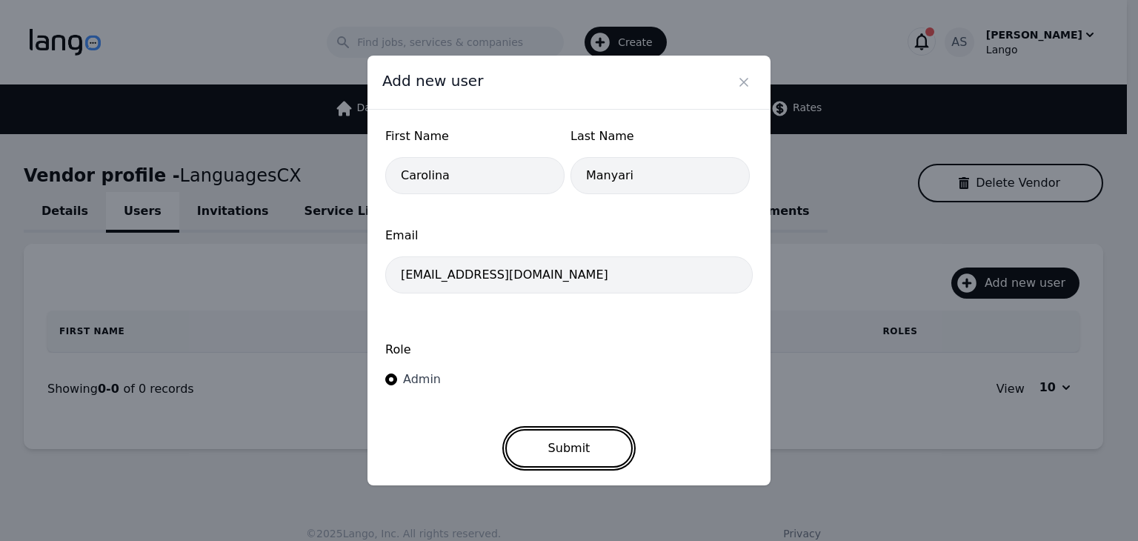
click at [595, 442] on button "Submit" at bounding box center [569, 448] width 128 height 39
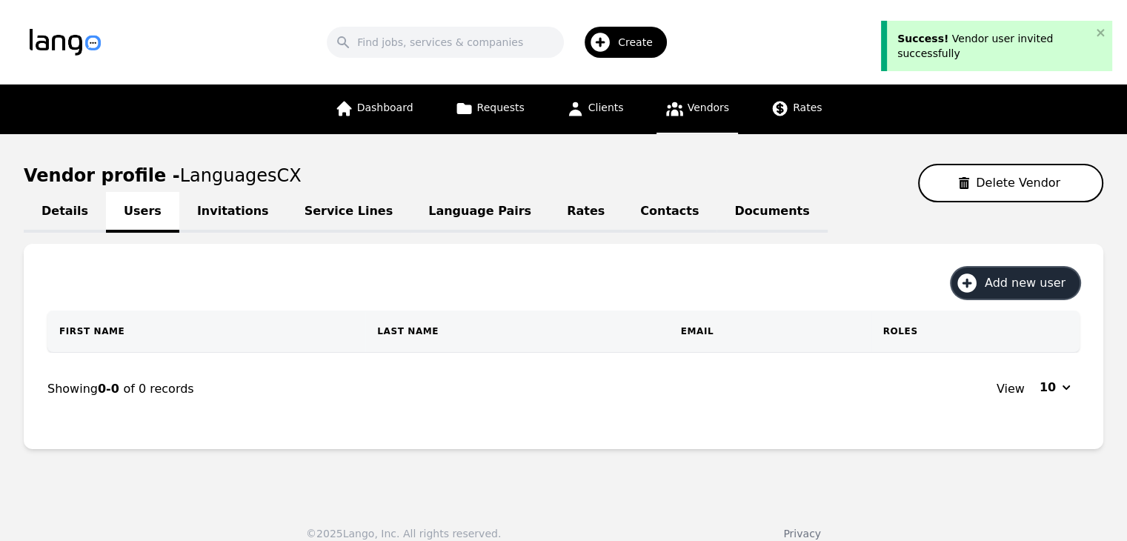
click at [1019, 279] on span "Add new user" at bounding box center [1029, 283] width 91 height 18
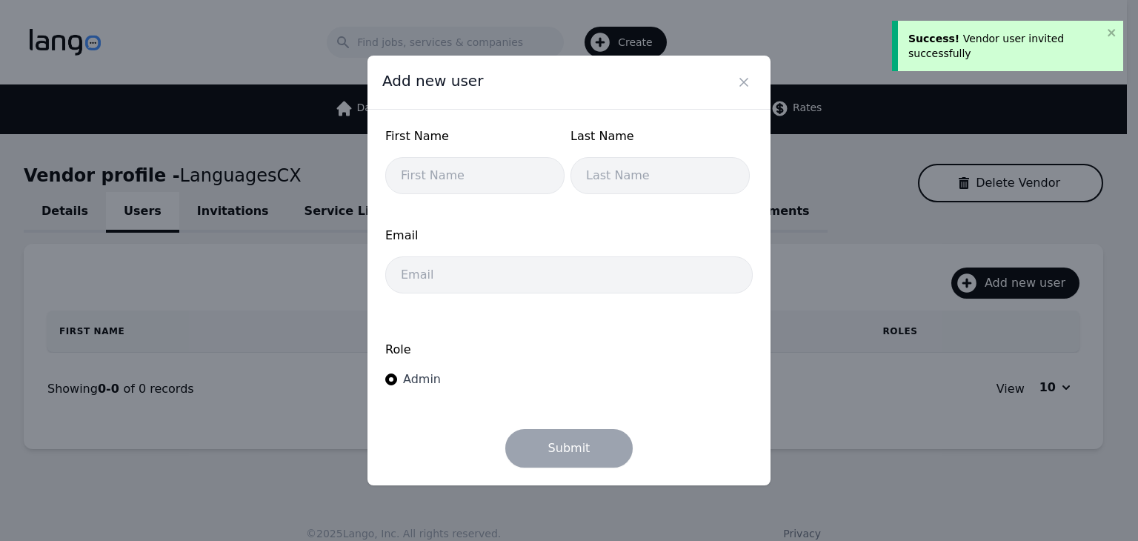
click at [539, 253] on div "Email" at bounding box center [568, 242] width 367 height 30
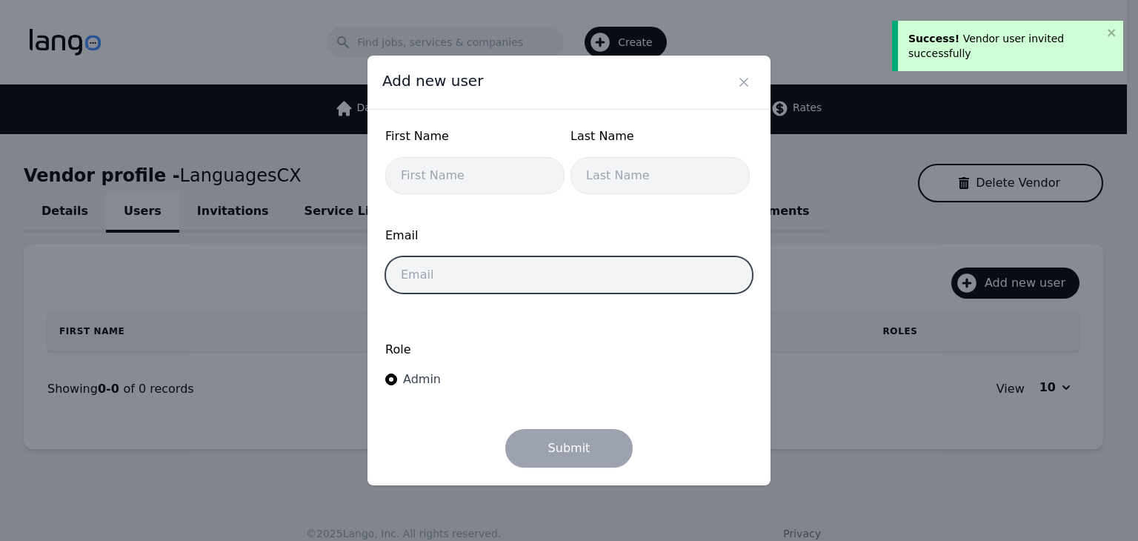
click at [543, 269] on input "email" at bounding box center [568, 274] width 367 height 37
paste input "[PERSON_NAME][EMAIL_ADDRESS][PERSON_NAME][DOMAIN_NAME]"
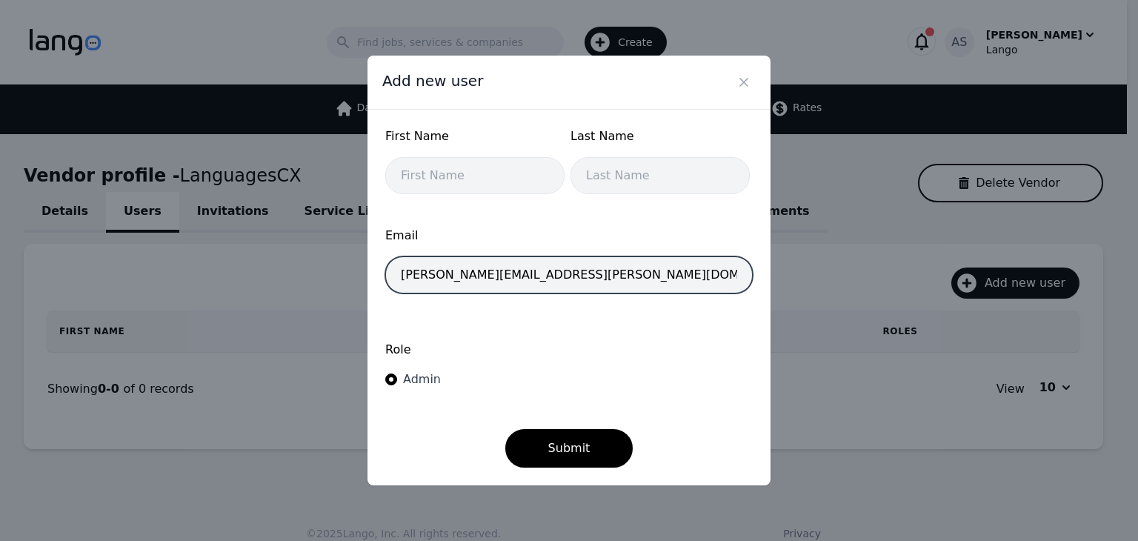
type input "[PERSON_NAME][EMAIL_ADDRESS][PERSON_NAME][DOMAIN_NAME]"
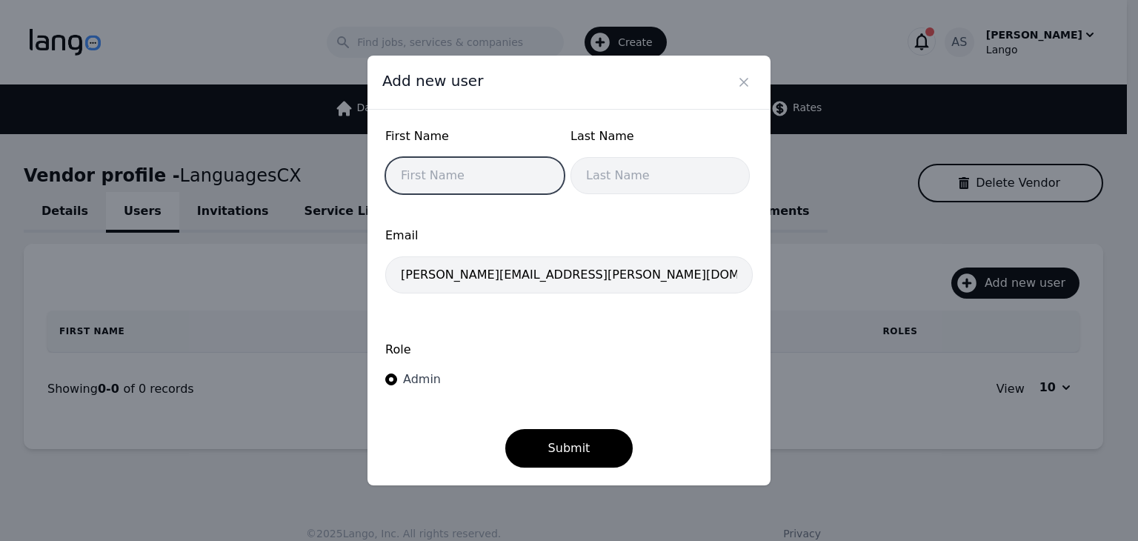
click at [510, 178] on input "text" at bounding box center [474, 175] width 179 height 37
type input "[PERSON_NAME]"
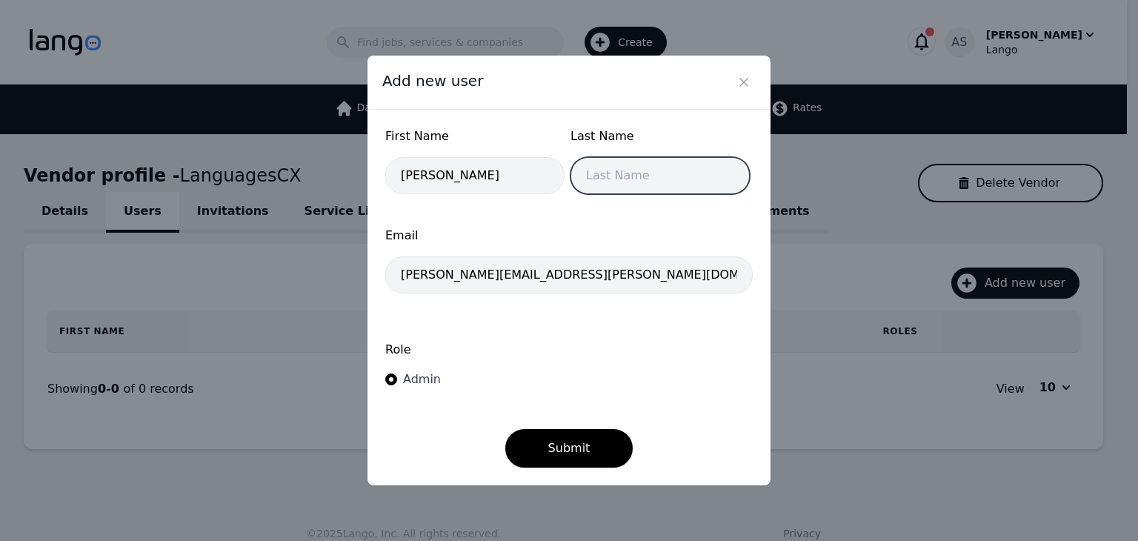
click at [607, 172] on input "text" at bounding box center [659, 175] width 179 height 37
type input "[PERSON_NAME]"
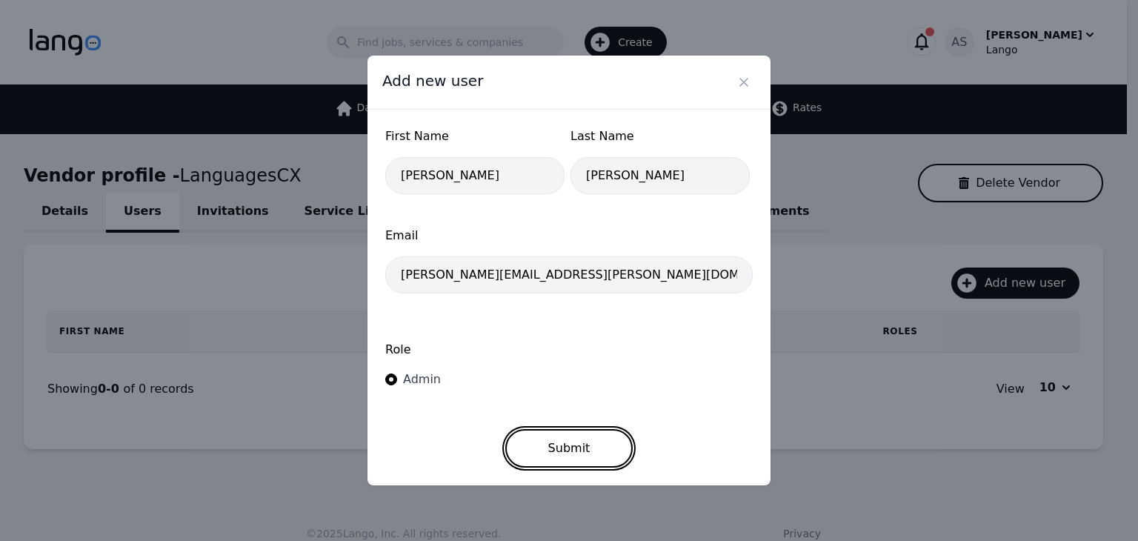
click at [578, 436] on button "Submit" at bounding box center [569, 448] width 128 height 39
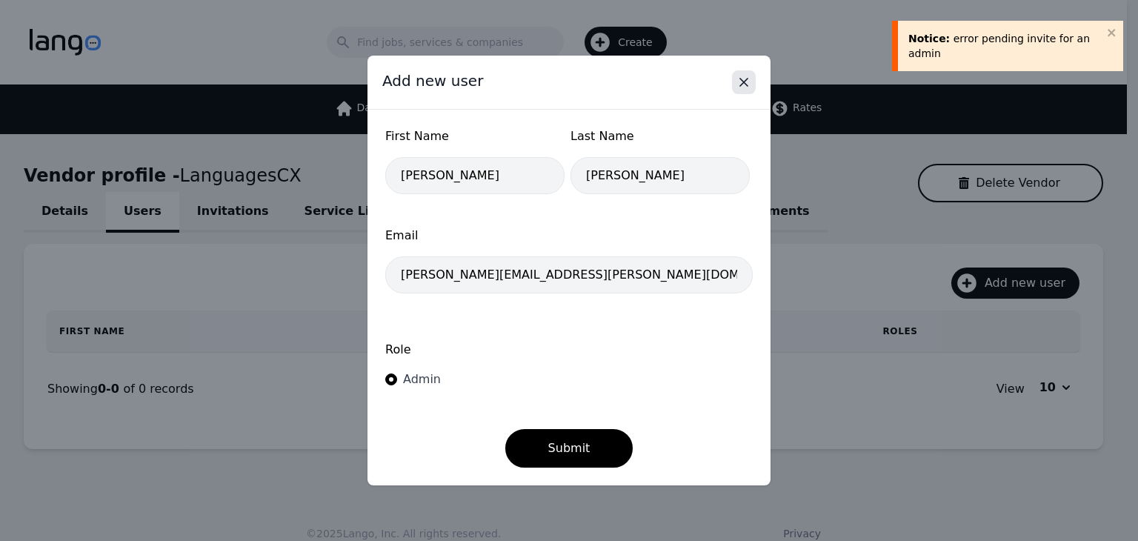
click at [741, 83] on icon "Close" at bounding box center [743, 82] width 15 height 15
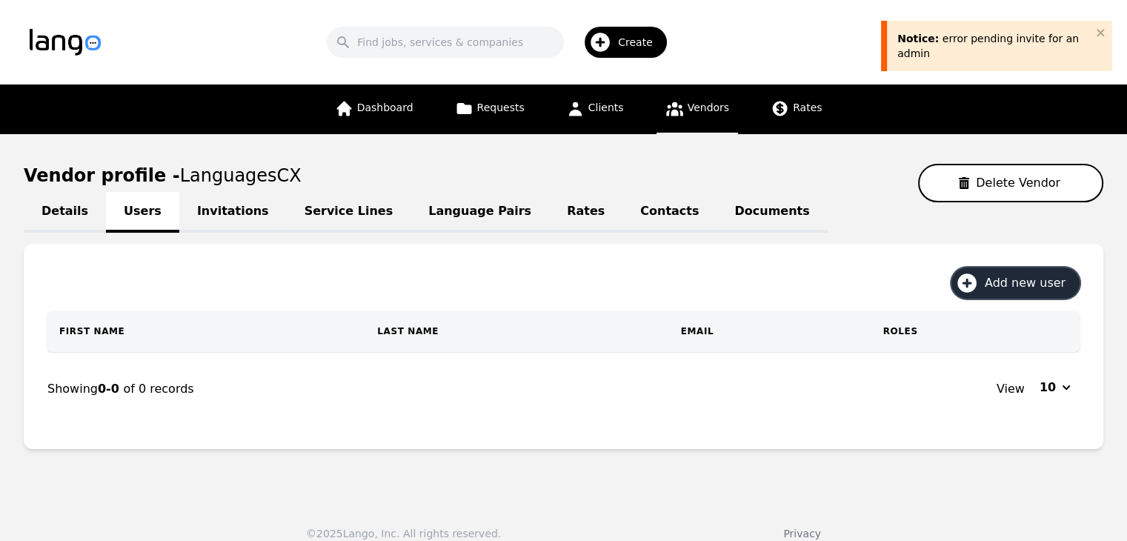
click at [1035, 282] on span "Add new user" at bounding box center [1029, 283] width 91 height 18
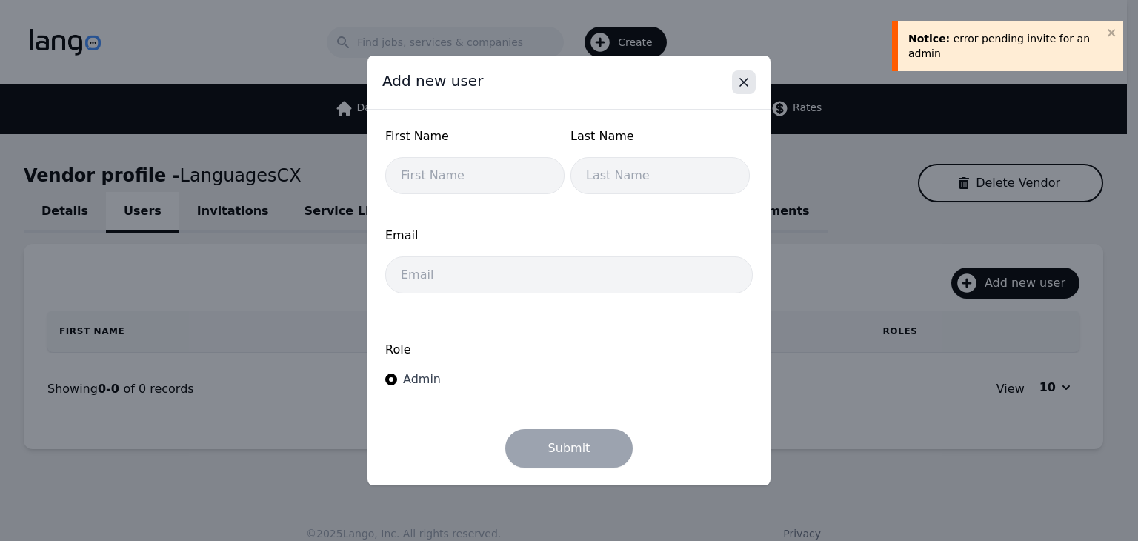
click at [741, 84] on icon "Close" at bounding box center [743, 82] width 7 height 7
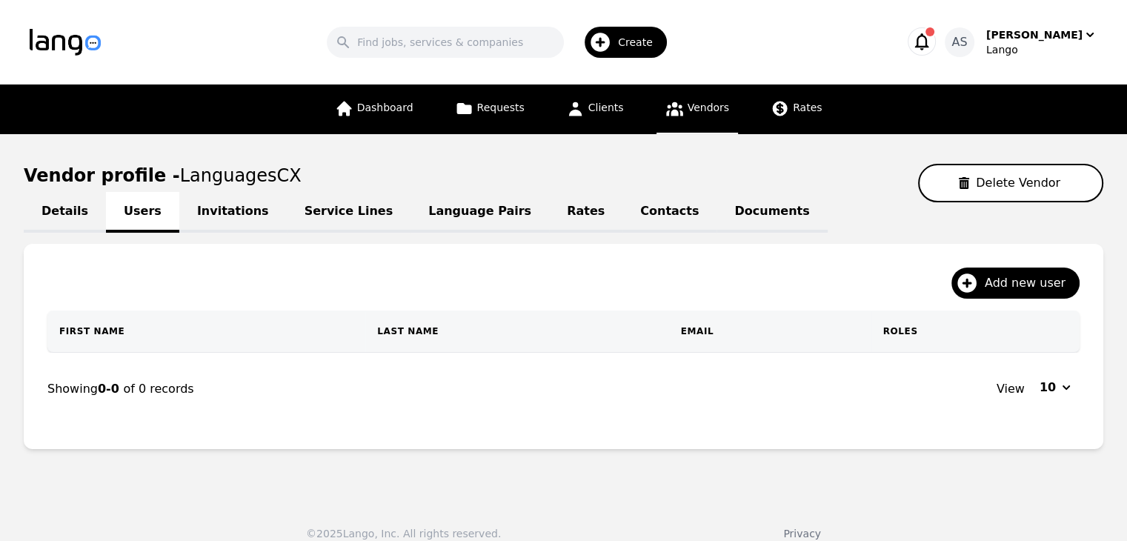
click at [702, 112] on span "Vendors" at bounding box center [707, 107] width 41 height 12
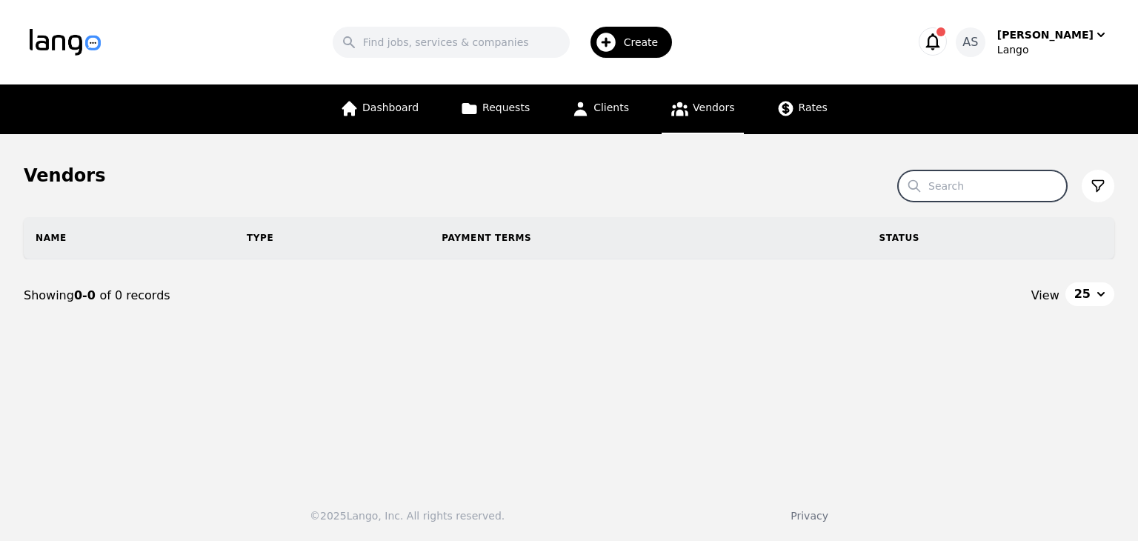
click at [970, 184] on input "Search" at bounding box center [982, 185] width 169 height 31
type input "lanugage"
click at [818, 178] on div "Vendors" at bounding box center [569, 176] width 1090 height 24
click at [963, 200] on input "Search" at bounding box center [982, 185] width 169 height 31
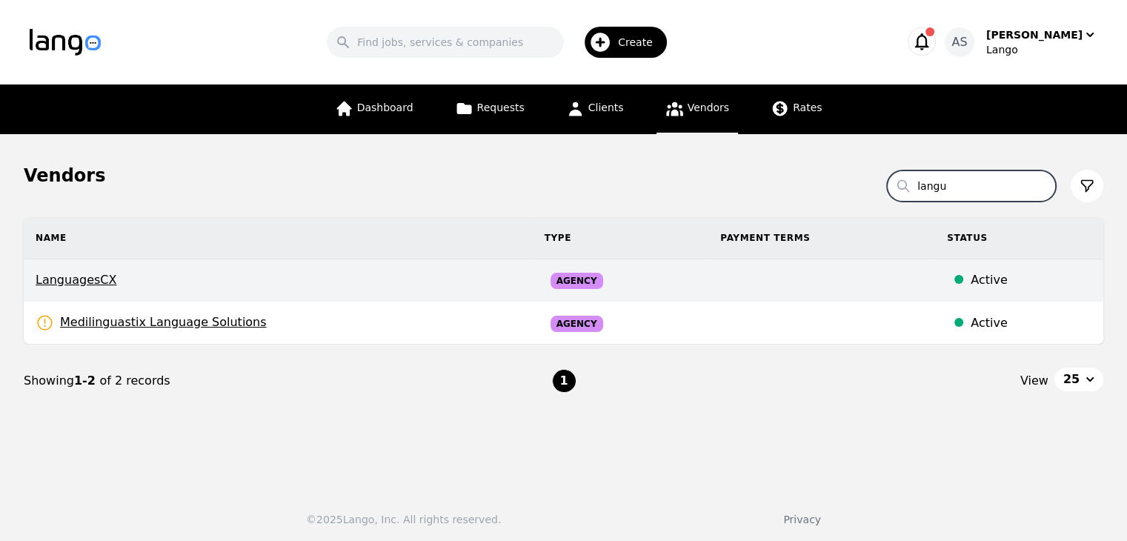
type input "langu"
click at [380, 276] on span "LanguagesCX" at bounding box center [278, 280] width 485 height 18
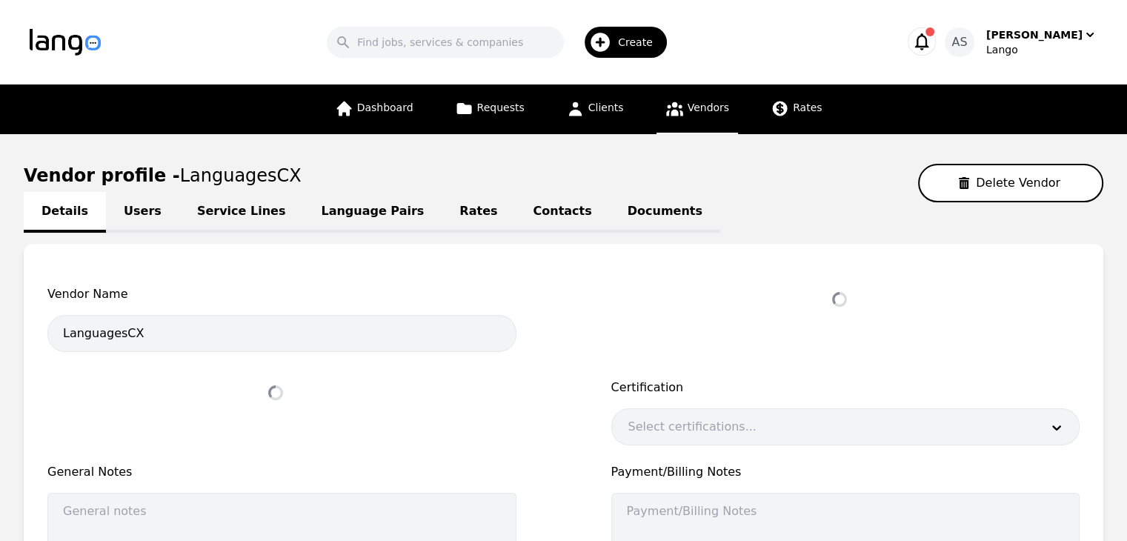
select select "active"
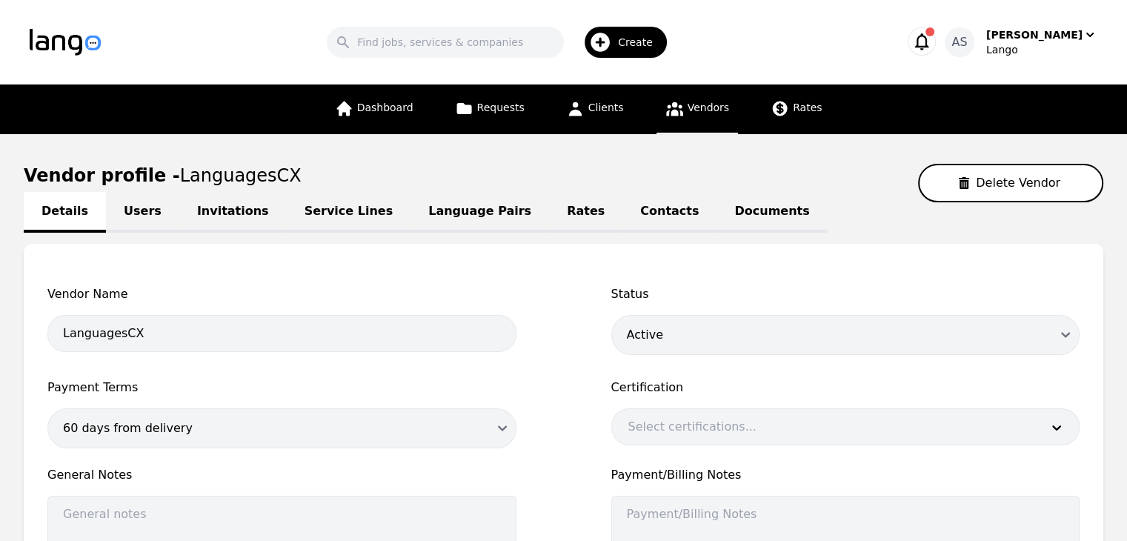
click at [122, 202] on link "Users" at bounding box center [142, 212] width 73 height 41
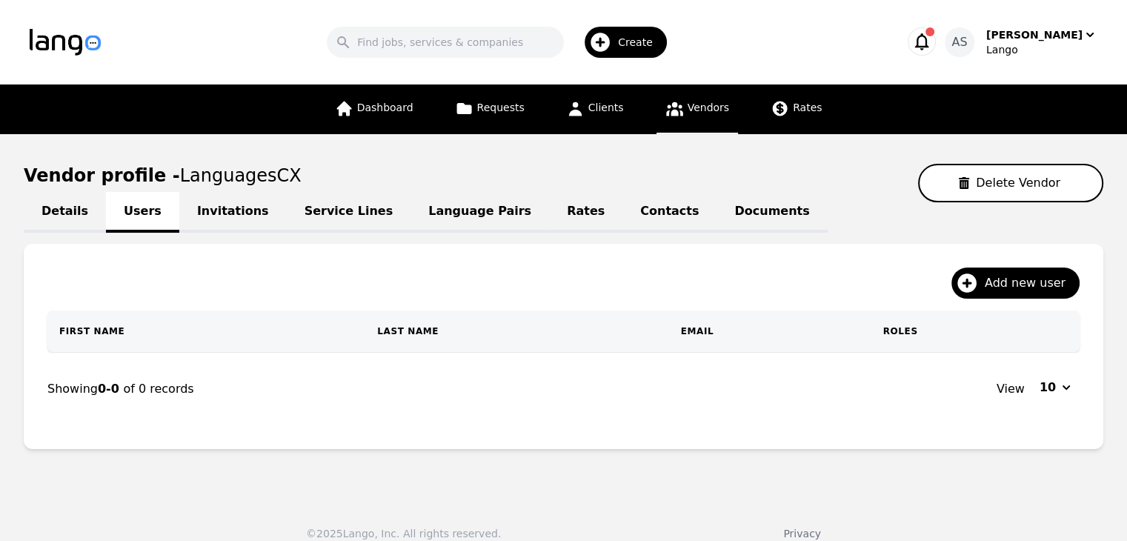
click at [218, 204] on link "Invitations" at bounding box center [232, 212] width 107 height 41
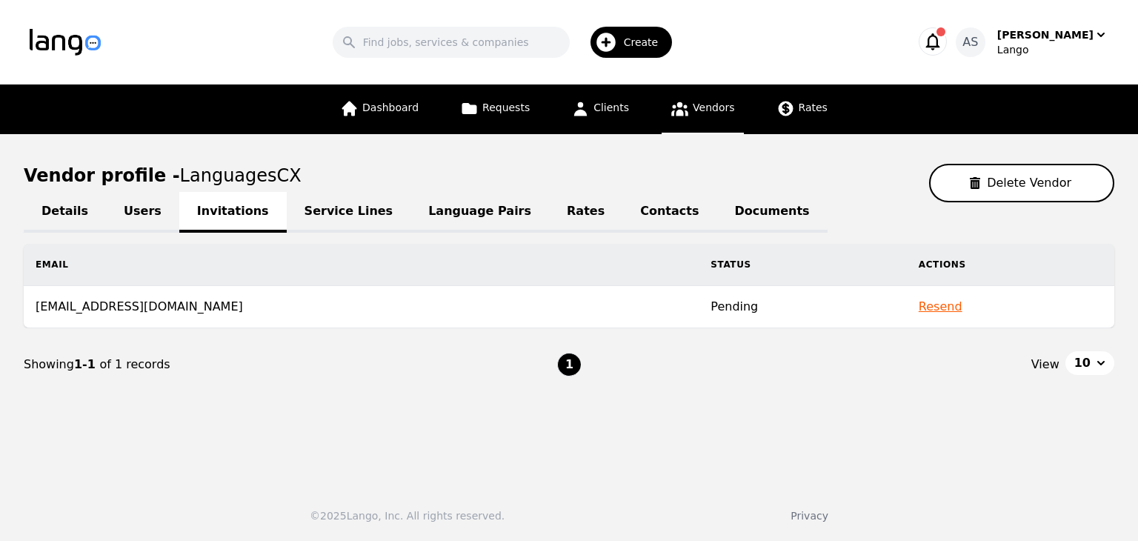
click at [130, 202] on link "Users" at bounding box center [142, 212] width 73 height 41
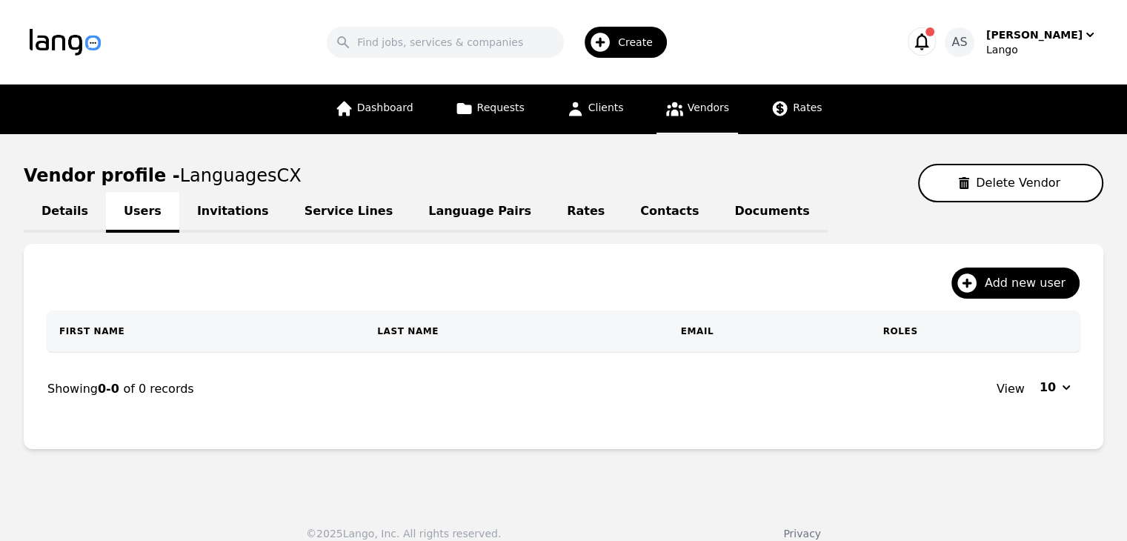
click at [73, 200] on link "Details" at bounding box center [65, 212] width 82 height 41
select select "active"
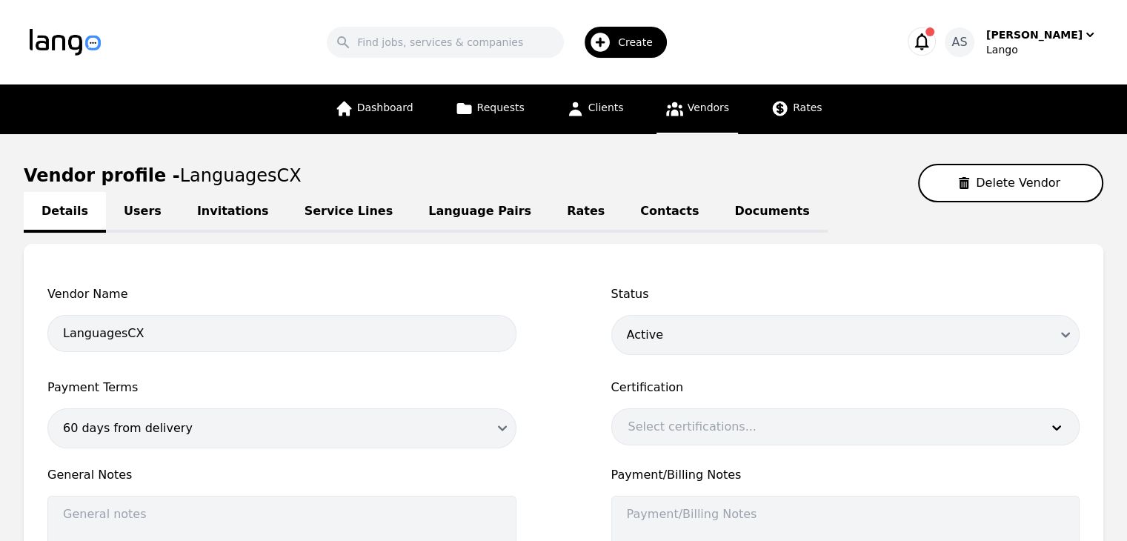
click at [128, 205] on link "Users" at bounding box center [142, 212] width 73 height 41
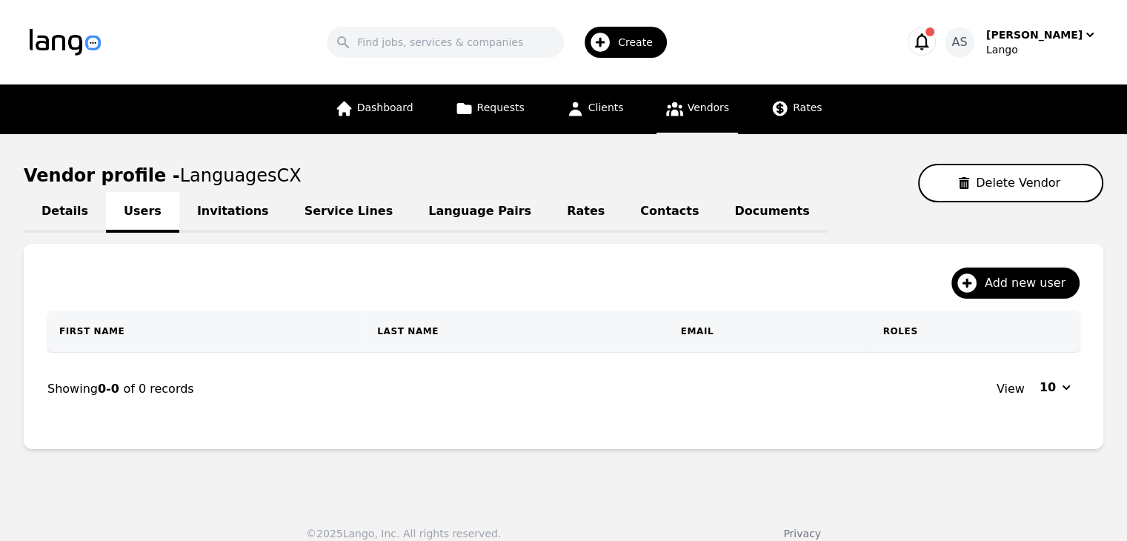
click at [221, 210] on link "Invitations" at bounding box center [232, 212] width 107 height 41
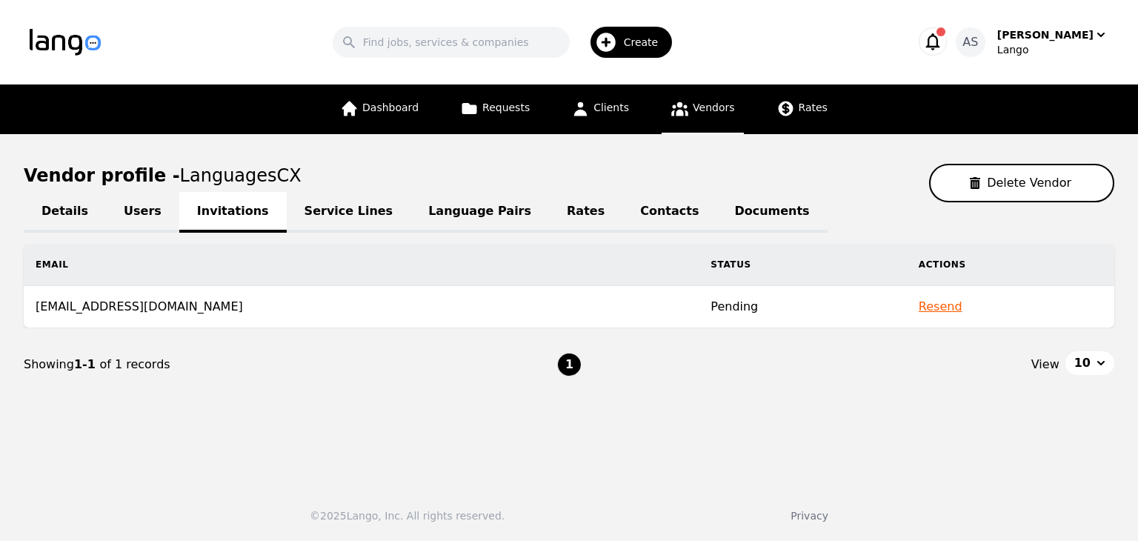
click at [124, 213] on link "Users" at bounding box center [142, 212] width 73 height 41
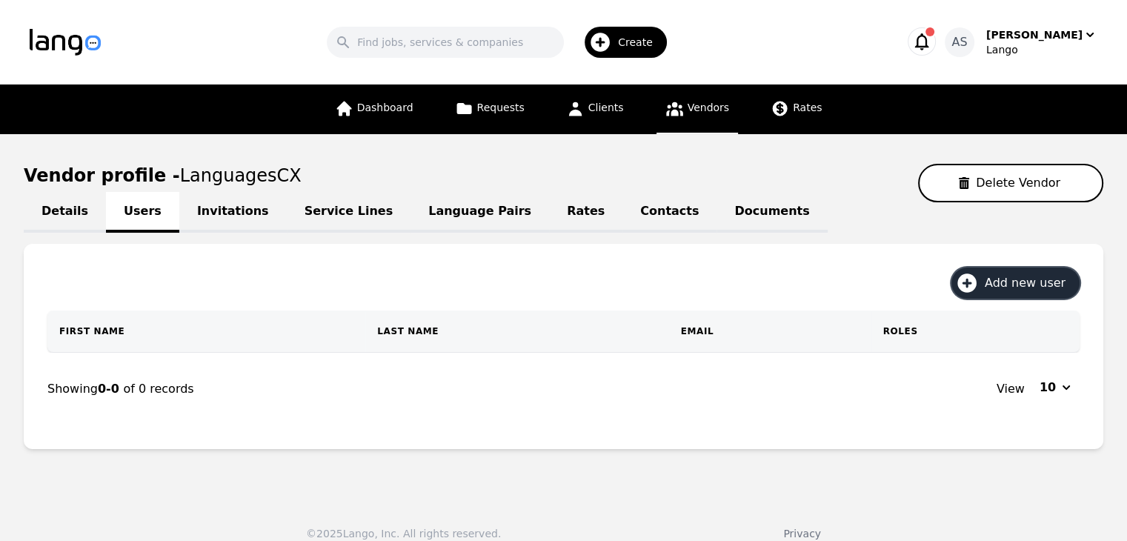
click at [1036, 276] on span "Add new user" at bounding box center [1029, 283] width 91 height 18
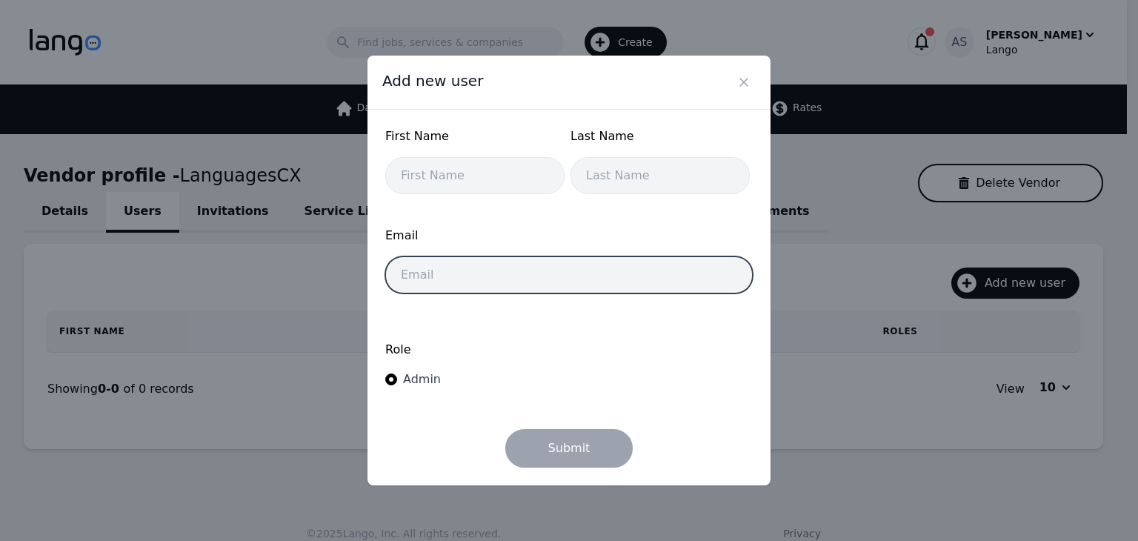
click at [538, 279] on input "email" at bounding box center [568, 274] width 367 height 37
type input "[PERSON_NAME][EMAIL_ADDRESS][PERSON_NAME][DOMAIN_NAME]"
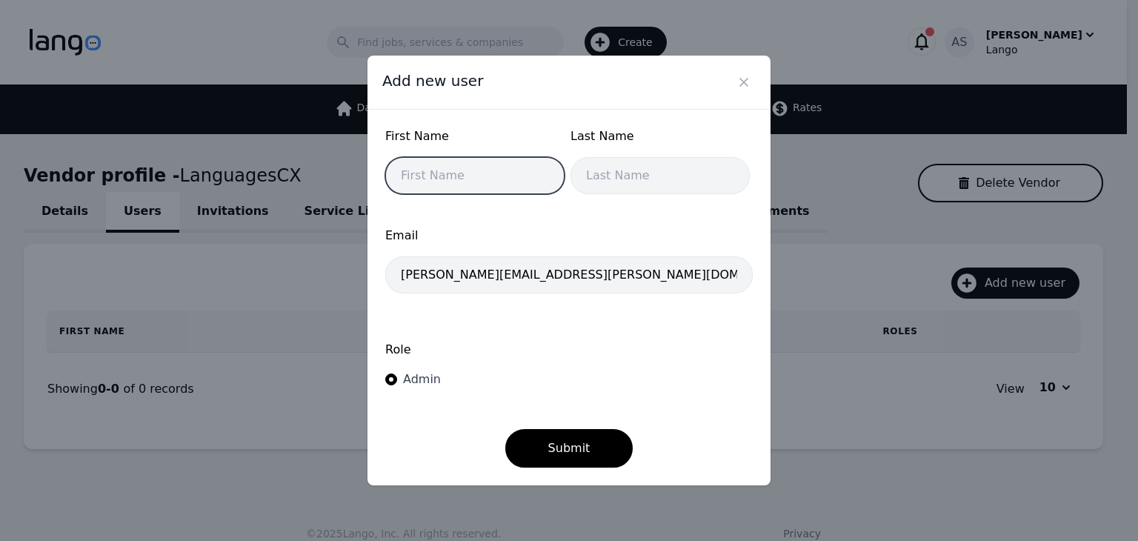
click at [484, 176] on input "text" at bounding box center [474, 175] width 179 height 37
type input "[PERSON_NAME]"
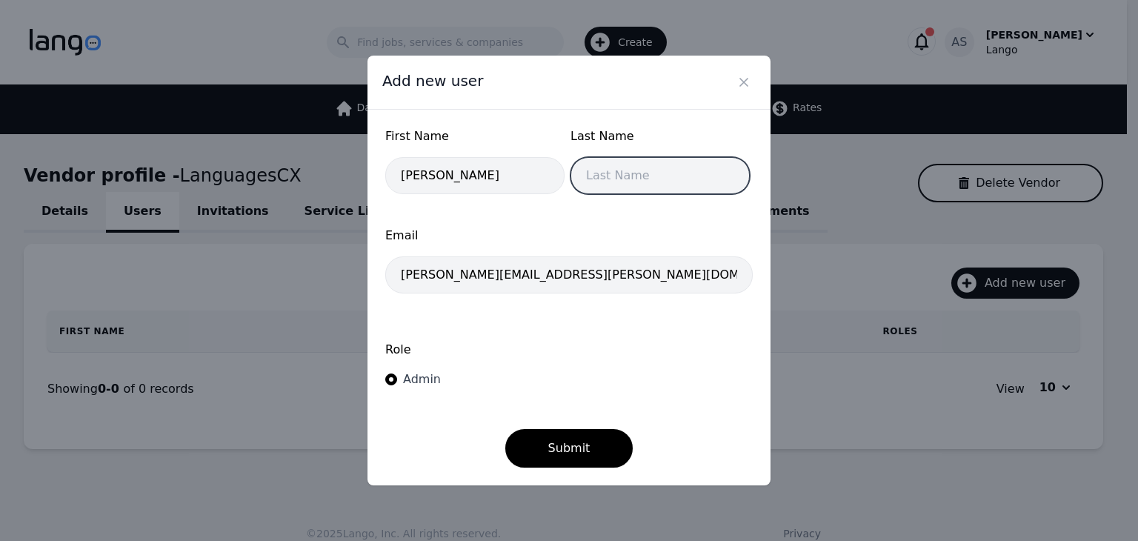
click at [595, 186] on input "text" at bounding box center [659, 175] width 179 height 37
type input "[PERSON_NAME]"
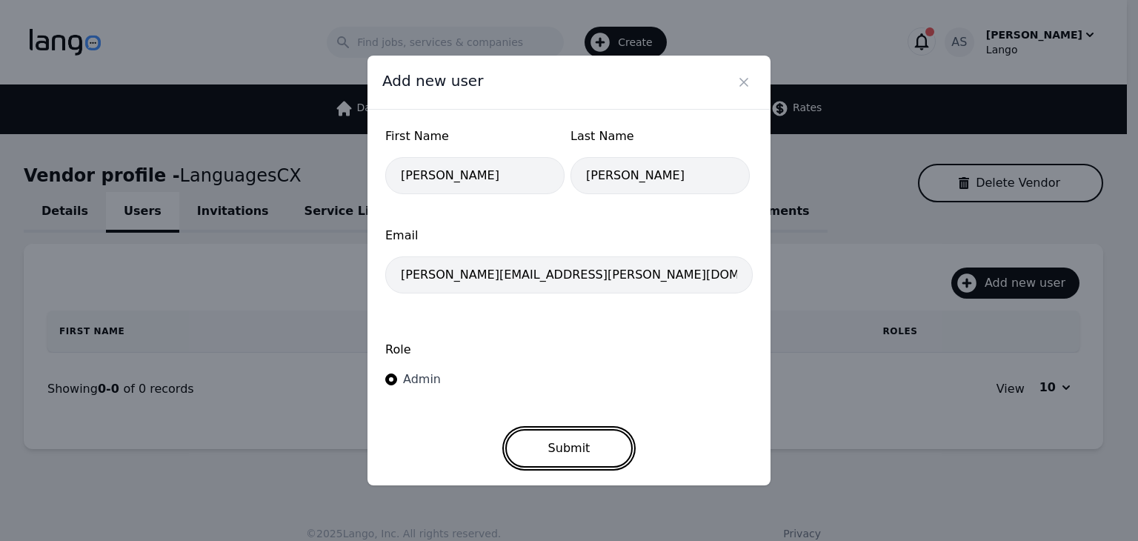
click at [574, 453] on button "Submit" at bounding box center [569, 448] width 128 height 39
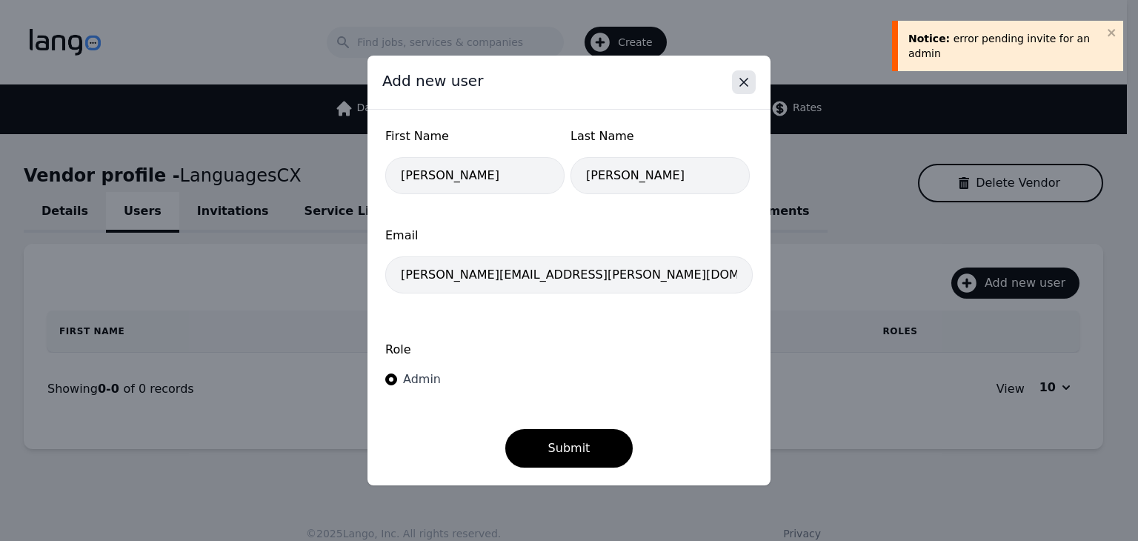
click at [742, 87] on icon "Close" at bounding box center [743, 82] width 15 height 15
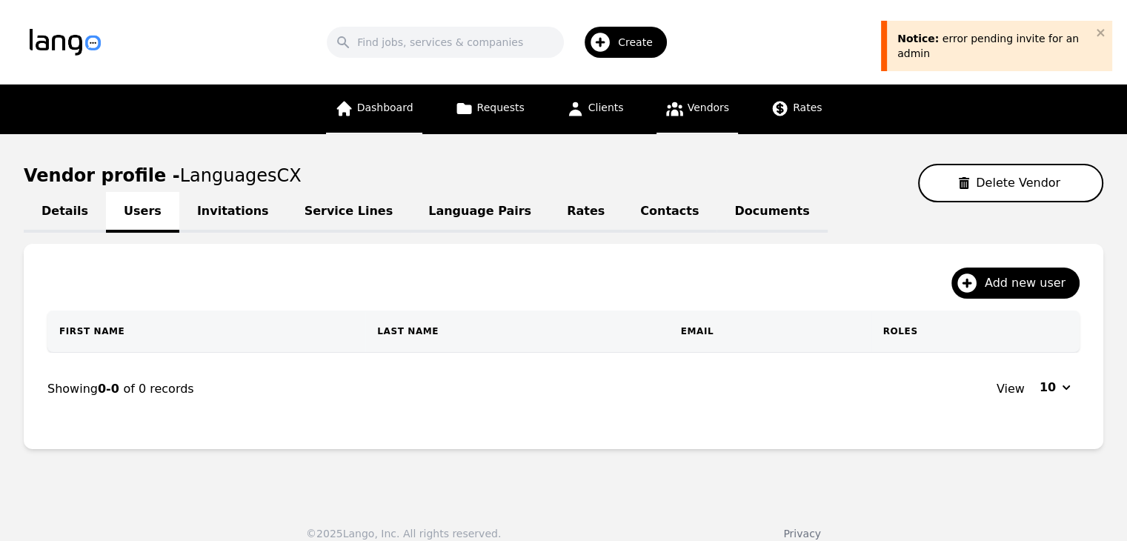
click at [399, 108] on span "Dashboard" at bounding box center [385, 107] width 56 height 12
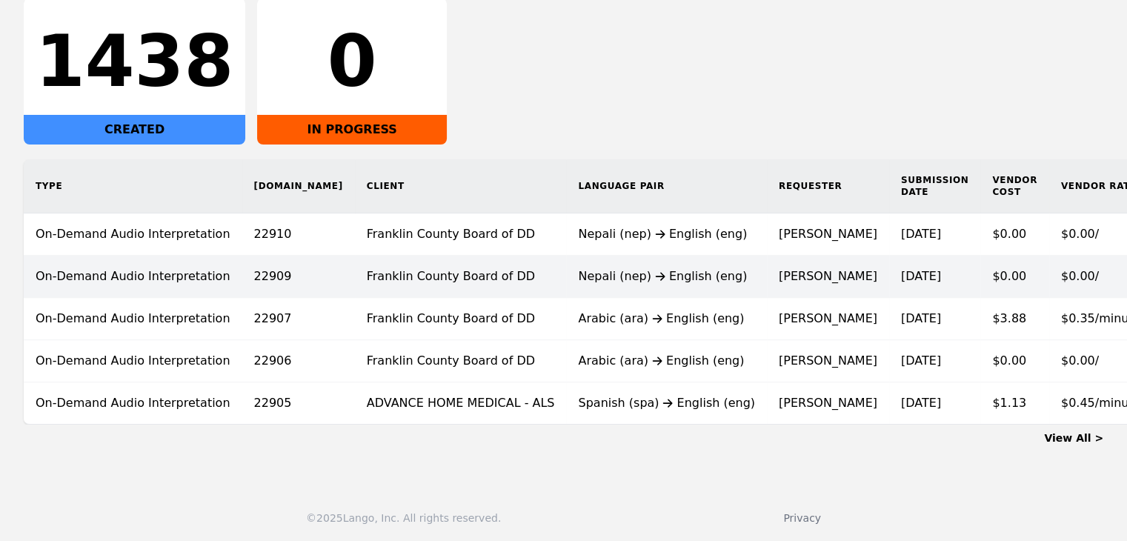
scroll to position [266, 0]
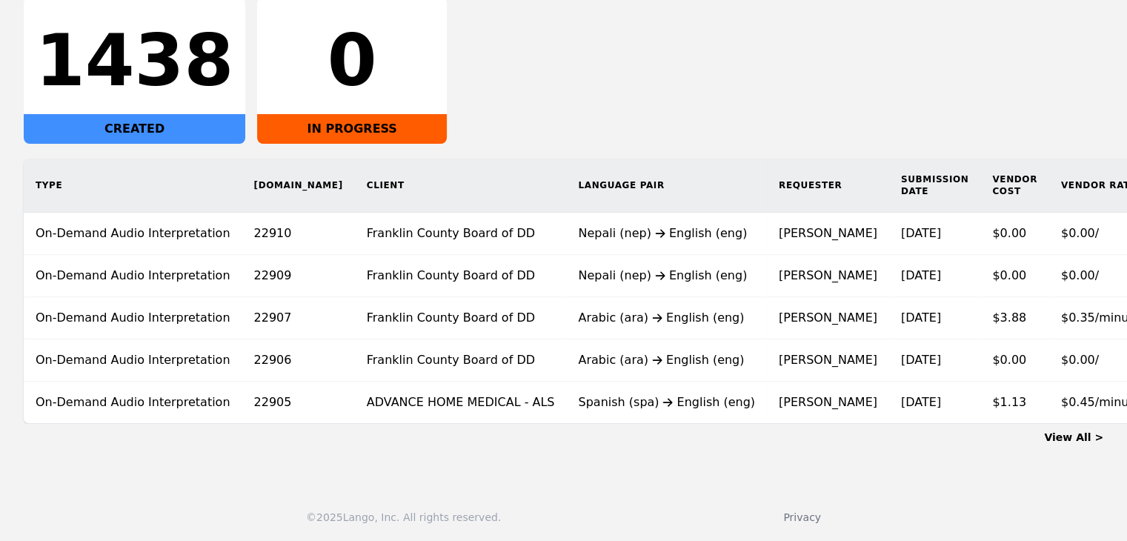
click at [1066, 433] on link "View All >" at bounding box center [1073, 437] width 59 height 12
